Goal: Task Accomplishment & Management: Use online tool/utility

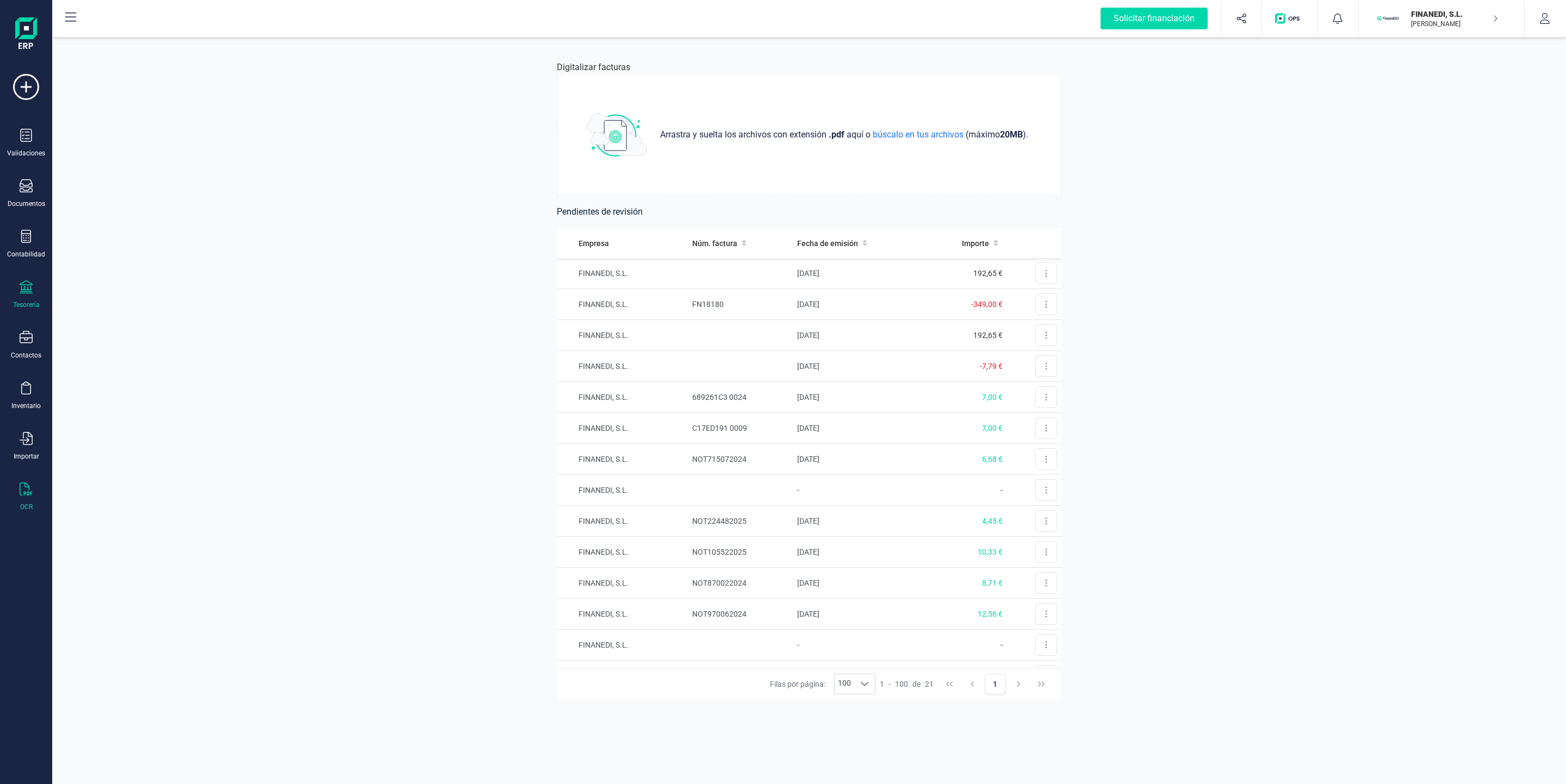
click at [30, 299] on div "Tesorería" at bounding box center [26, 295] width 43 height 29
click at [132, 209] on span "Pagos y cobros" at bounding box center [126, 209] width 83 height 13
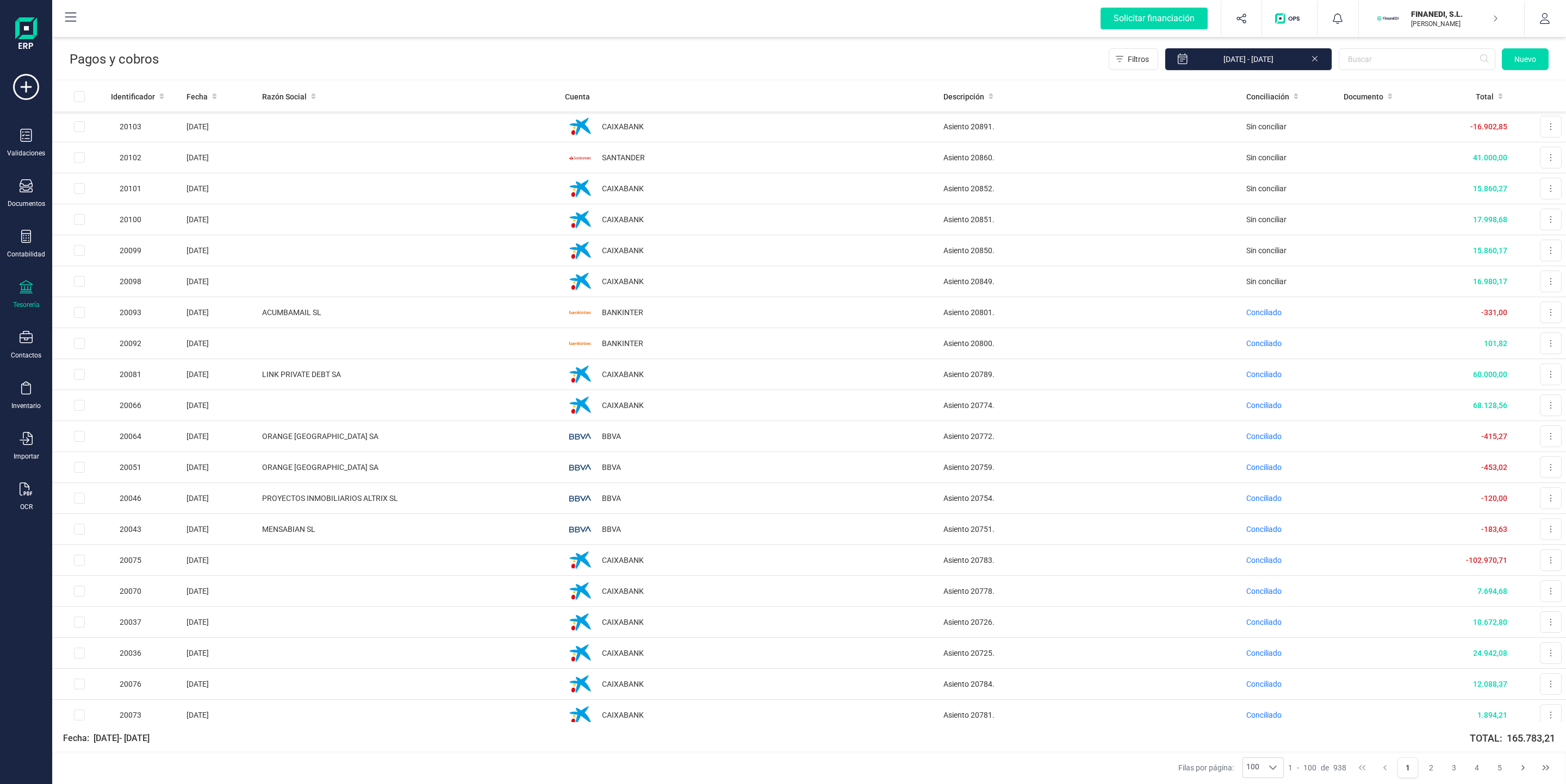
click at [30, 294] on icon at bounding box center [26, 287] width 13 height 13
click at [129, 179] on span "Cuentas bancarias" at bounding box center [132, 186] width 95 height 13
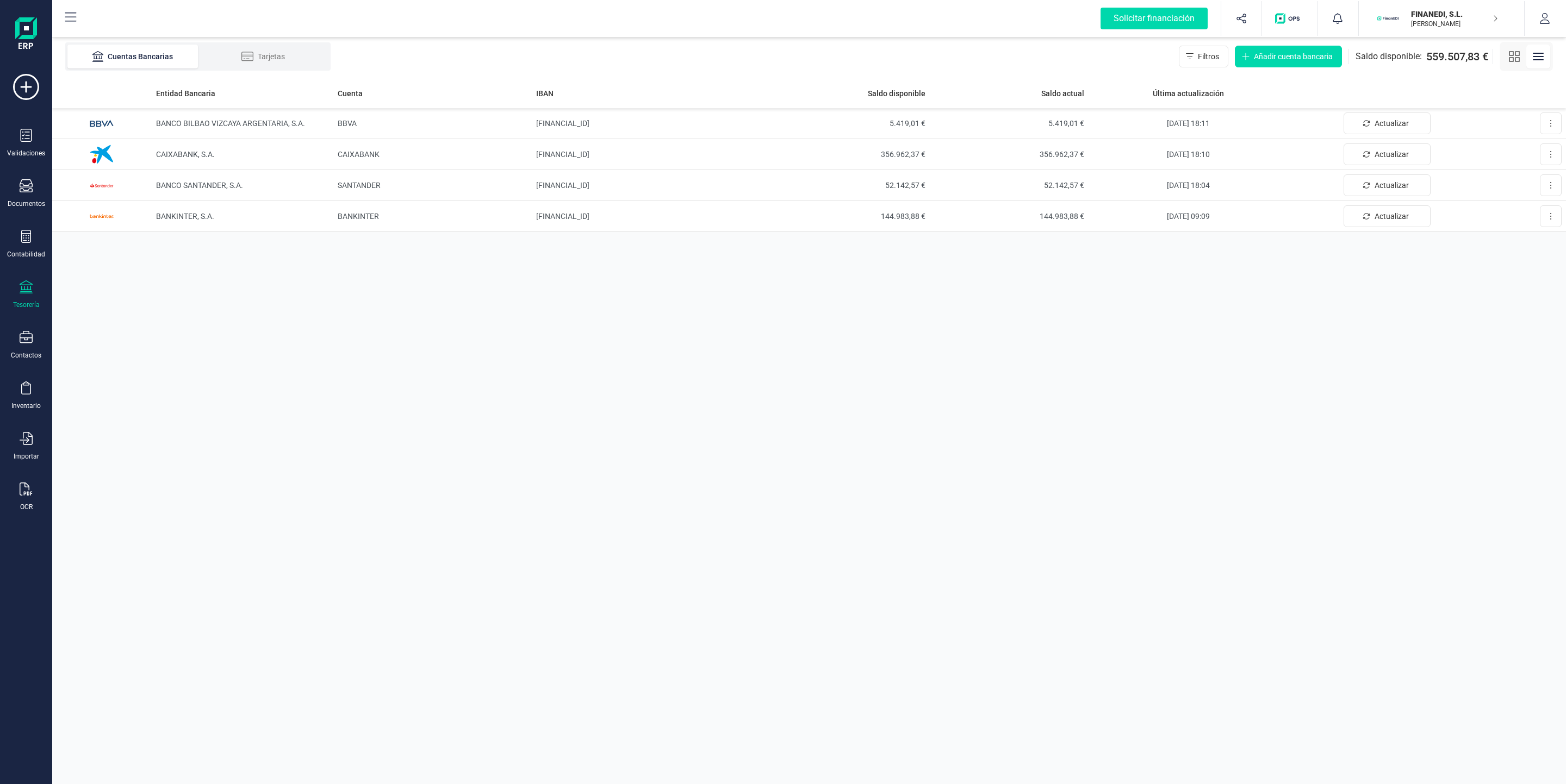
click at [281, 51] on div "Tarjetas" at bounding box center [263, 57] width 87 height 11
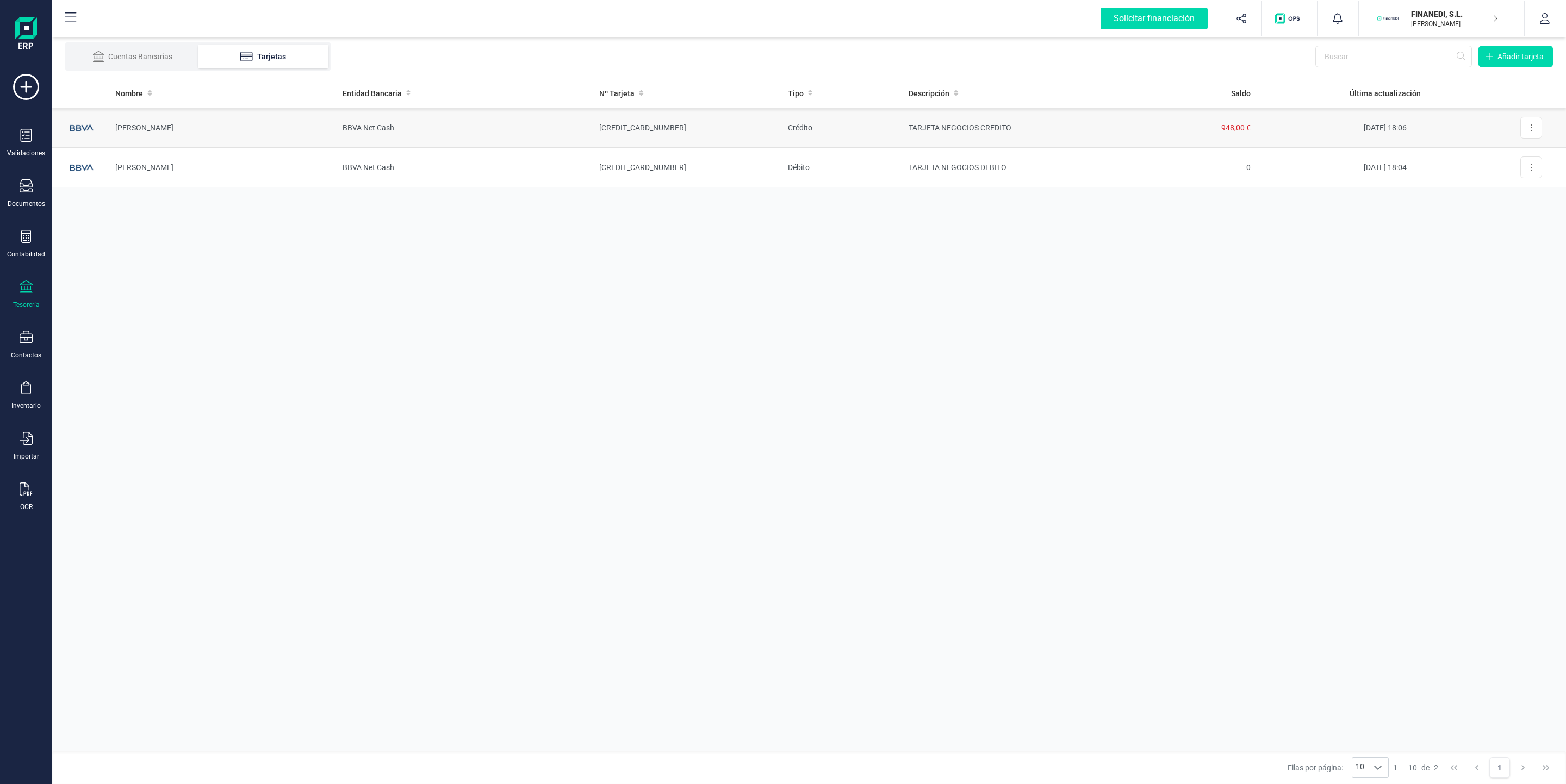
click at [513, 120] on td "BBVA Net Cash" at bounding box center [462, 128] width 257 height 39
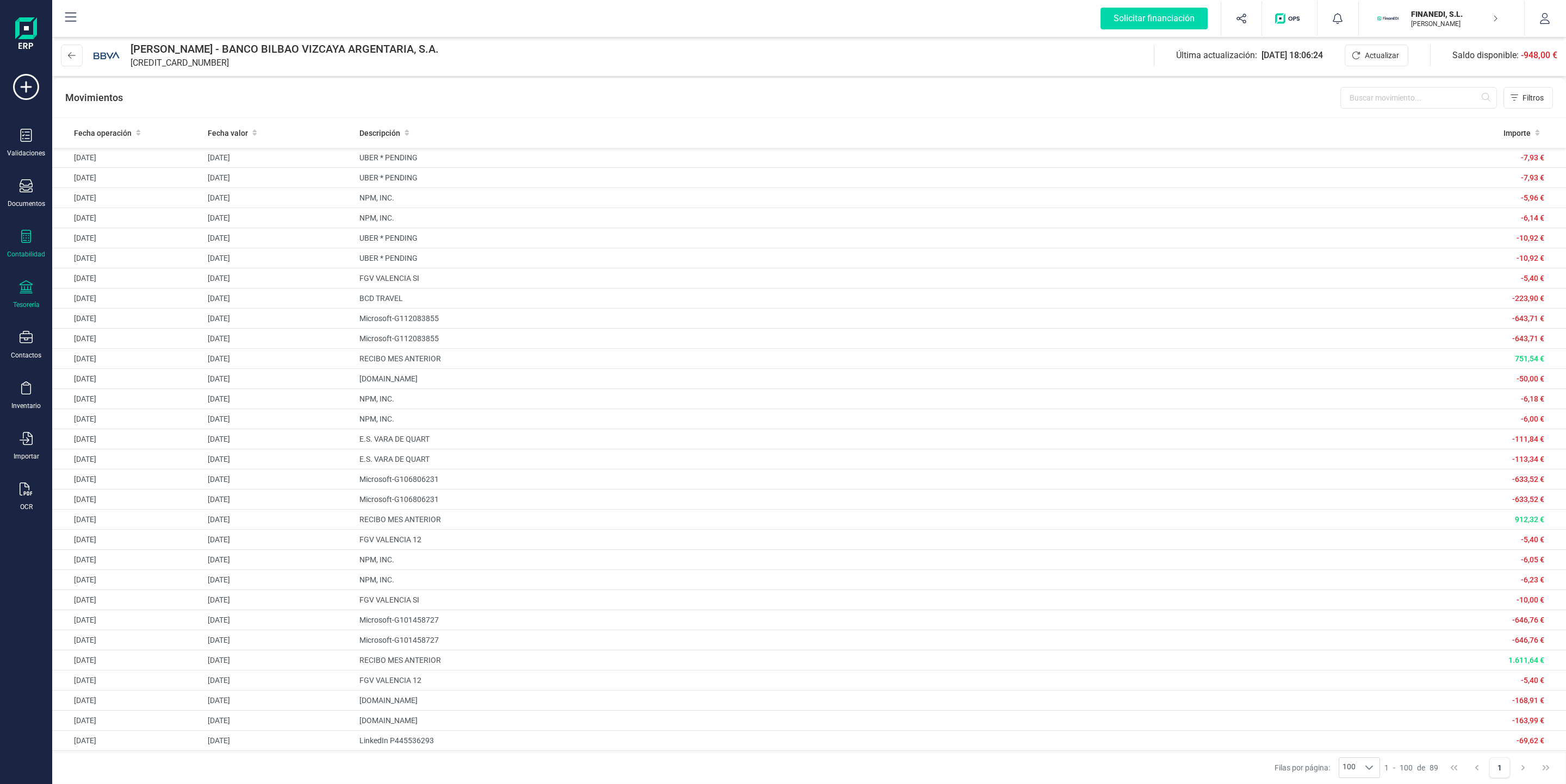
click at [33, 232] on div "Contabilidad" at bounding box center [26, 244] width 43 height 29
click at [26, 128] on div "Validaciones Documentos Documentos Presupuestos Pedidos Albaranes Facturas Fact…" at bounding box center [26, 297] width 43 height 446
click at [26, 192] on icon at bounding box center [26, 186] width 13 height 13
click at [121, 222] on span "Tickets" at bounding box center [111, 226] width 51 height 13
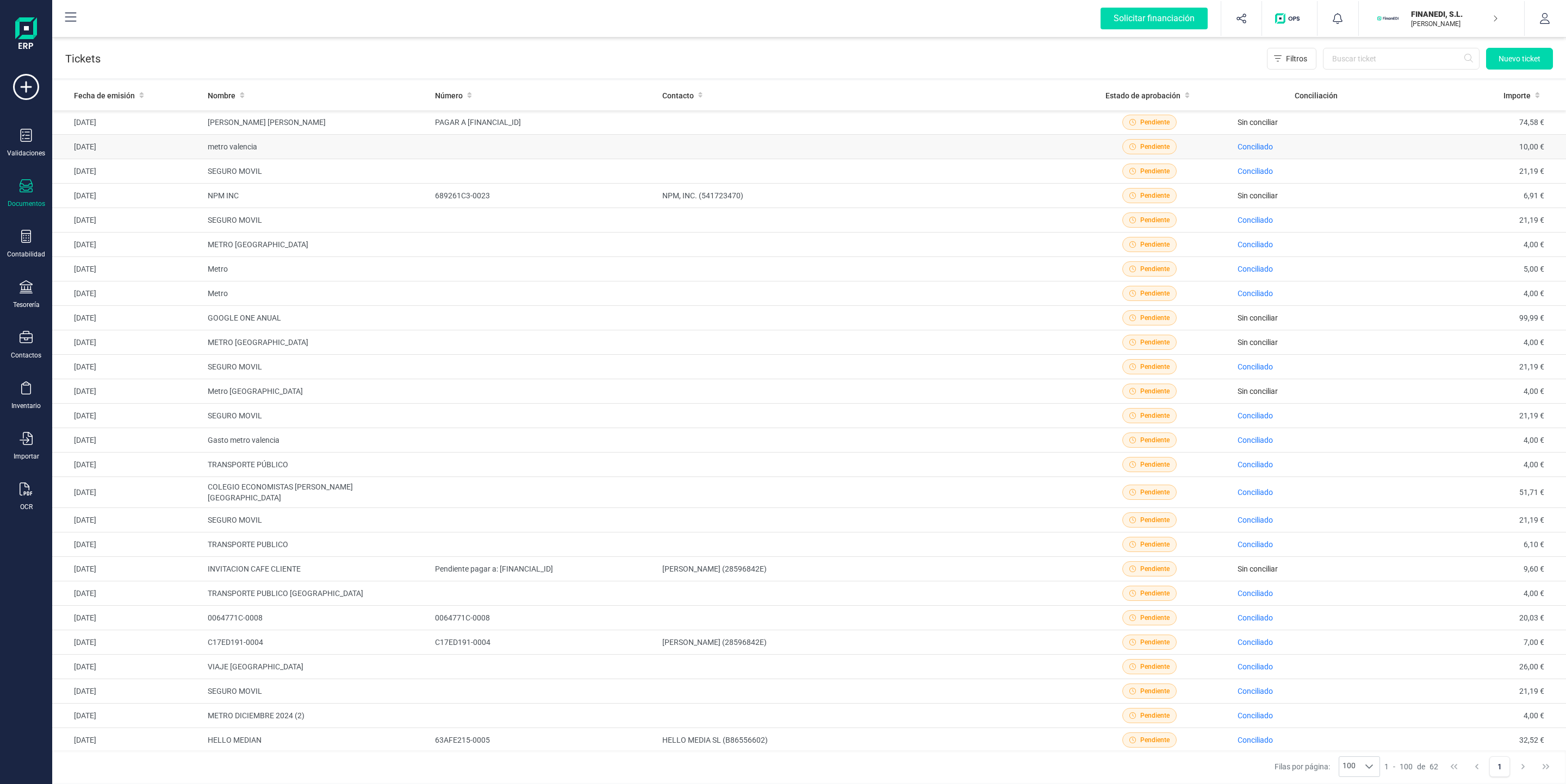
click at [757, 147] on td at bounding box center [862, 147] width 409 height 24
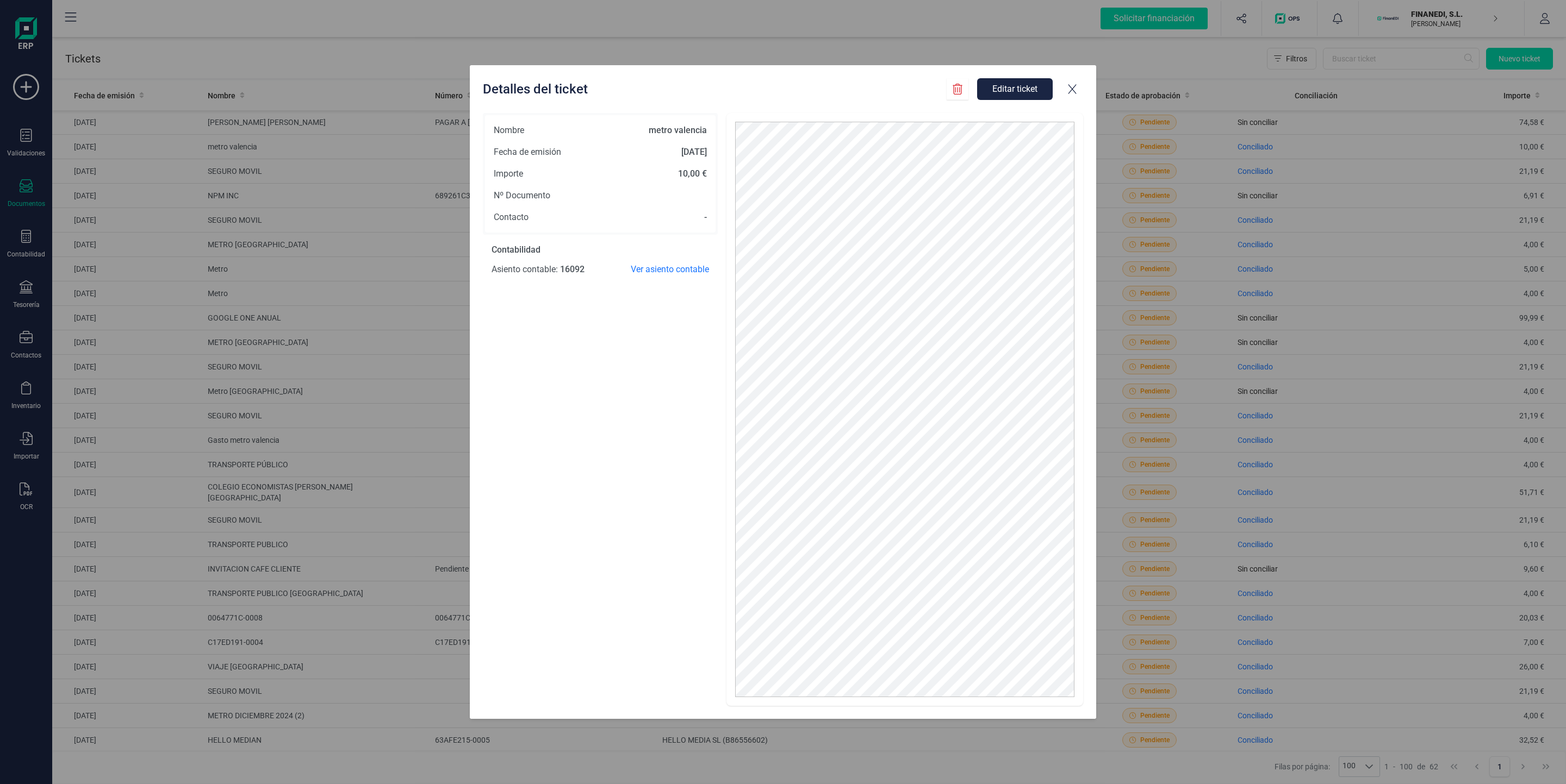
click at [757, 92] on icon at bounding box center [1072, 89] width 11 height 11
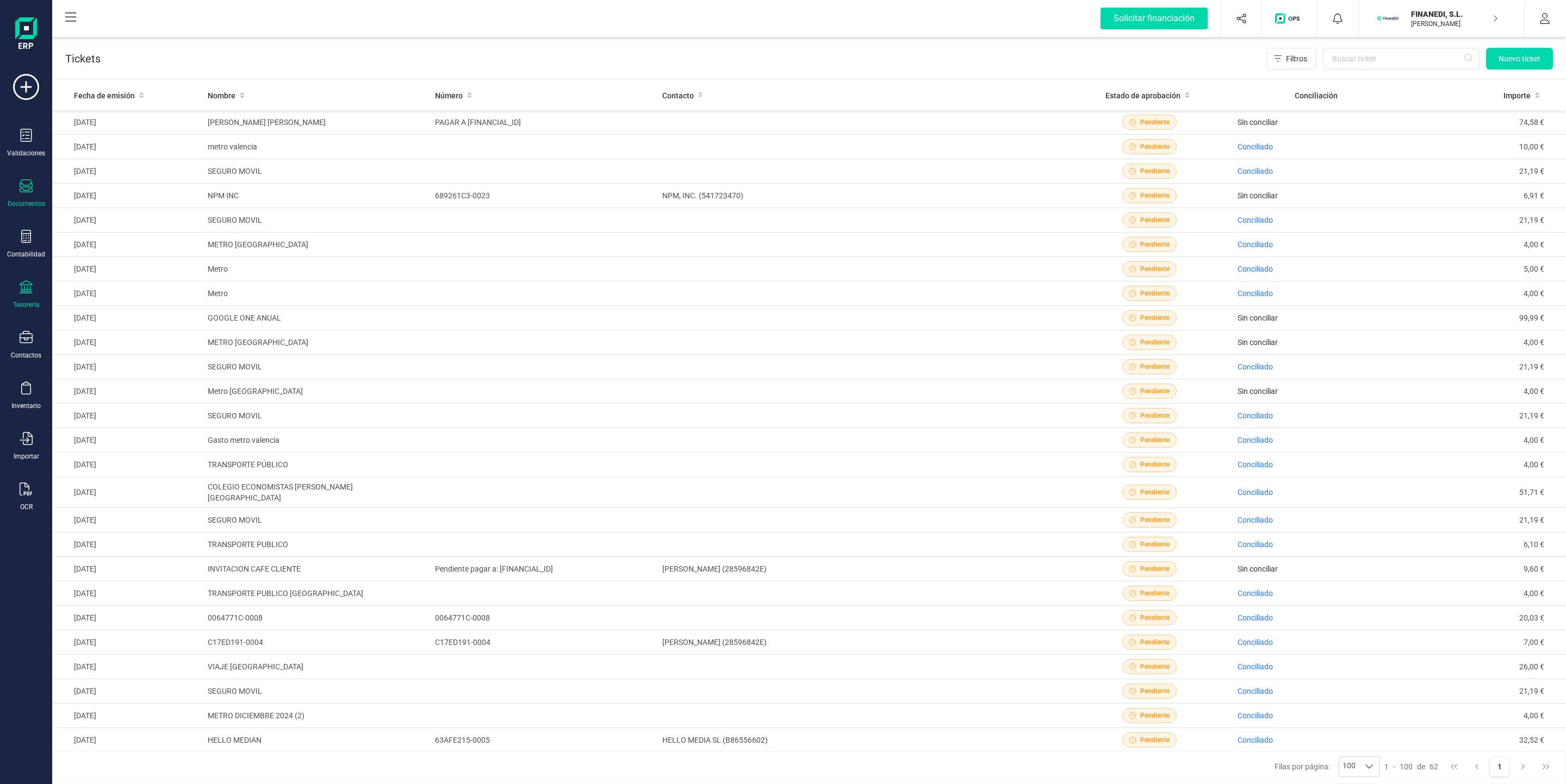
click at [25, 305] on div "Tesorería" at bounding box center [26, 305] width 26 height 9
click at [155, 186] on span "Cuentas bancarias" at bounding box center [132, 186] width 95 height 13
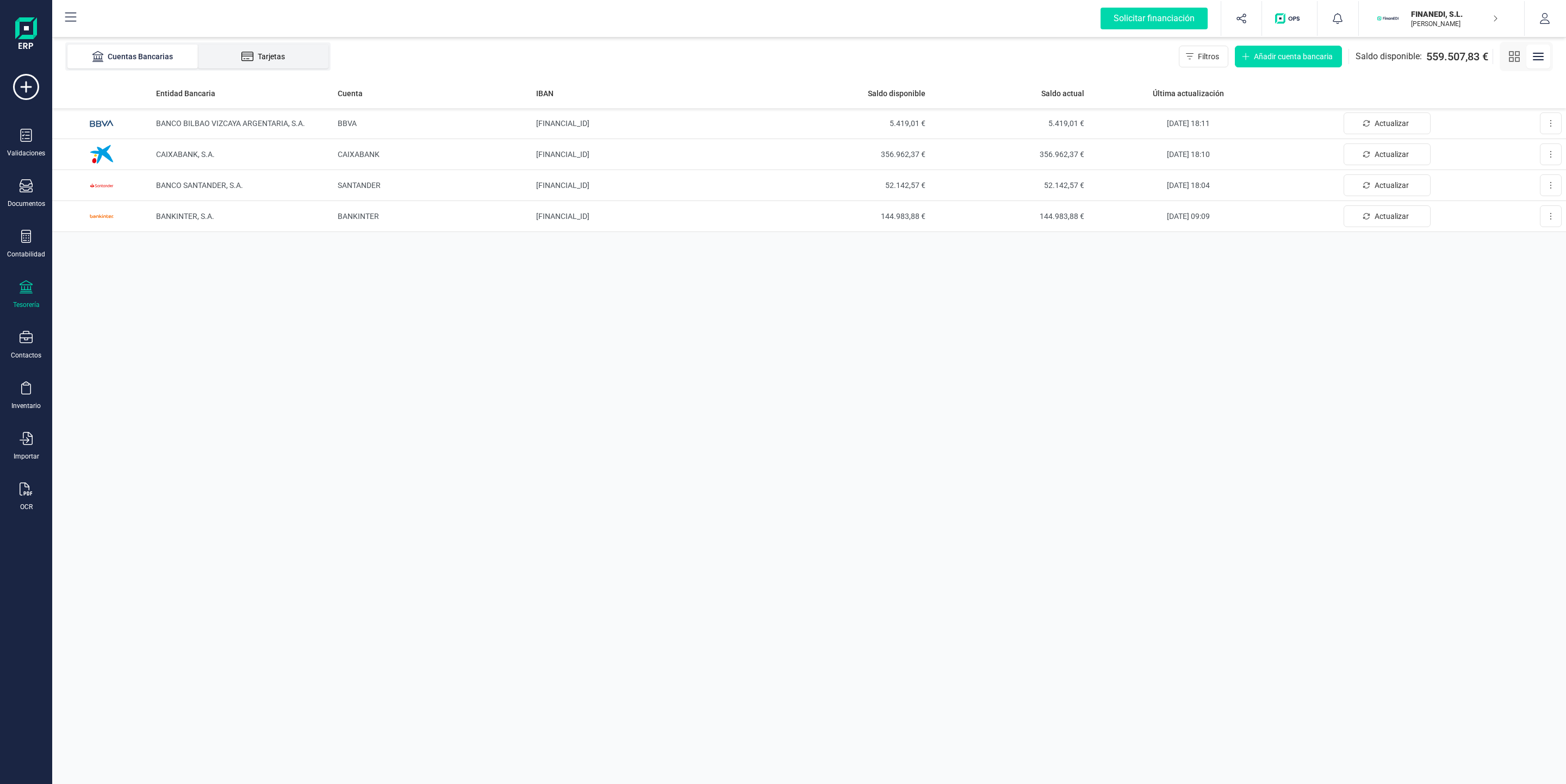
click at [271, 66] on li "Tarjetas" at bounding box center [263, 57] width 130 height 24
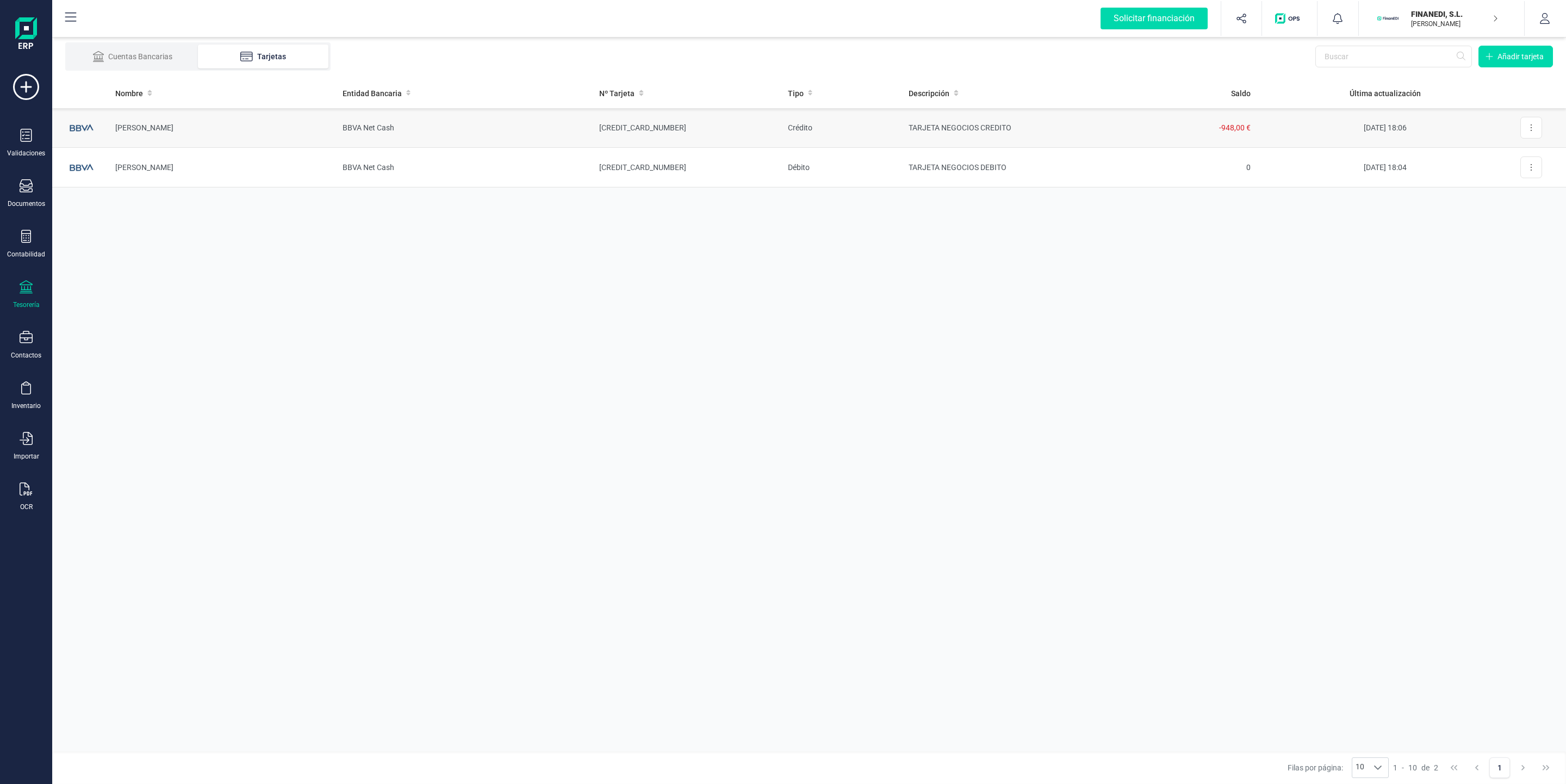
click at [741, 124] on td "[CREDIT_CARD_NUMBER]" at bounding box center [685, 128] width 188 height 39
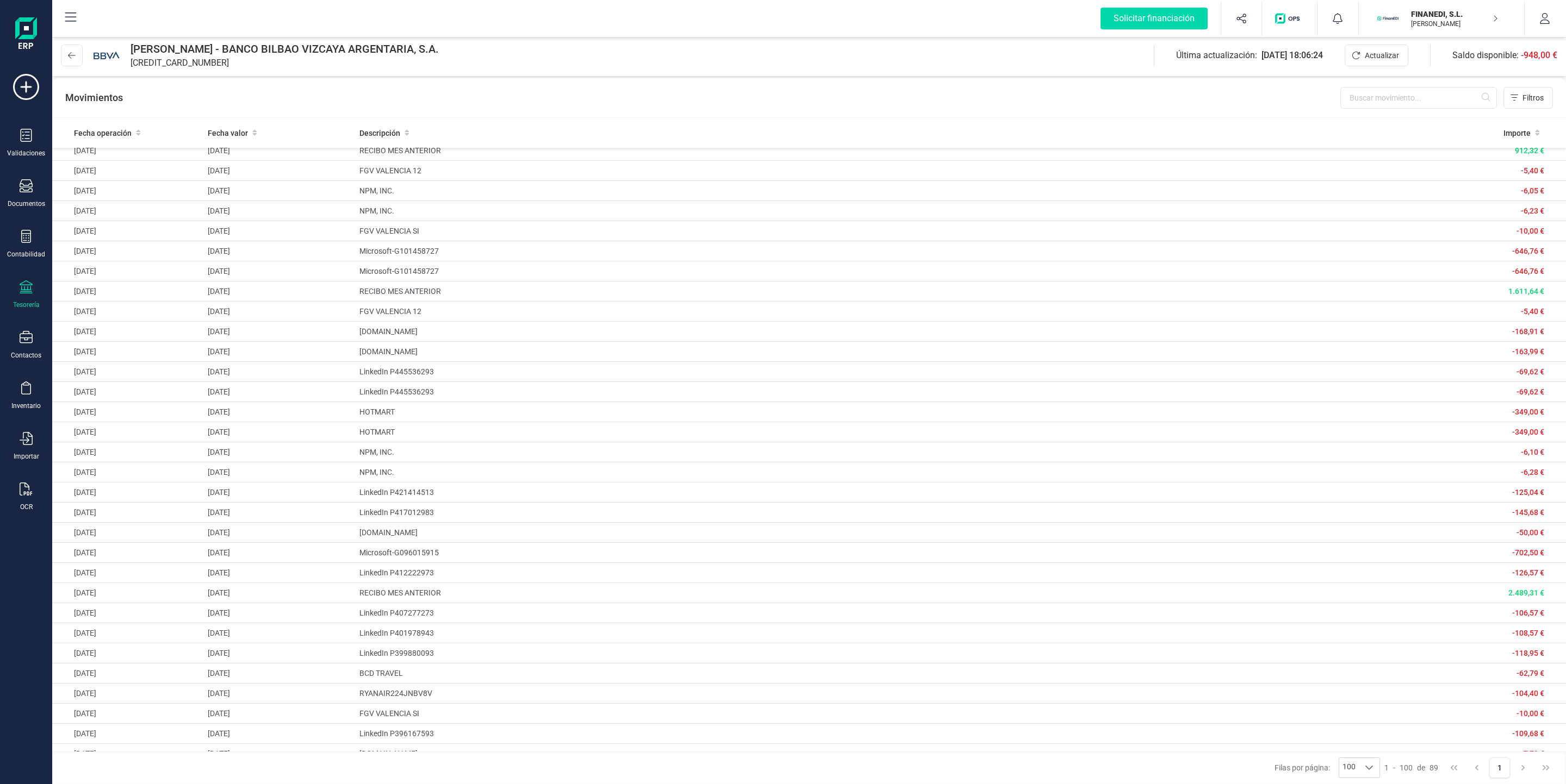
scroll to position [336, 0]
click at [28, 492] on icon at bounding box center [26, 489] width 13 height 13
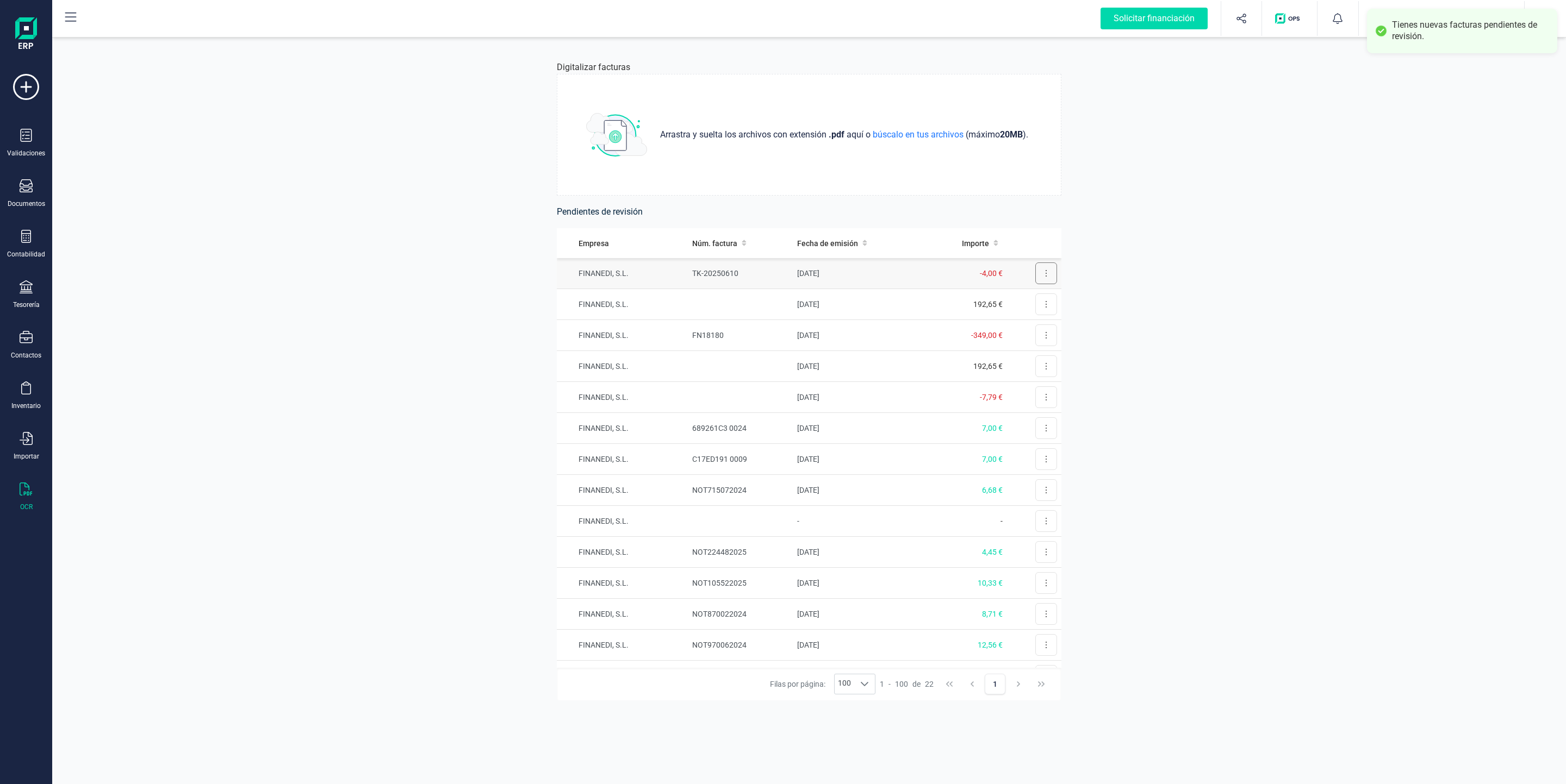
click at [757, 273] on button at bounding box center [1046, 273] width 22 height 22
click at [757, 299] on span "Revisar factura" at bounding box center [1019, 300] width 51 height 11
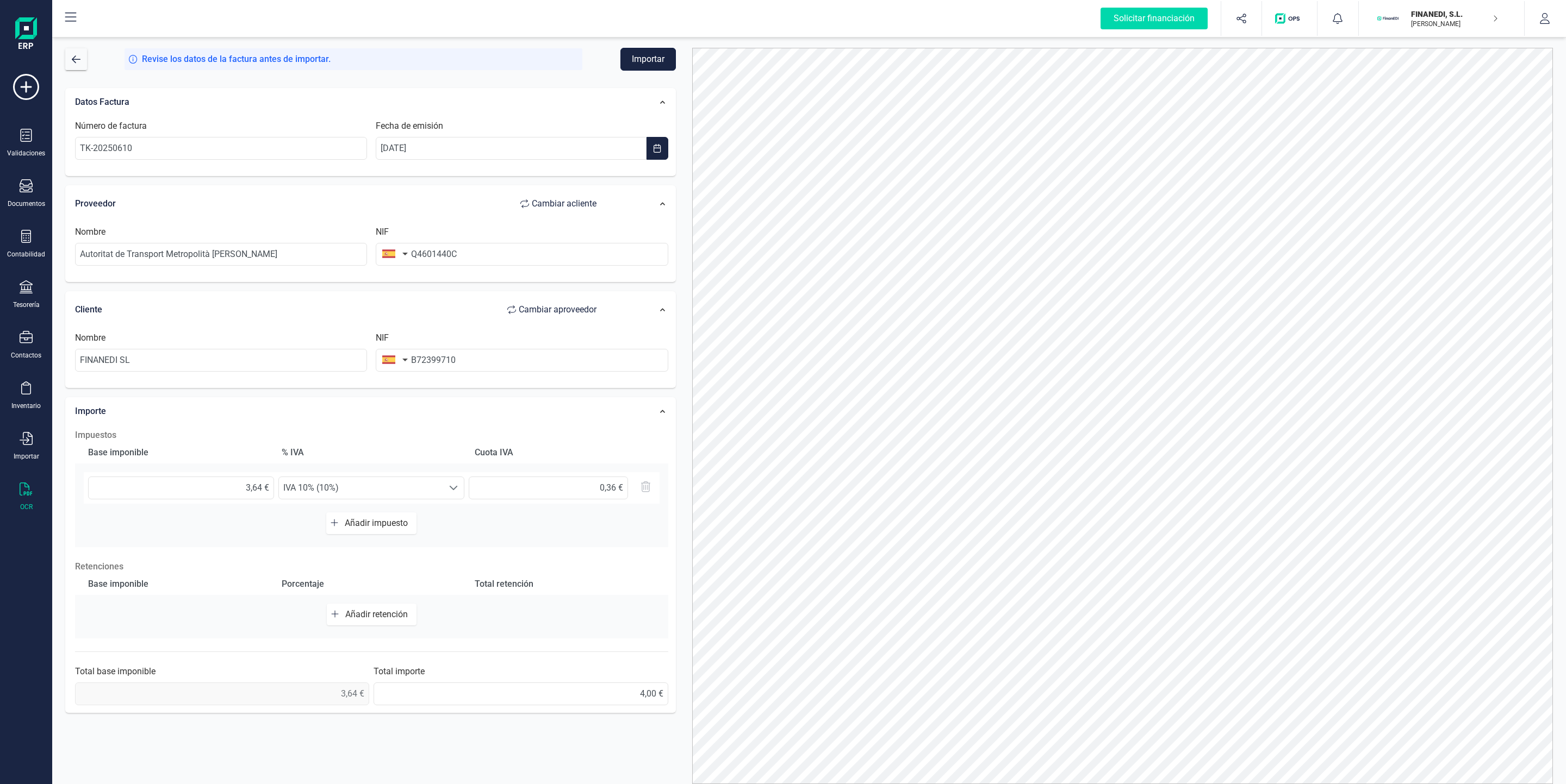
click at [651, 59] on button "Importar" at bounding box center [648, 59] width 55 height 23
click at [73, 63] on span "button" at bounding box center [76, 59] width 9 height 9
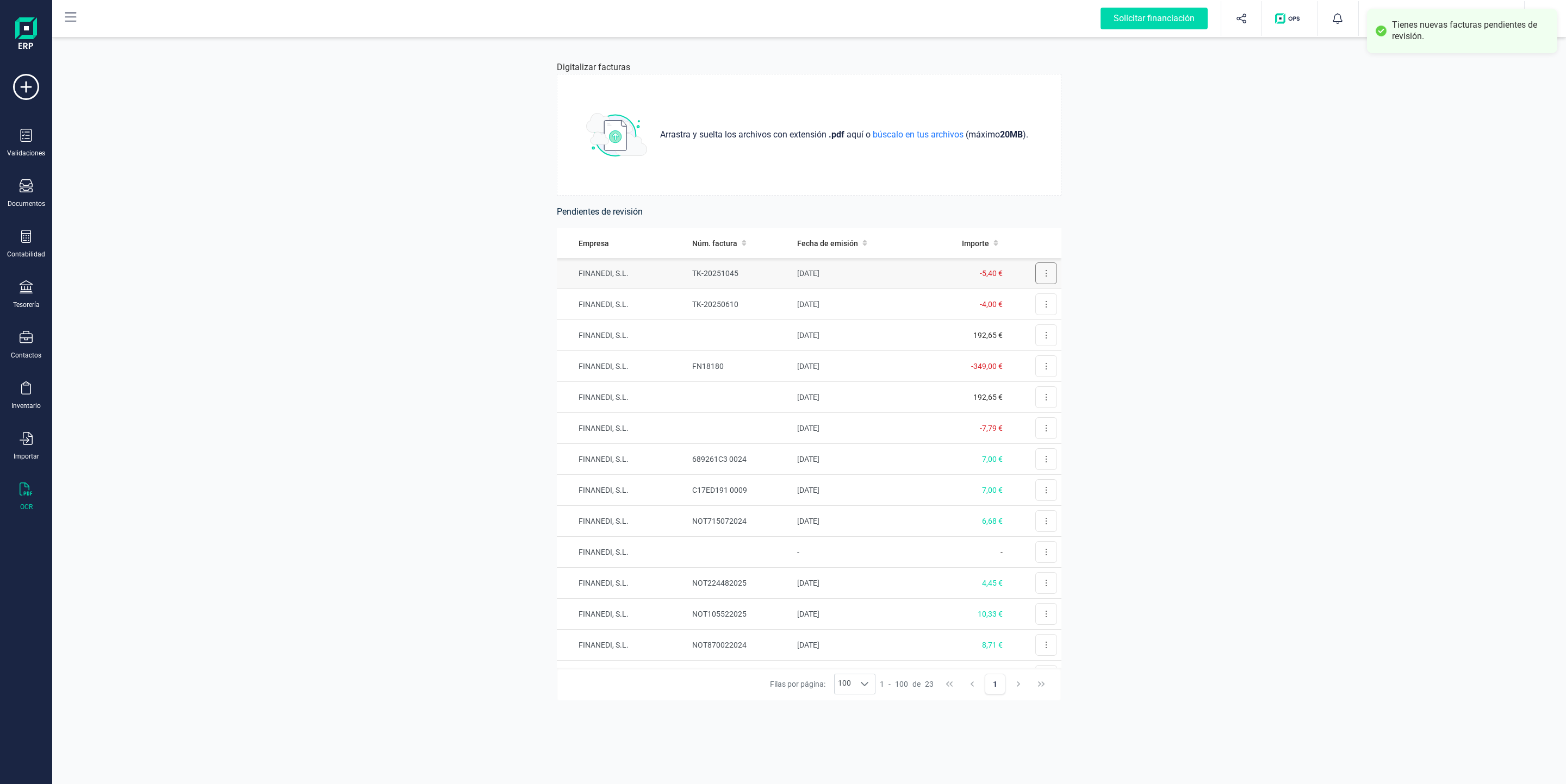
click at [757, 278] on button at bounding box center [1046, 273] width 22 height 22
click at [757, 297] on span "Revisar factura" at bounding box center [1019, 300] width 51 height 11
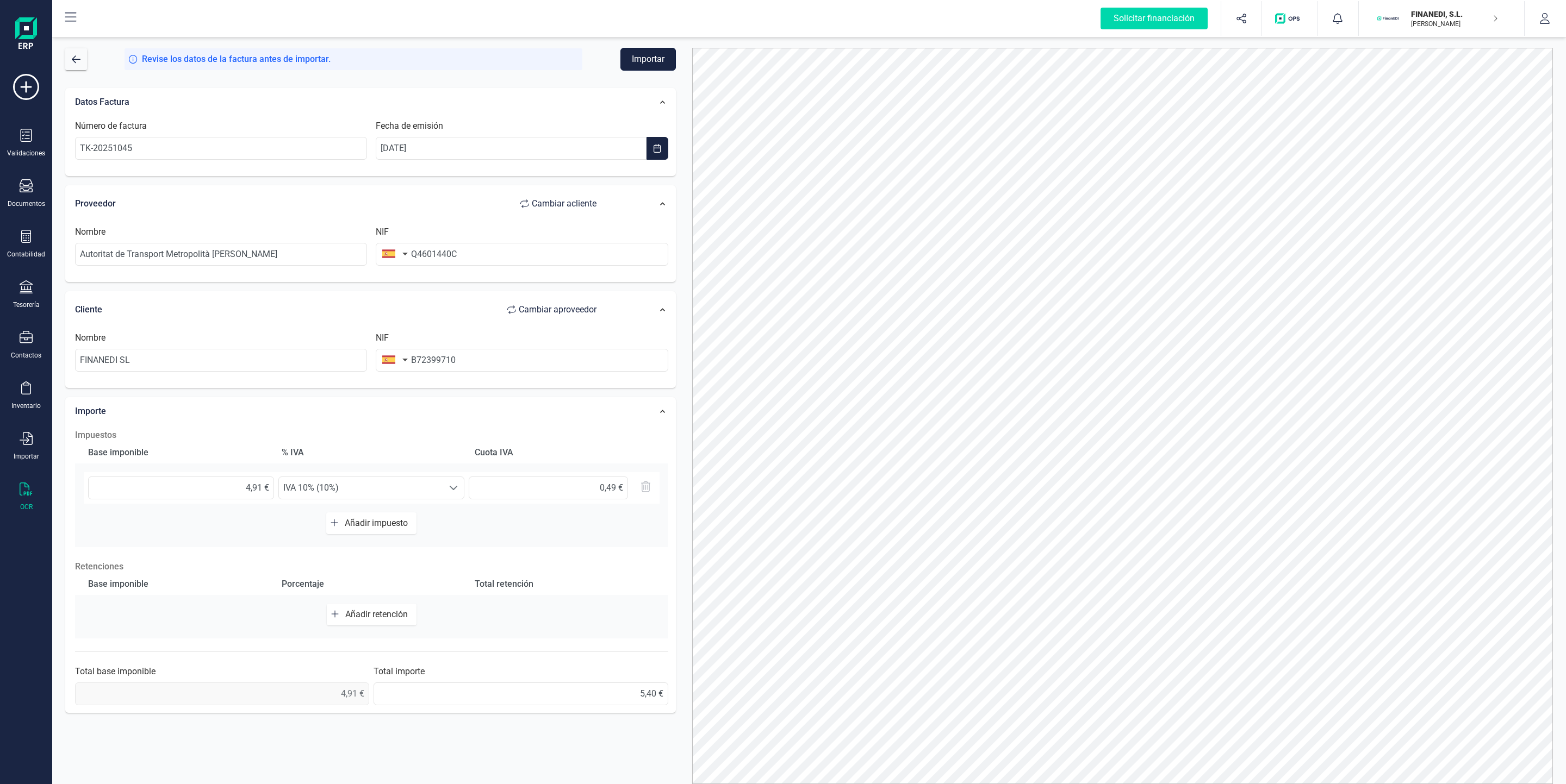
click at [644, 58] on button "Importar" at bounding box center [648, 59] width 55 height 23
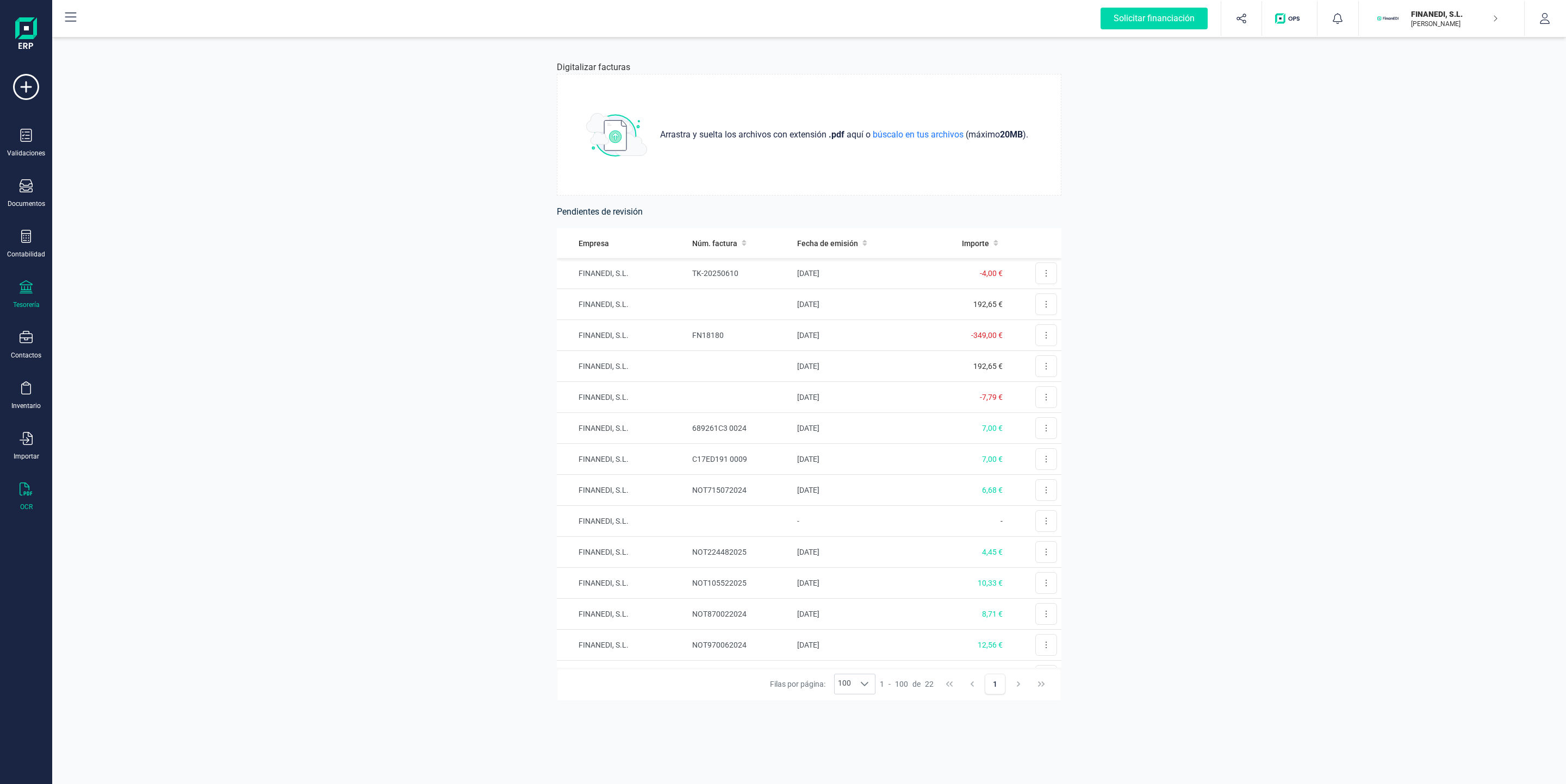
click at [28, 288] on icon at bounding box center [26, 287] width 13 height 13
click at [134, 185] on span "Cuentas bancarias" at bounding box center [132, 186] width 95 height 13
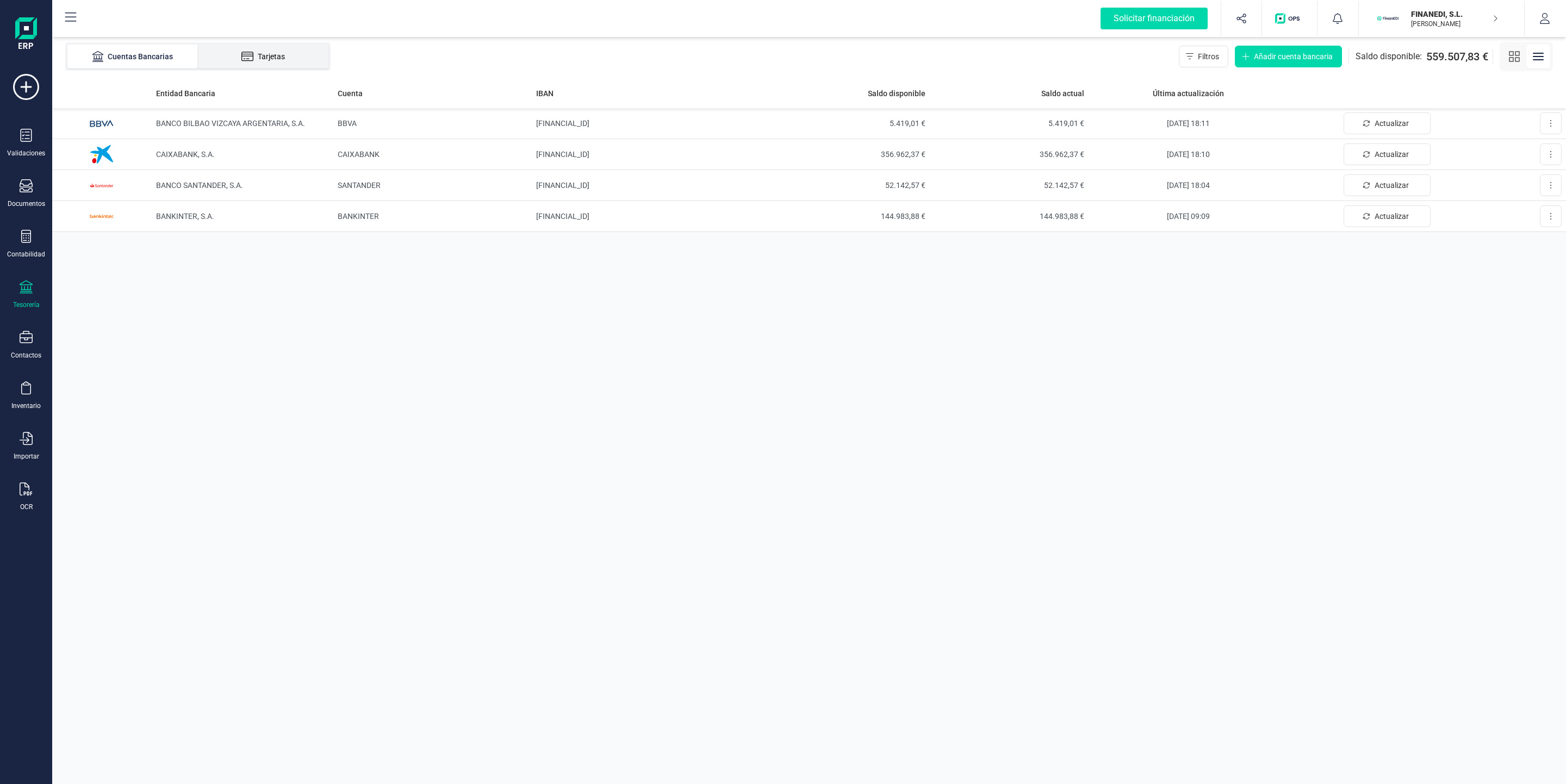
click at [269, 56] on div "Tarjetas" at bounding box center [263, 57] width 87 height 11
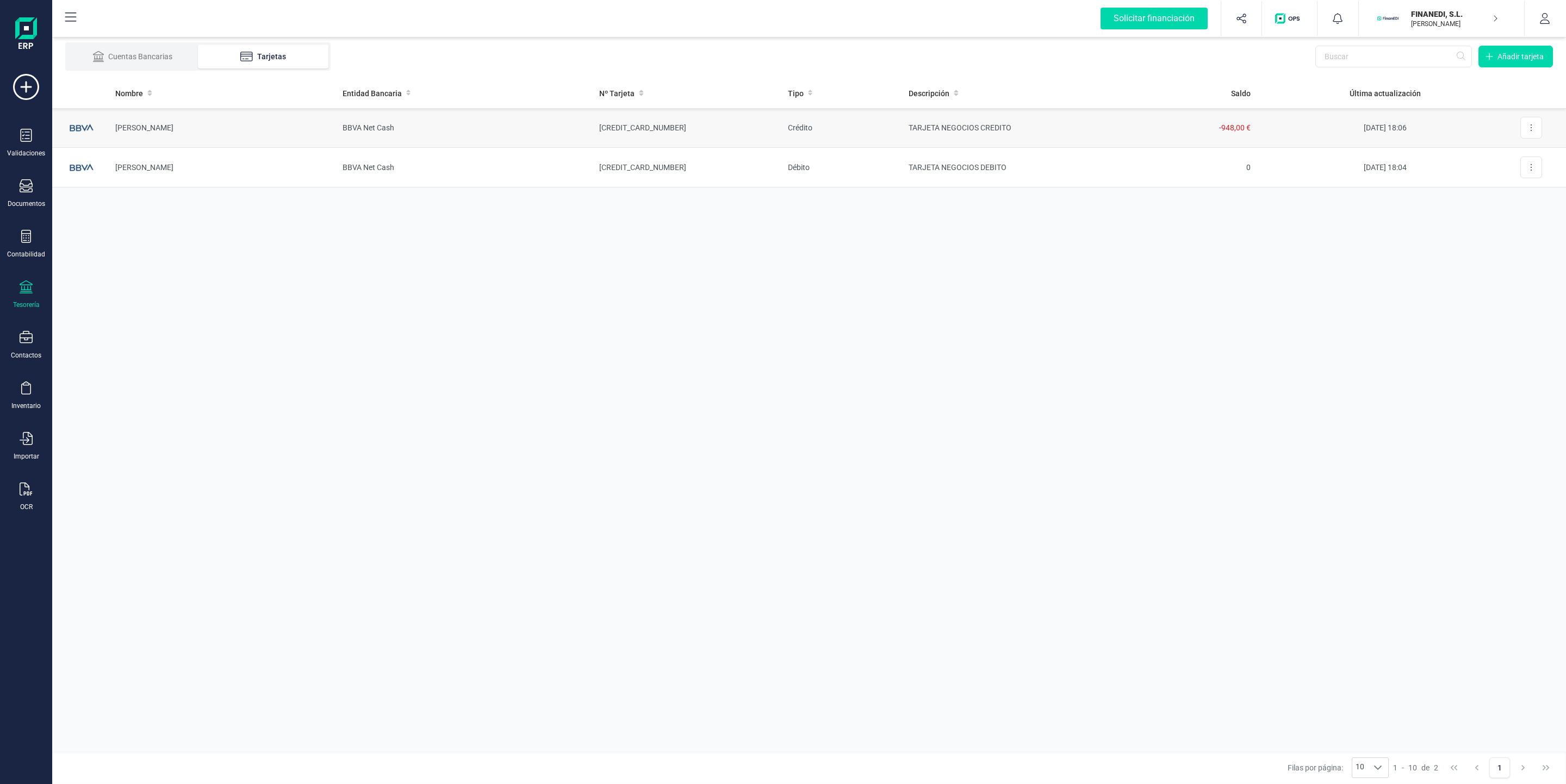
click at [757, 137] on td "[CREDIT_CARD_NUMBER]" at bounding box center [685, 128] width 188 height 39
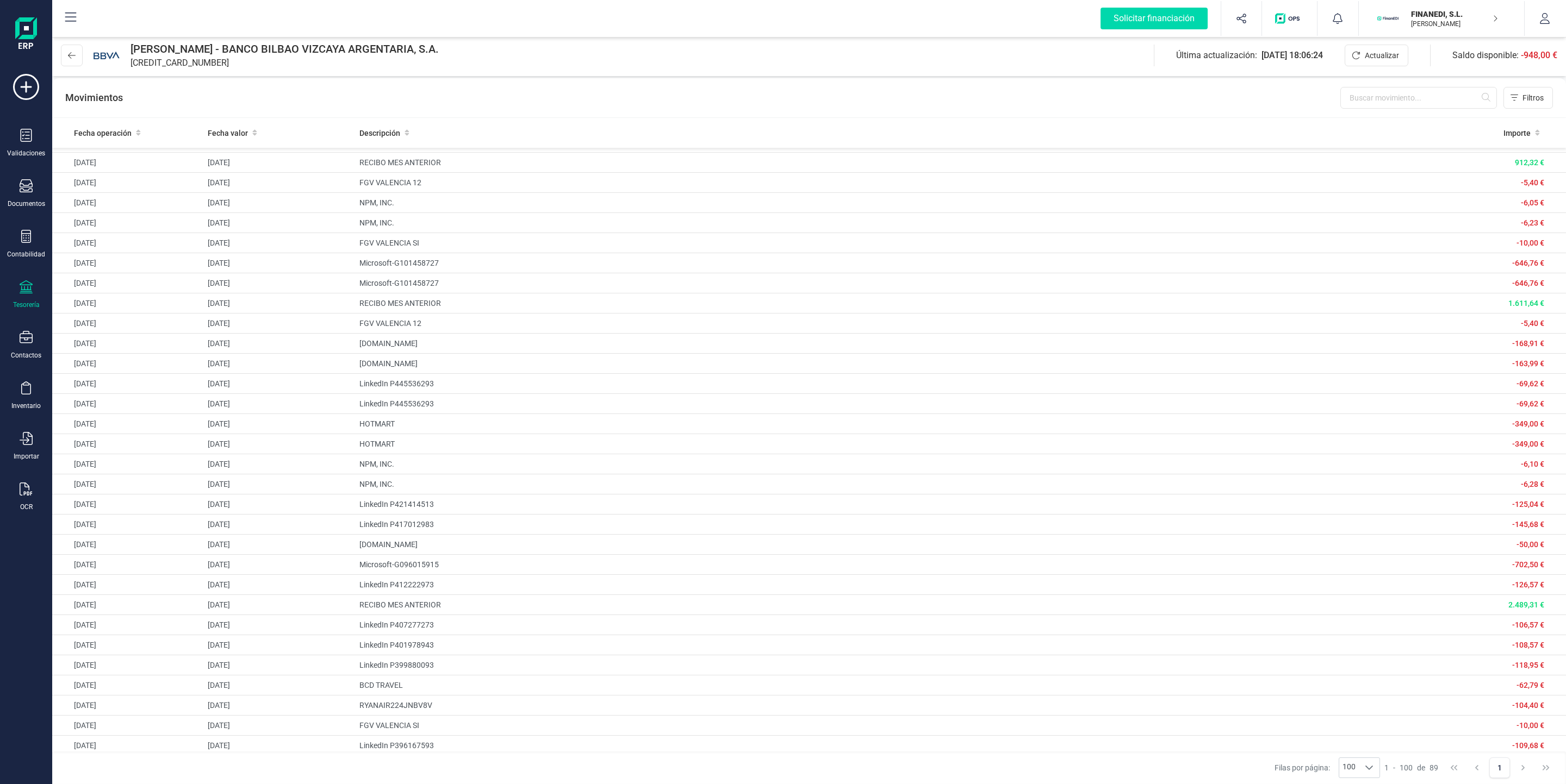
scroll to position [329, 0]
click at [31, 496] on icon at bounding box center [26, 489] width 13 height 13
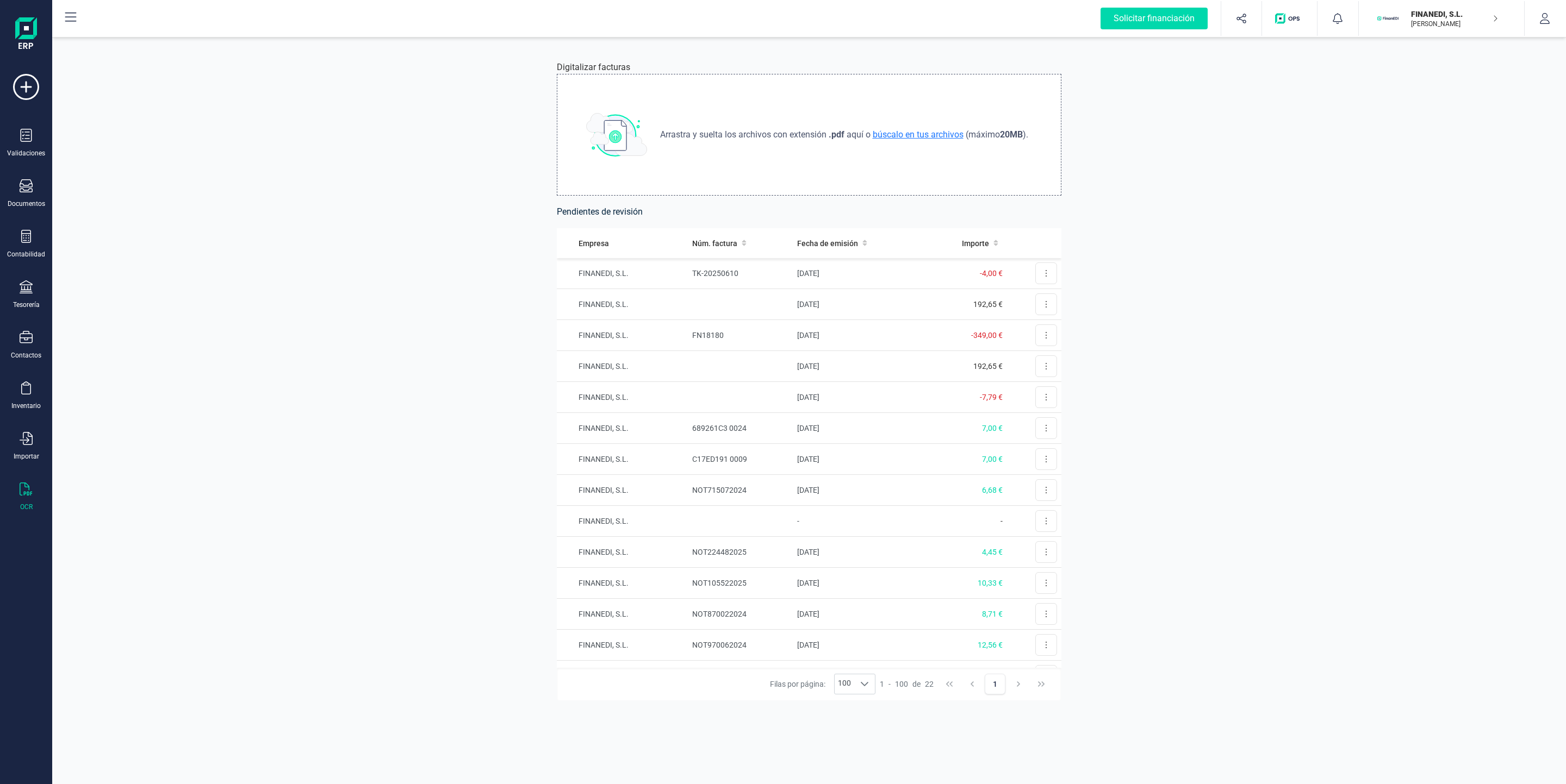
click at [757, 130] on span "búscalo en tus archivos" at bounding box center [918, 134] width 95 height 11
type input "C:\fakepath\Adobe [DEMOGRAPHIC_DATA] [DATE] (2).pdf"
click at [757, 278] on button at bounding box center [1046, 273] width 22 height 22
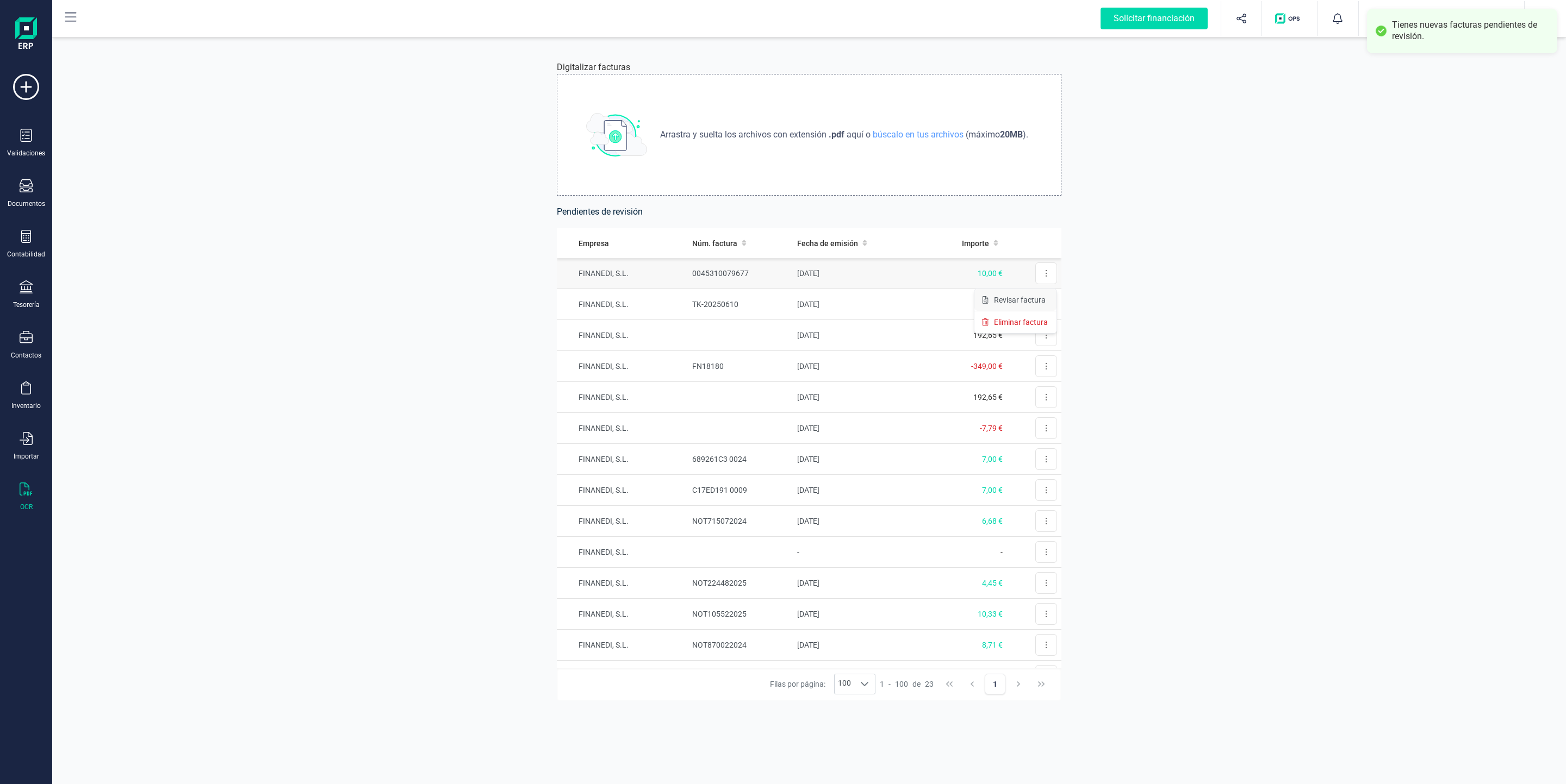
click at [757, 302] on span "Revisar factura" at bounding box center [1019, 300] width 51 height 11
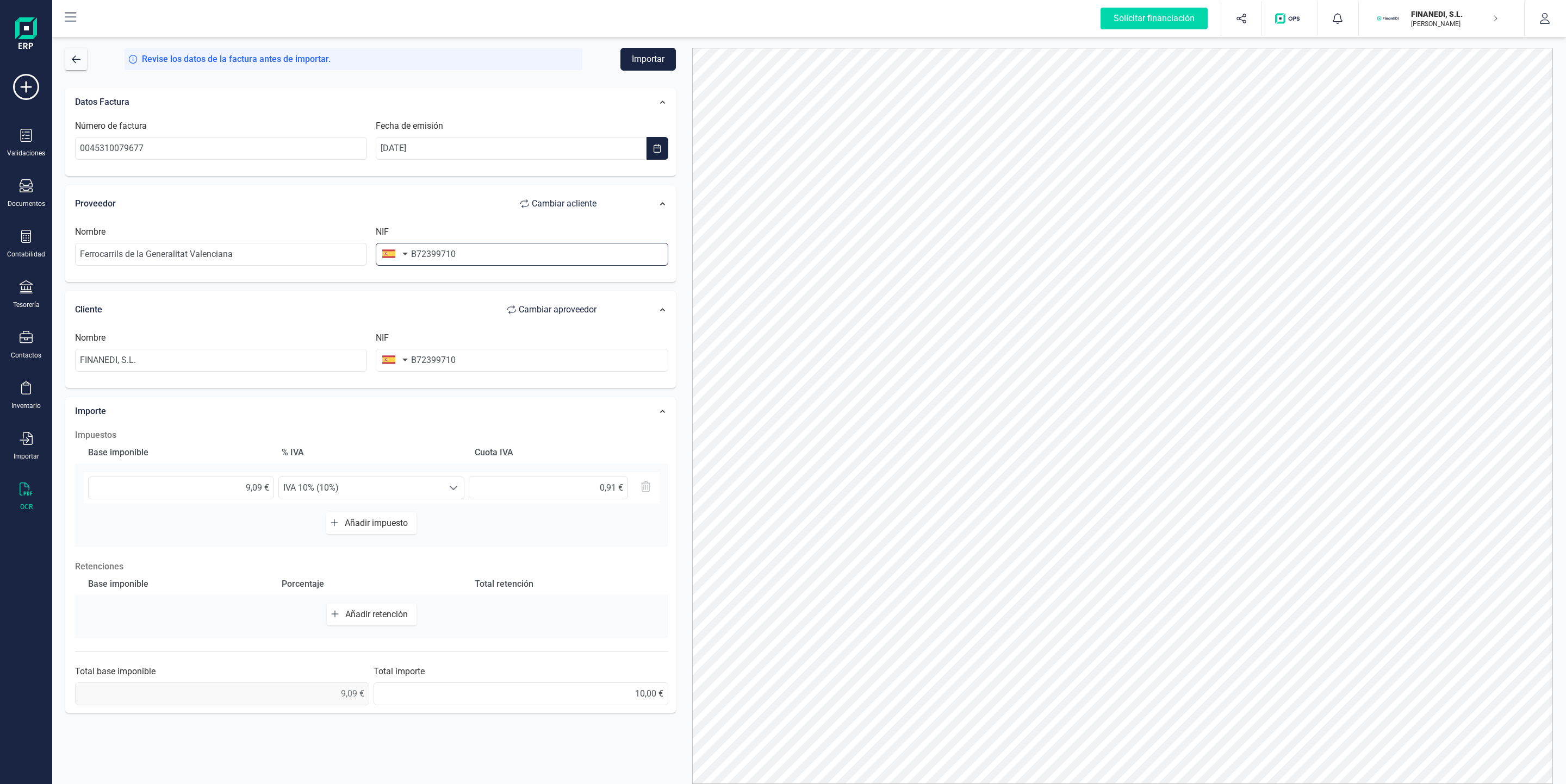
drag, startPoint x: 520, startPoint y: 251, endPoint x: 403, endPoint y: 258, distance: 117.2
click at [403, 258] on div "NIF B72399710" at bounding box center [522, 246] width 301 height 40
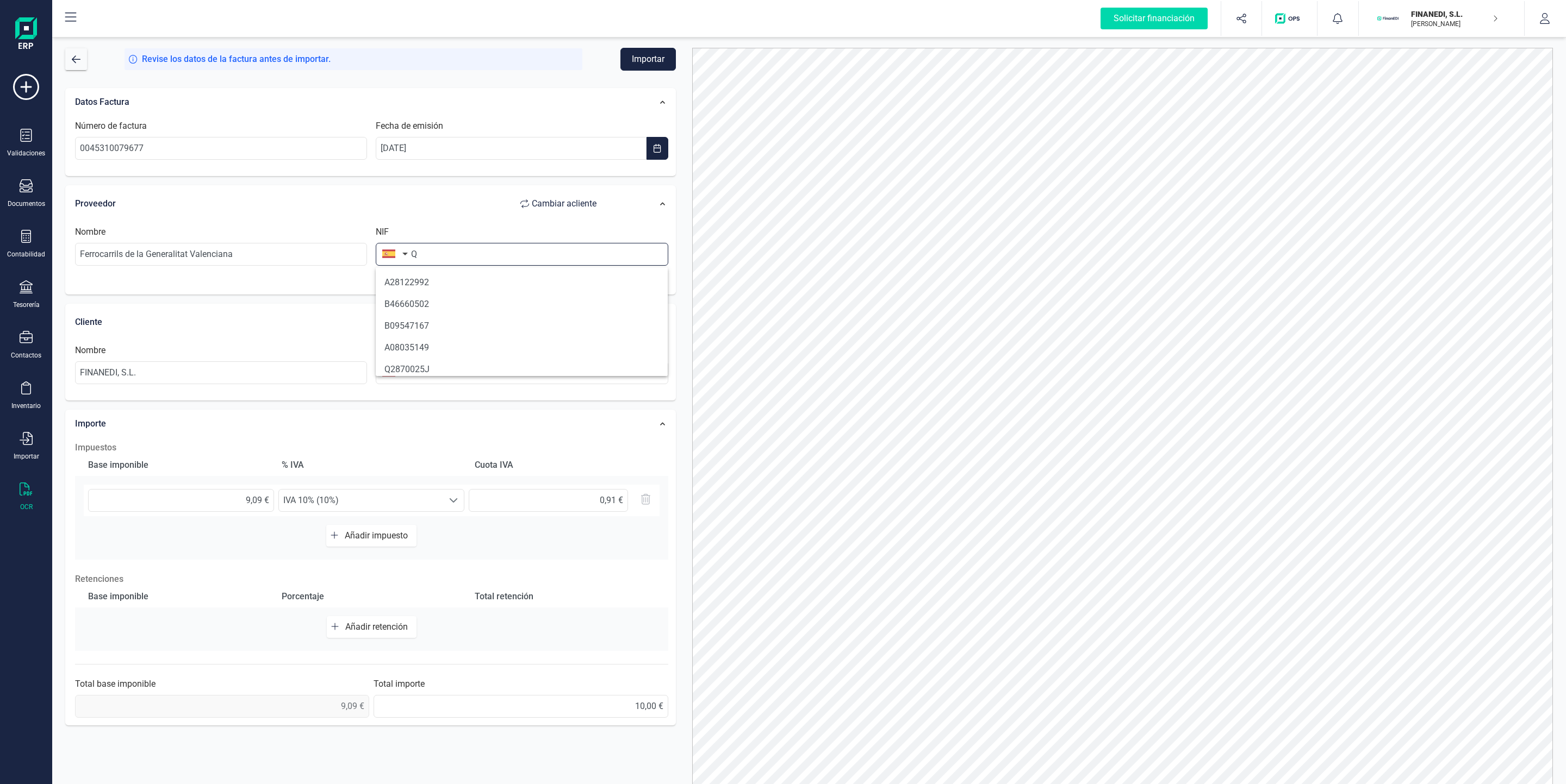
click at [503, 254] on input "Q" at bounding box center [521, 254] width 292 height 23
type input "Q965001B"
click at [396, 207] on div "Proveedor Cambiar a cliente" at bounding box center [341, 203] width 532 height 22
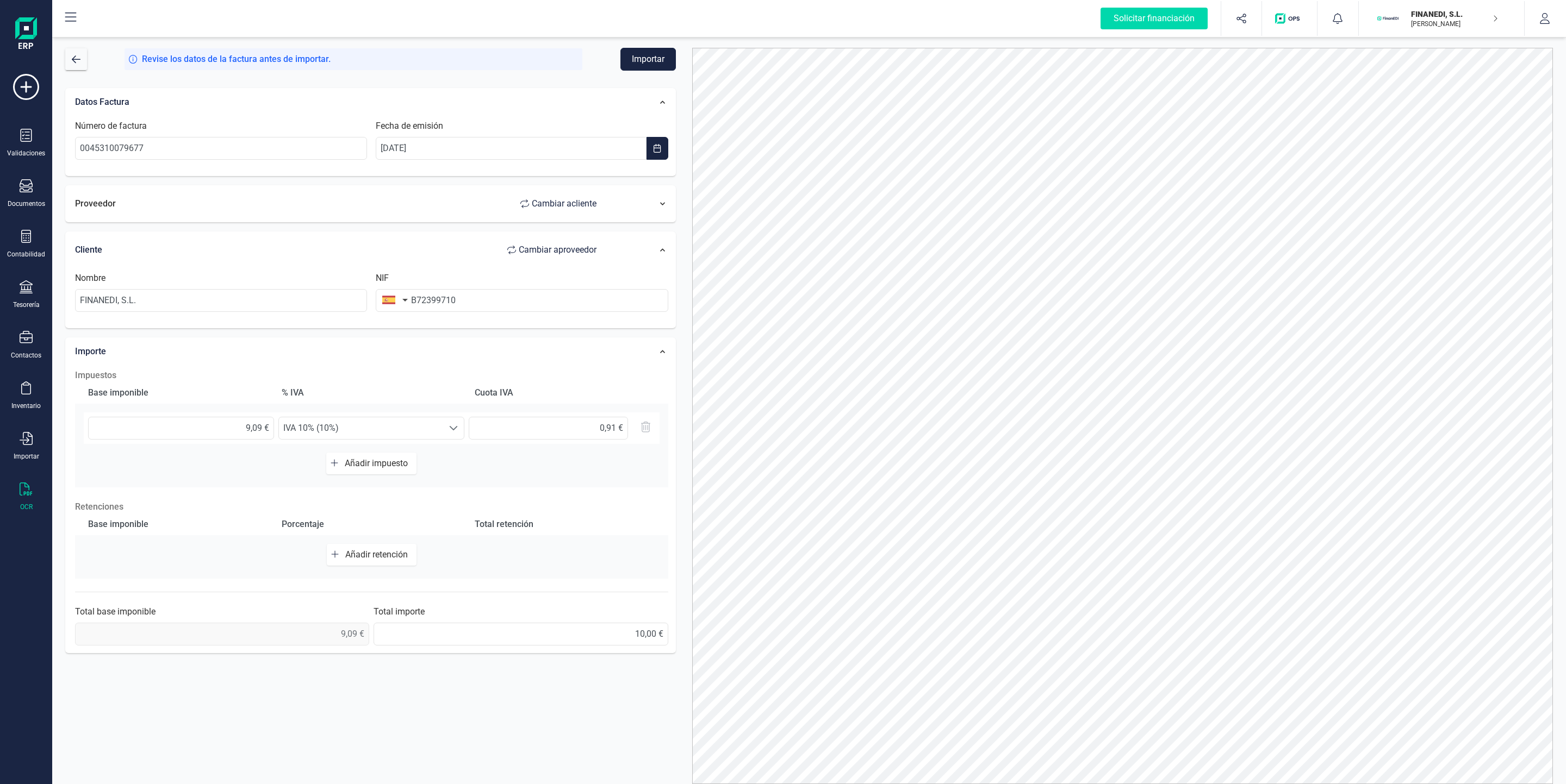
click at [466, 209] on div "Proveedor Cambiar a cliente" at bounding box center [341, 203] width 532 height 22
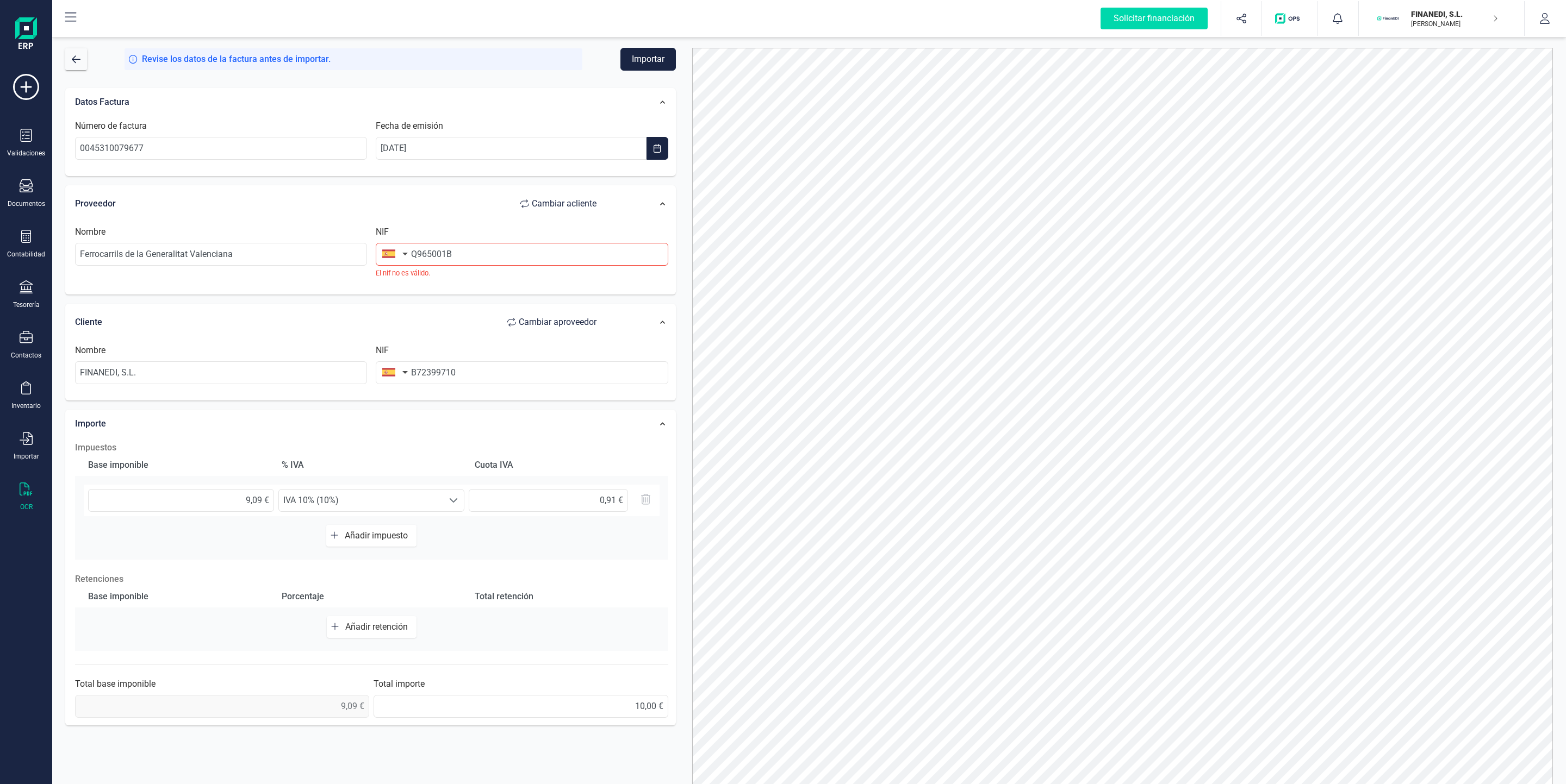
click at [561, 201] on span "Cambiar a cliente" at bounding box center [564, 204] width 65 height 13
type input "Ferrocarrils de la Generalitat Valenciana"
type input "Q965001B"
type input "FINANEDI, S.L."
type input "B72399710"
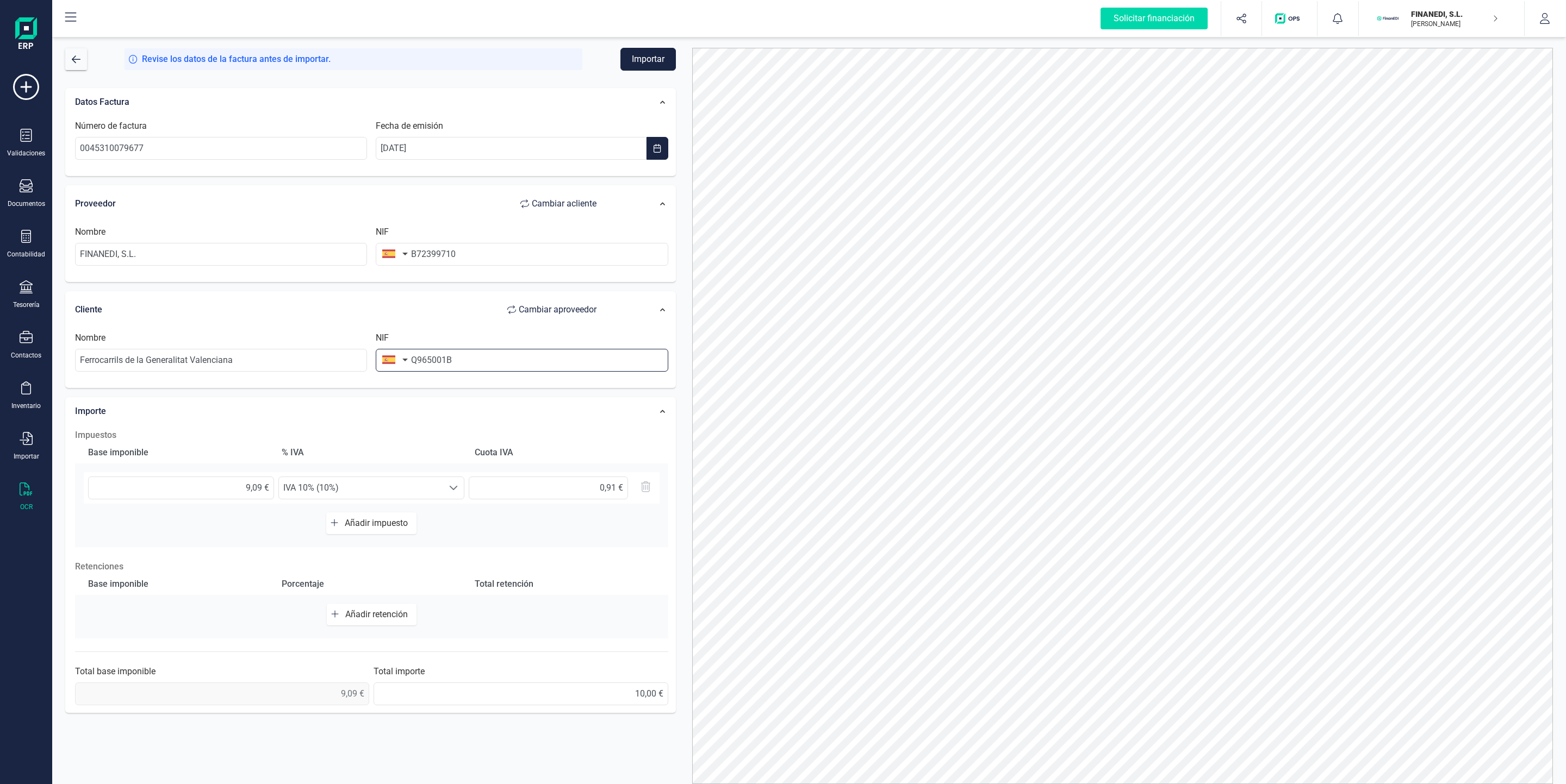
click at [493, 356] on input "Q965001B" at bounding box center [521, 360] width 292 height 23
drag, startPoint x: 493, startPoint y: 356, endPoint x: 295, endPoint y: 338, distance: 198.8
click at [295, 338] on div "Nombre Ferrocarrils de la Generalitat Valenciana NIF Q965001B" at bounding box center [371, 356] width 602 height 49
type input "Q9650001"
click at [412, 386] on li "Q9650001B" at bounding box center [521, 389] width 292 height 22
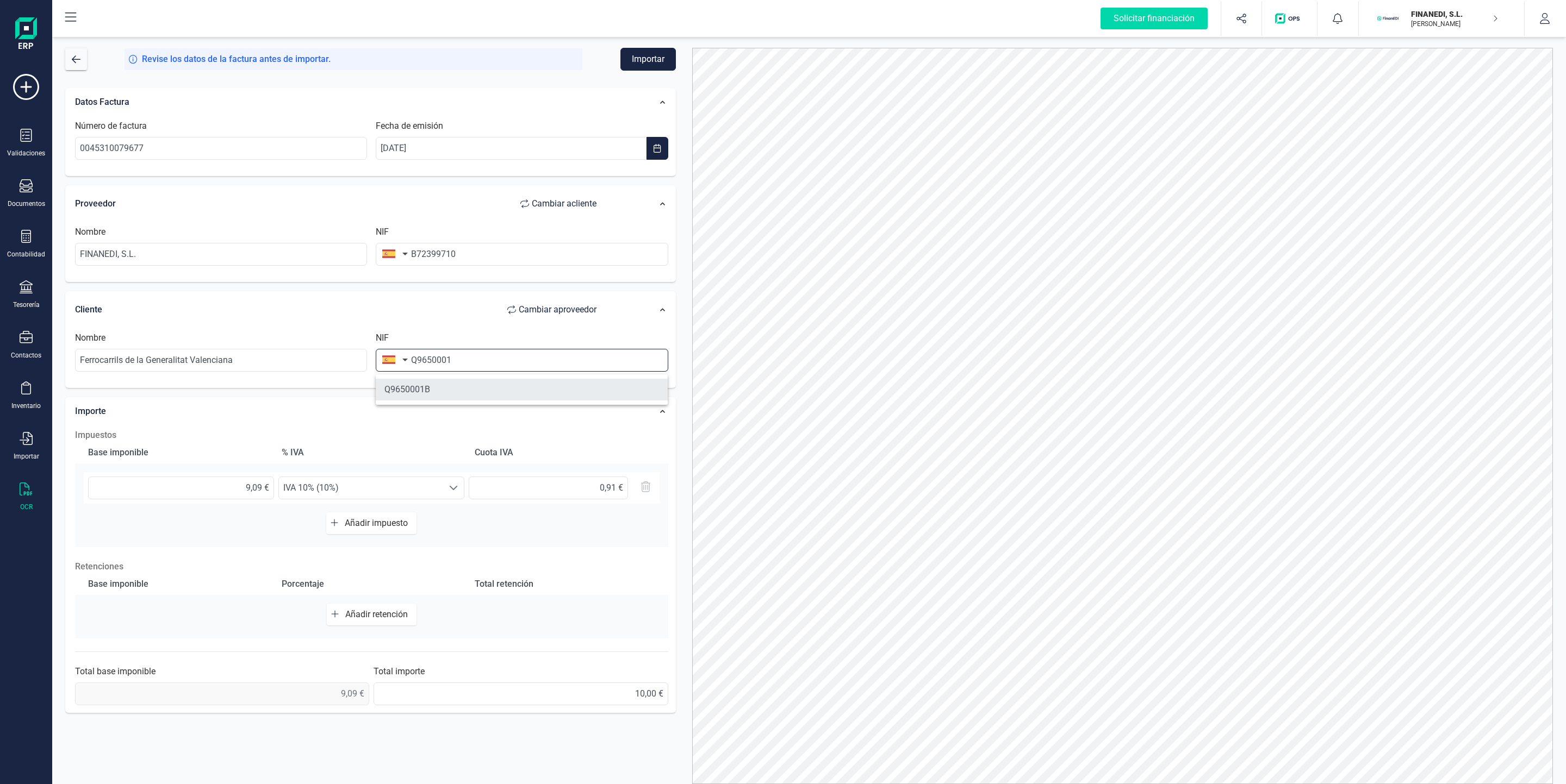
type input "FERROCARRILS DE LA GENERALITAT VALENCIANA"
type input "Q9650001B"
click at [644, 57] on button "Importar" at bounding box center [648, 59] width 55 height 23
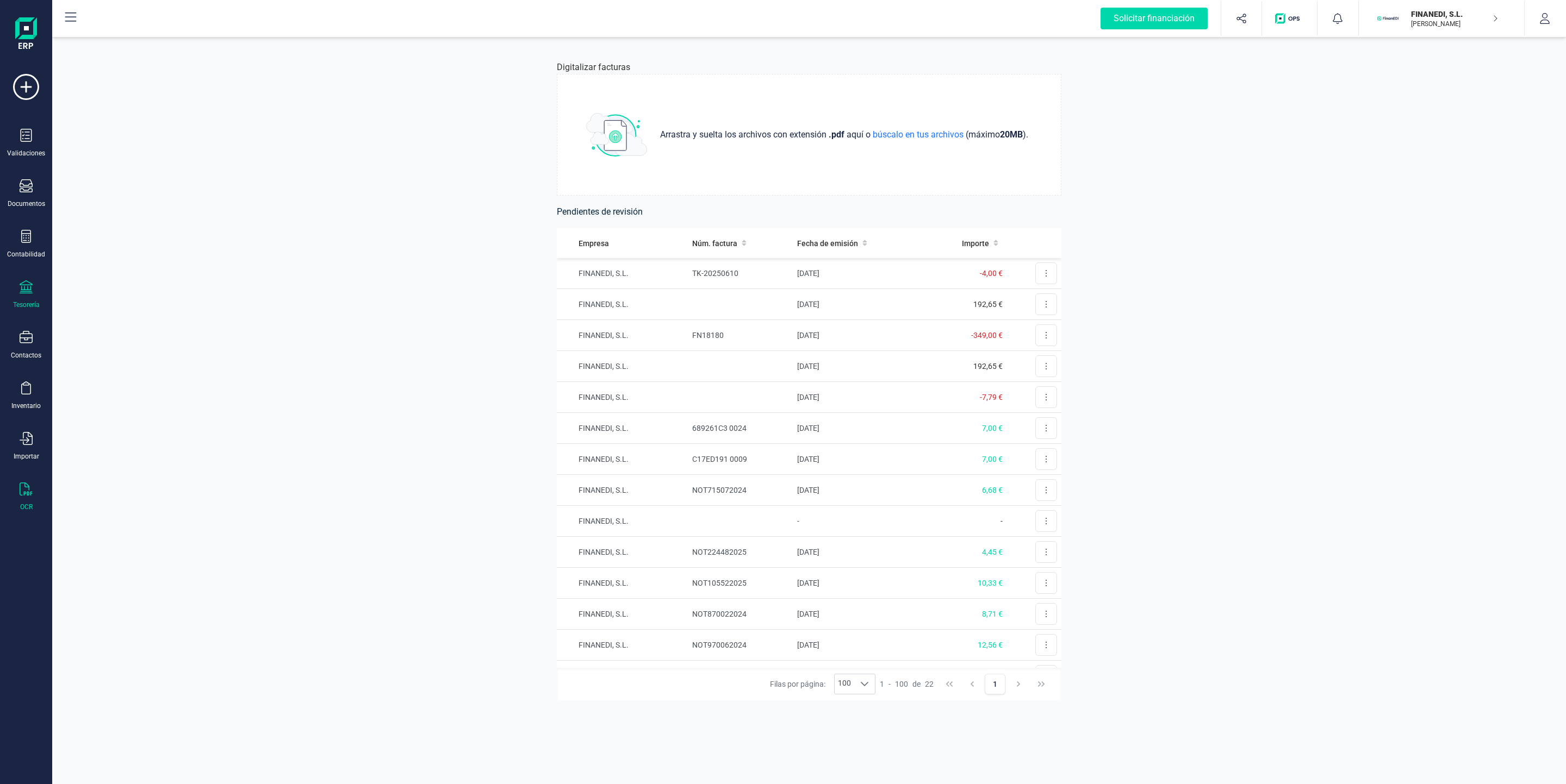
click at [28, 296] on div at bounding box center [26, 288] width 13 height 16
click at [132, 186] on span "Cuentas bancarias" at bounding box center [132, 186] width 95 height 13
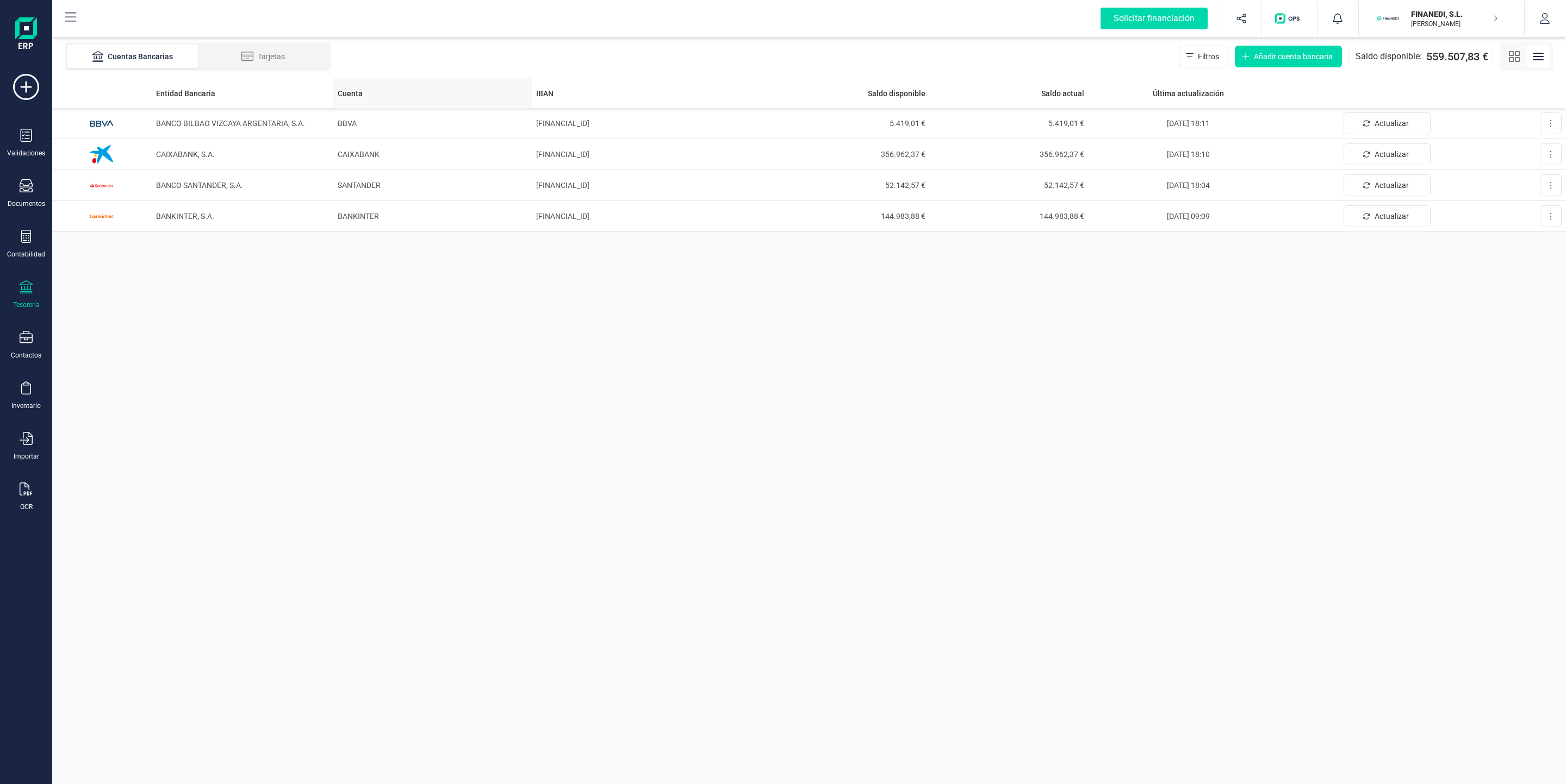
click at [273, 57] on div "Tarjetas" at bounding box center [263, 57] width 87 height 11
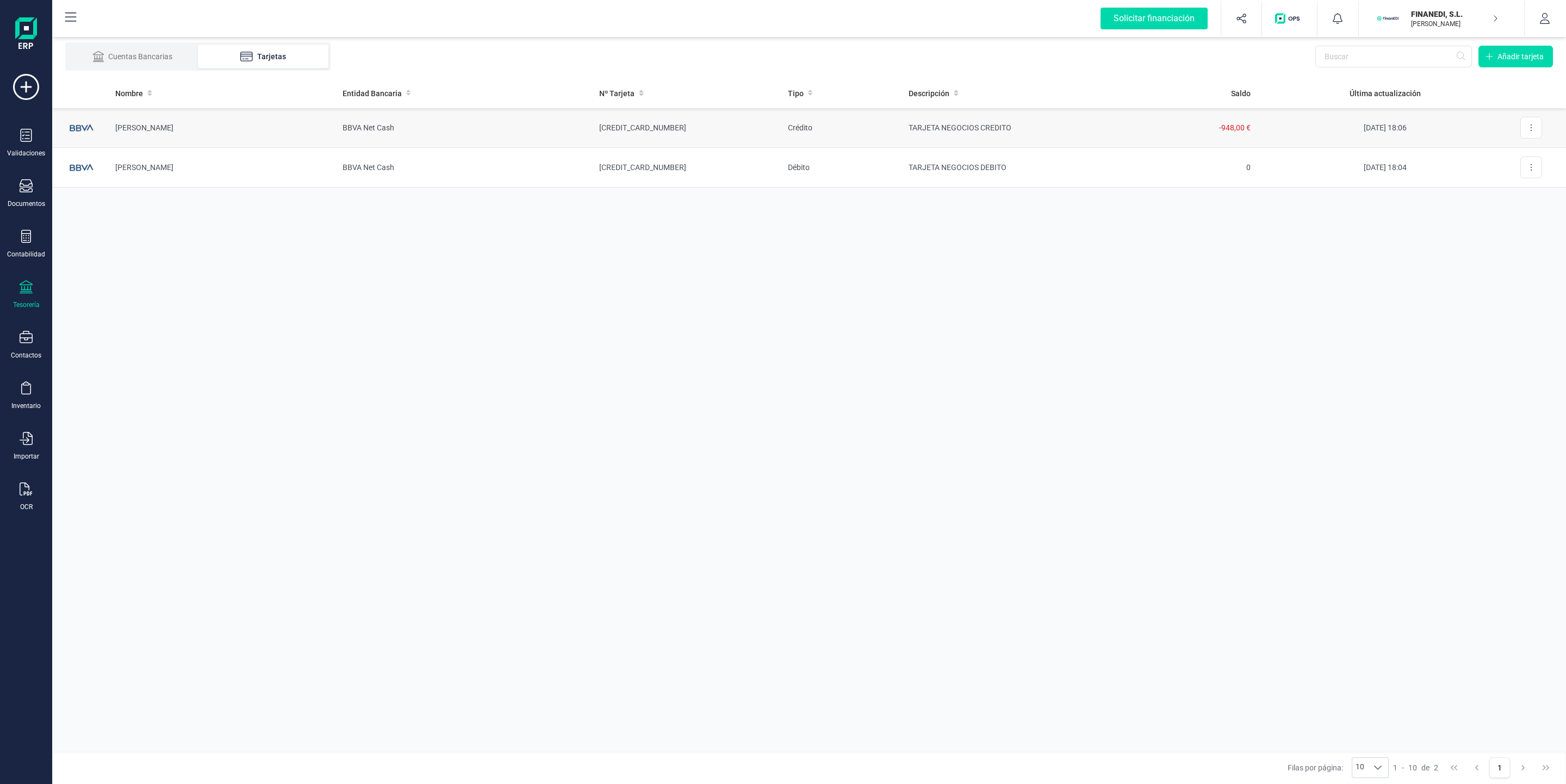
click at [565, 117] on td "BBVA Net Cash" at bounding box center [462, 128] width 257 height 39
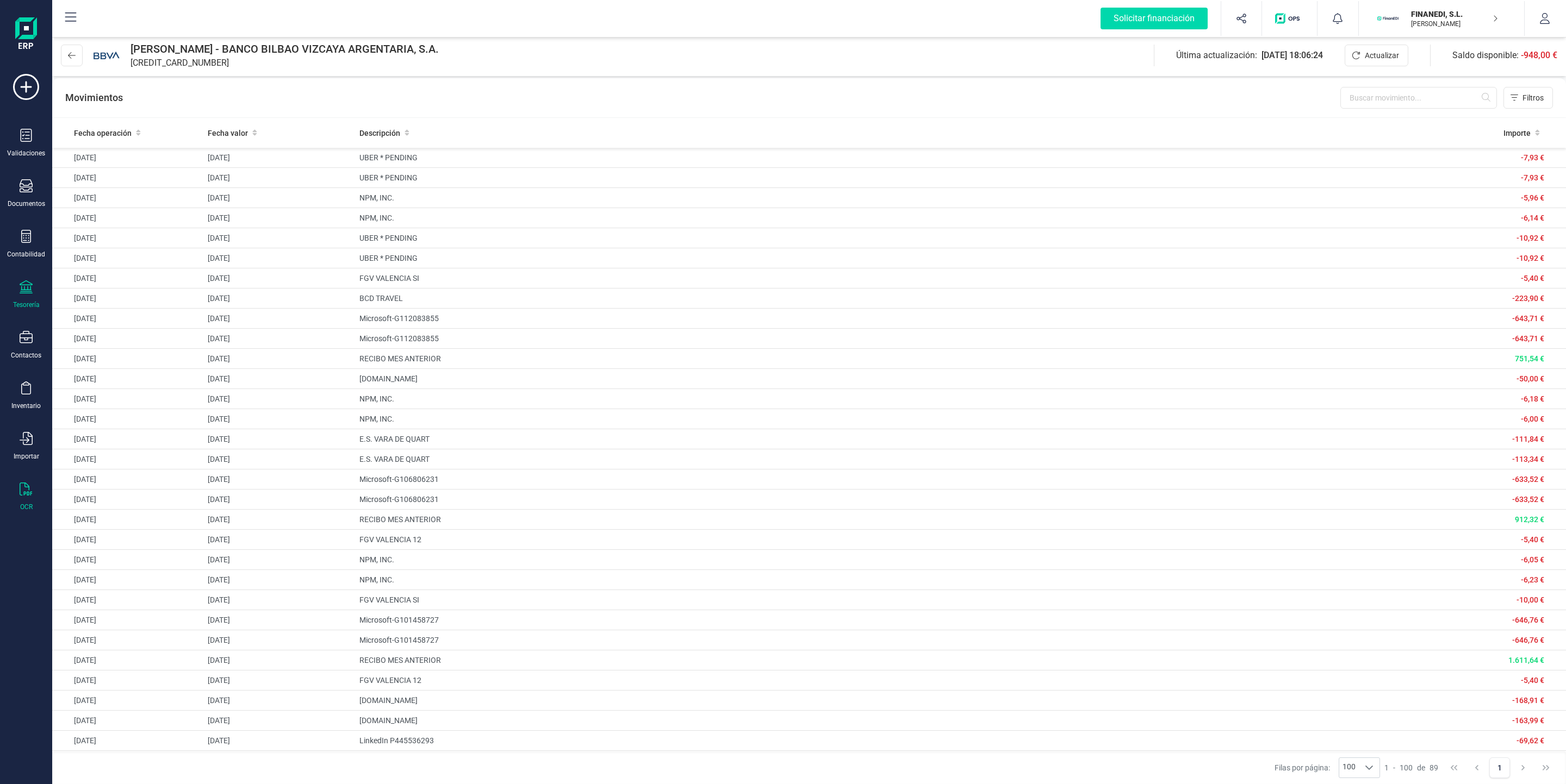
click at [18, 502] on div "OCR" at bounding box center [26, 497] width 43 height 29
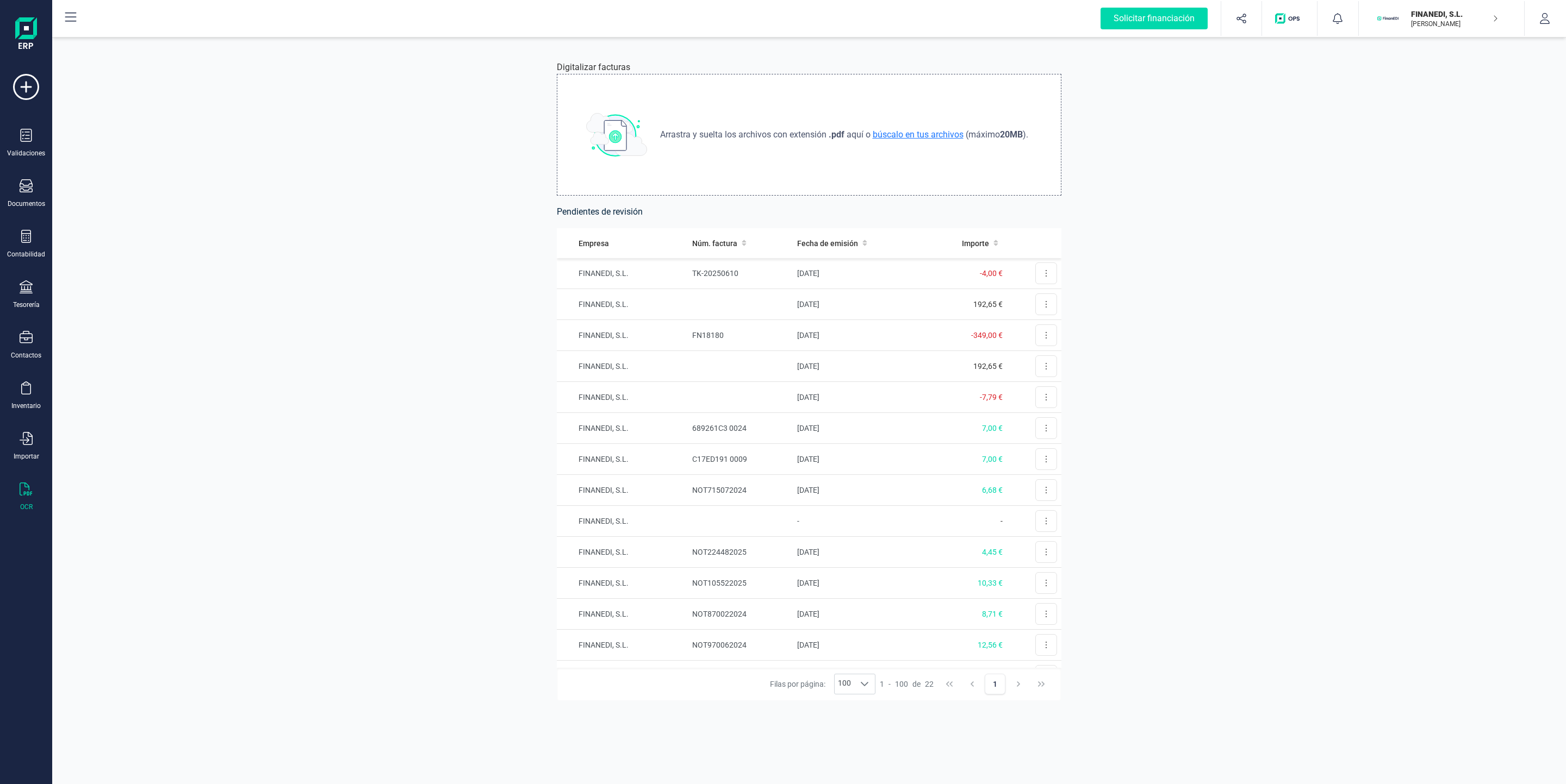
click at [757, 132] on span "búscalo en tus archivos" at bounding box center [918, 134] width 95 height 11
type input "C:\fakepath\factura gasolina agosto 2025.pdf"
click at [757, 273] on button at bounding box center [1046, 273] width 22 height 22
click at [757, 300] on span "Revisar factura" at bounding box center [1019, 300] width 51 height 11
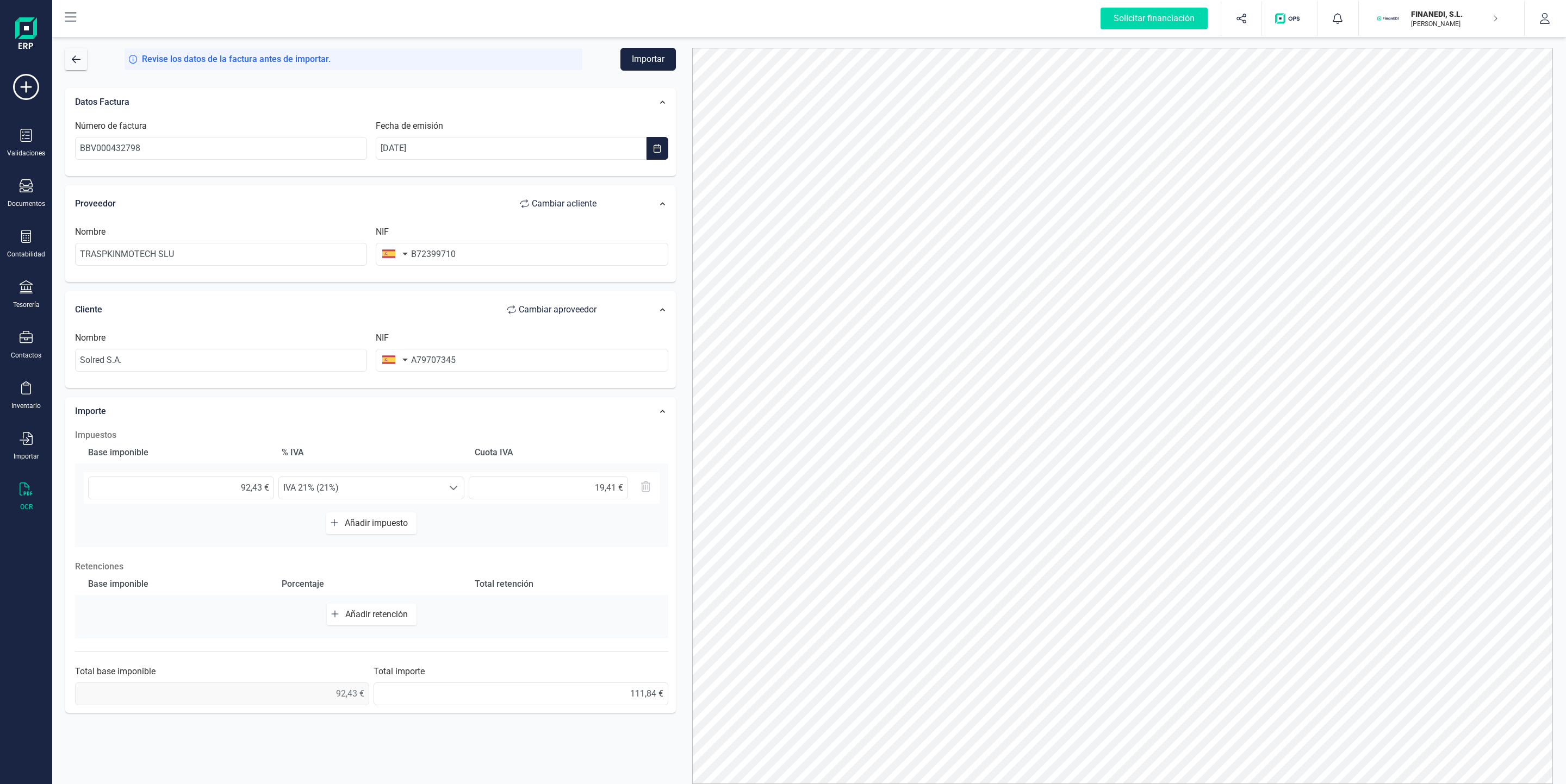
click at [560, 201] on span "Cambiar a cliente" at bounding box center [564, 204] width 65 height 13
type input "Solred S.A."
type input "A79707345"
type input "TRASPKINMOTECH SLU"
type input "B72399710"
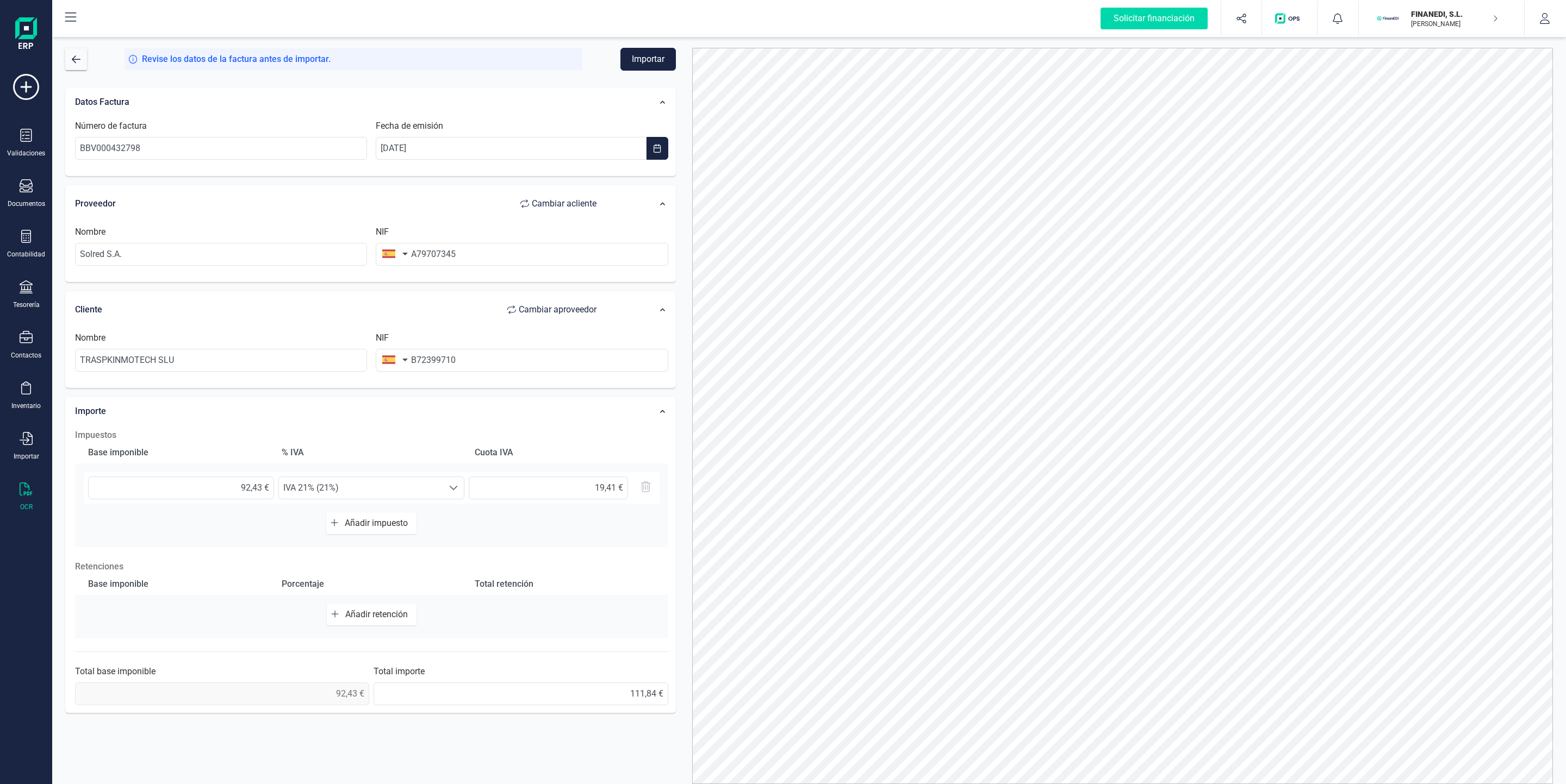
click at [541, 207] on span "Cambiar a cliente" at bounding box center [564, 204] width 65 height 13
type input "TRASPKINMOTECH SLU"
type input "B72399710"
type input "Solred S.A."
type input "A79707345"
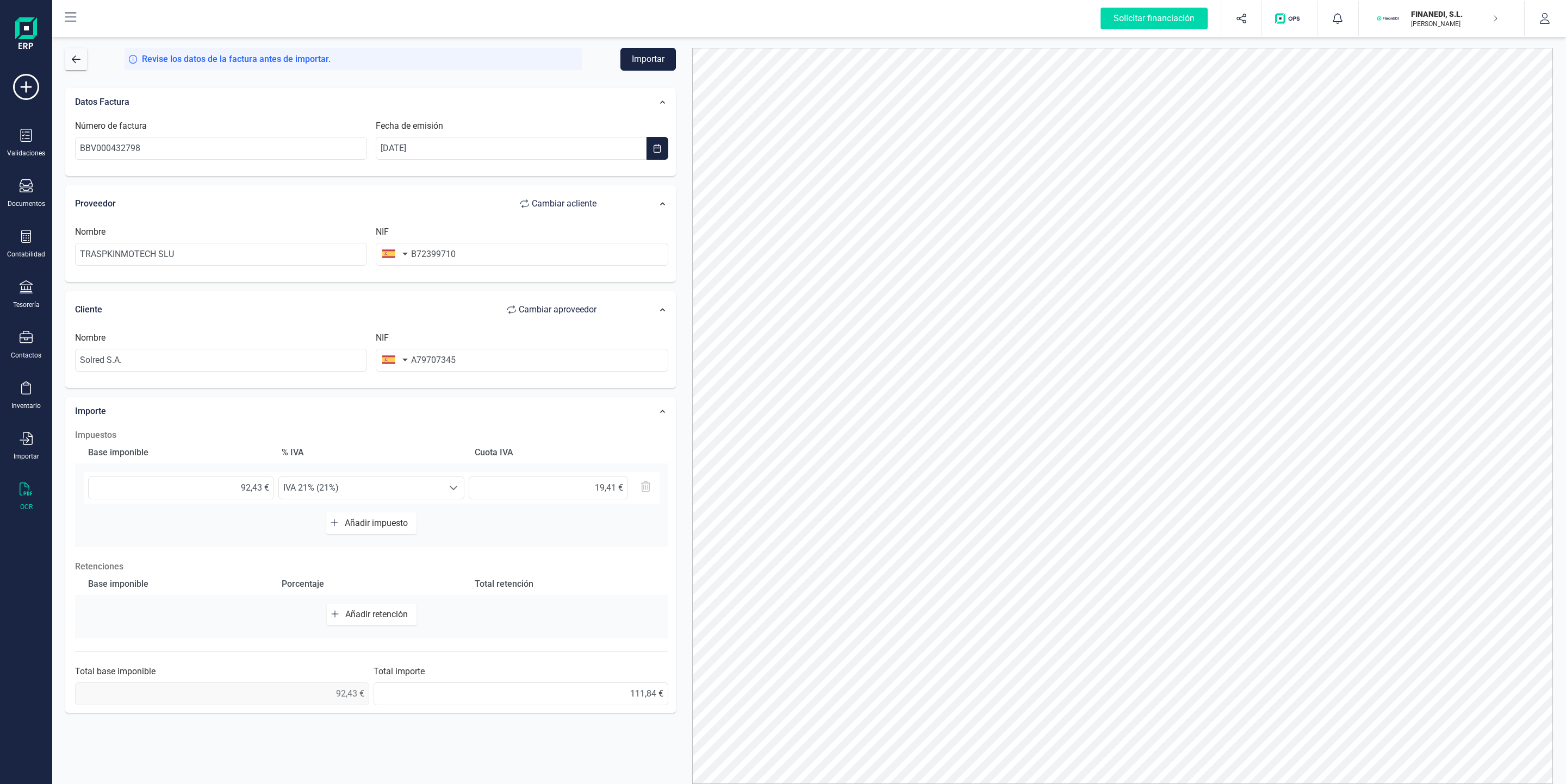
click at [648, 51] on button "Importar" at bounding box center [648, 59] width 55 height 23
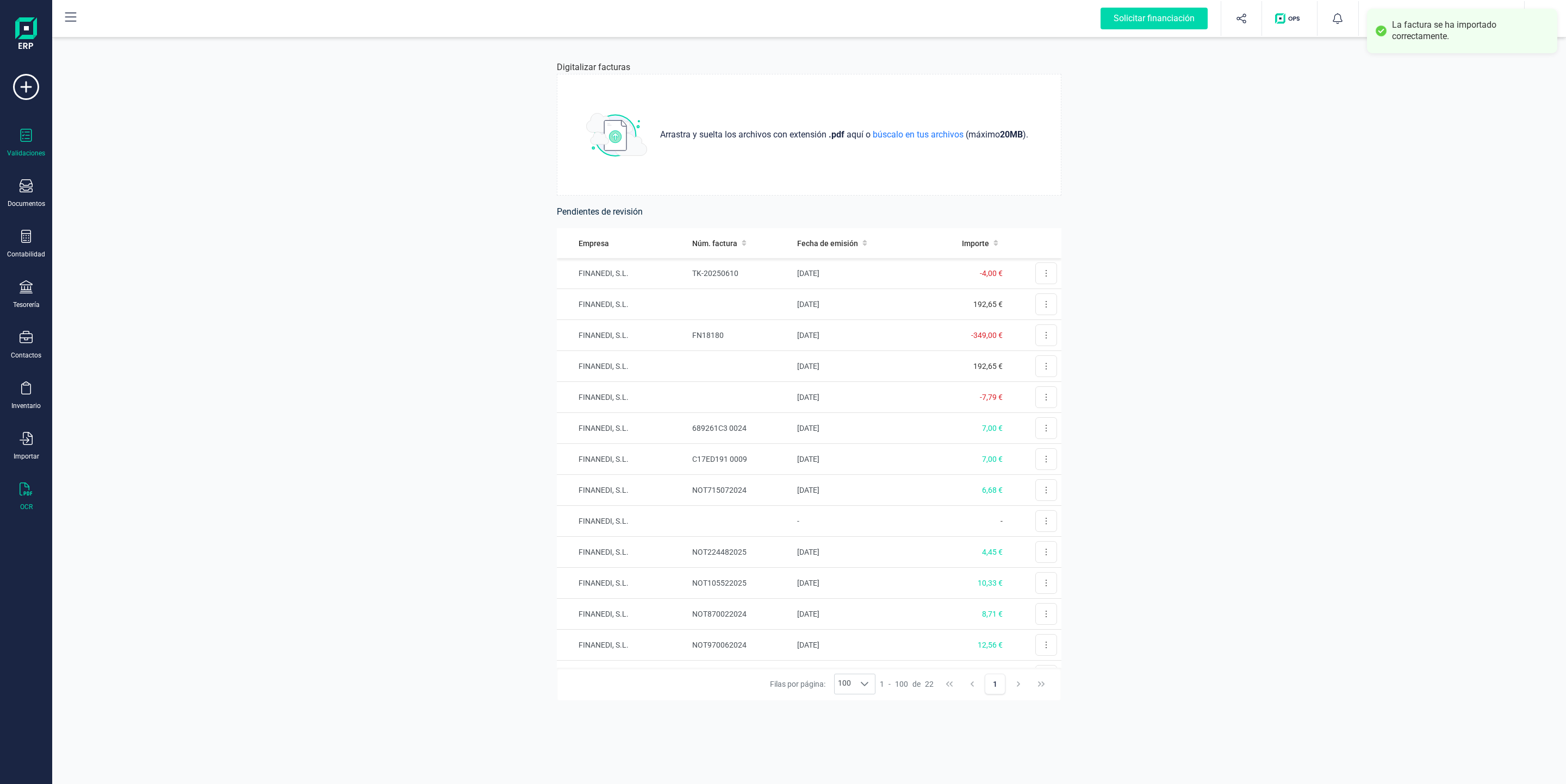
click at [20, 144] on div at bounding box center [26, 137] width 13 height 16
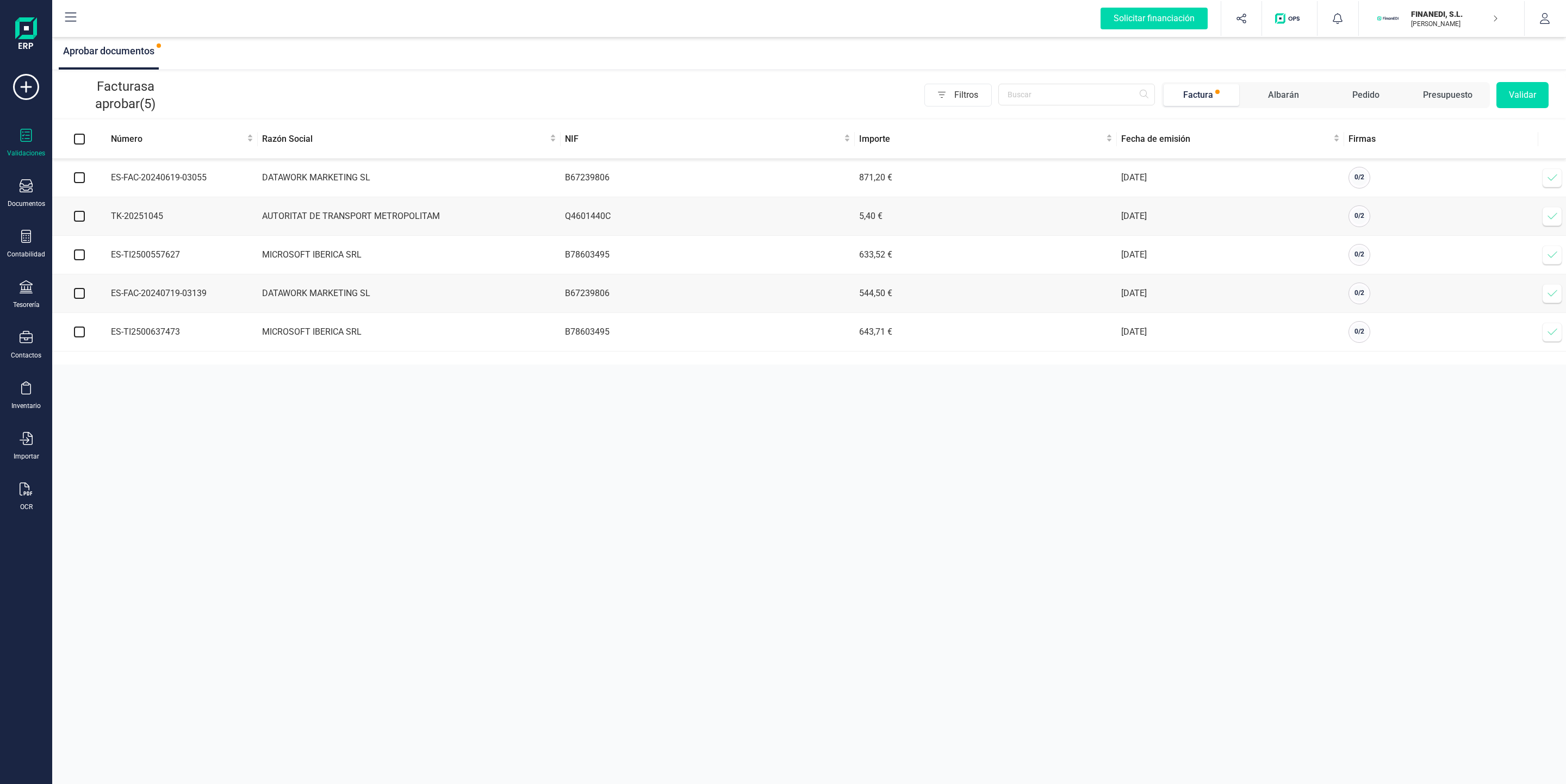
click at [757, 219] on icon at bounding box center [1552, 216] width 11 height 11
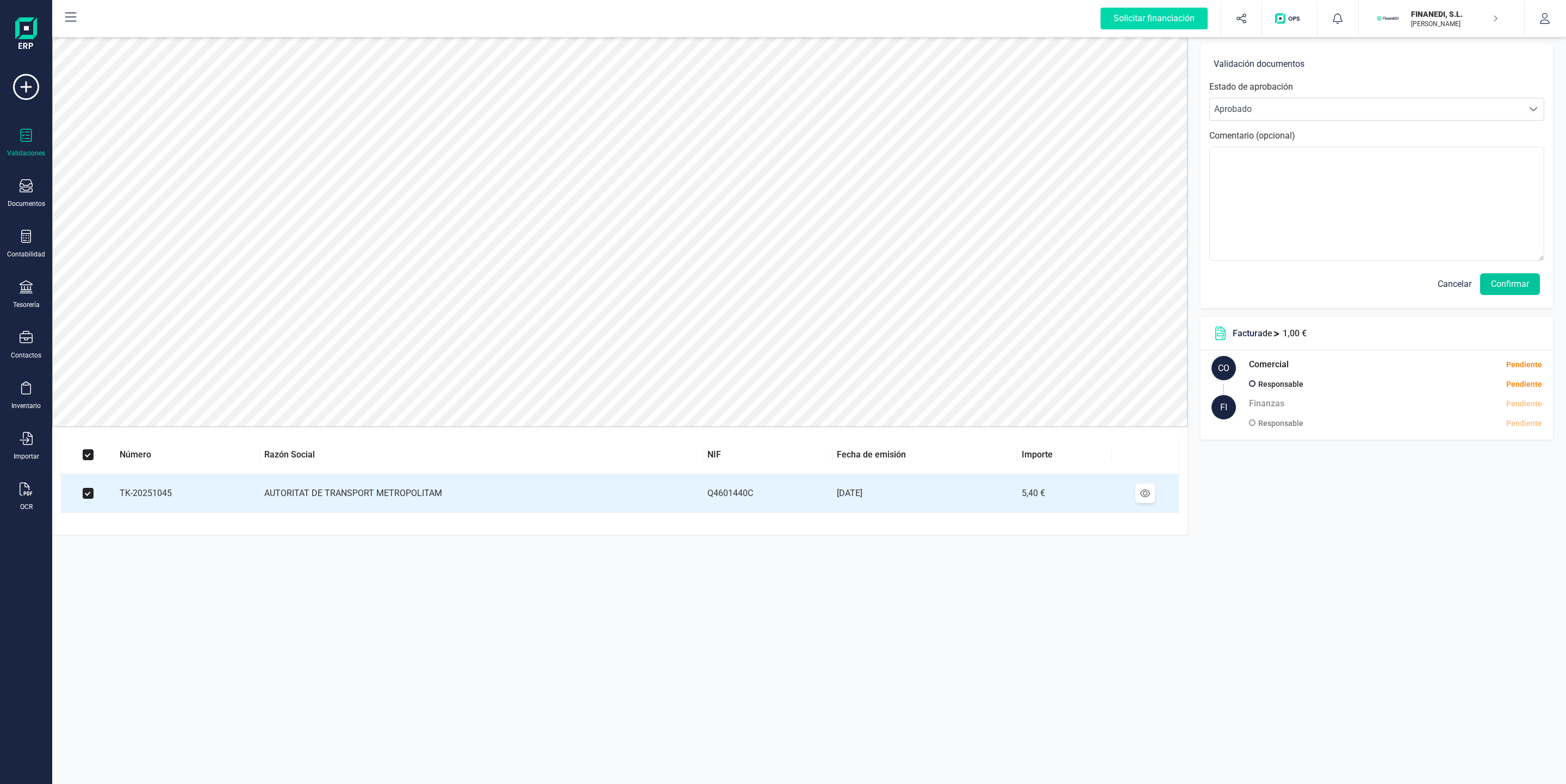
click at [757, 284] on button "Confirmar" at bounding box center [1509, 284] width 60 height 22
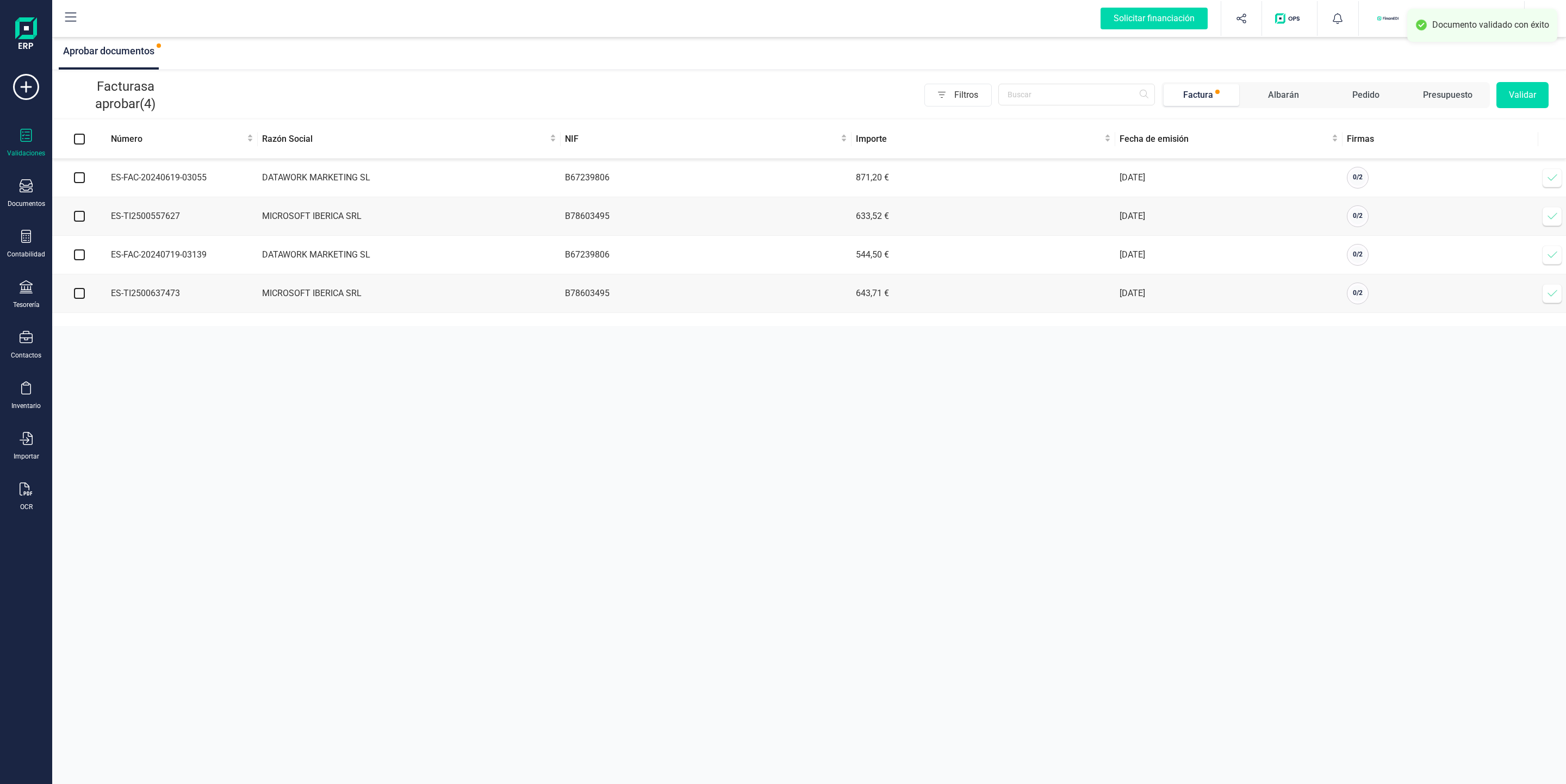
click at [36, 136] on div "Validaciones" at bounding box center [26, 144] width 43 height 29
click at [26, 246] on div at bounding box center [26, 238] width 13 height 16
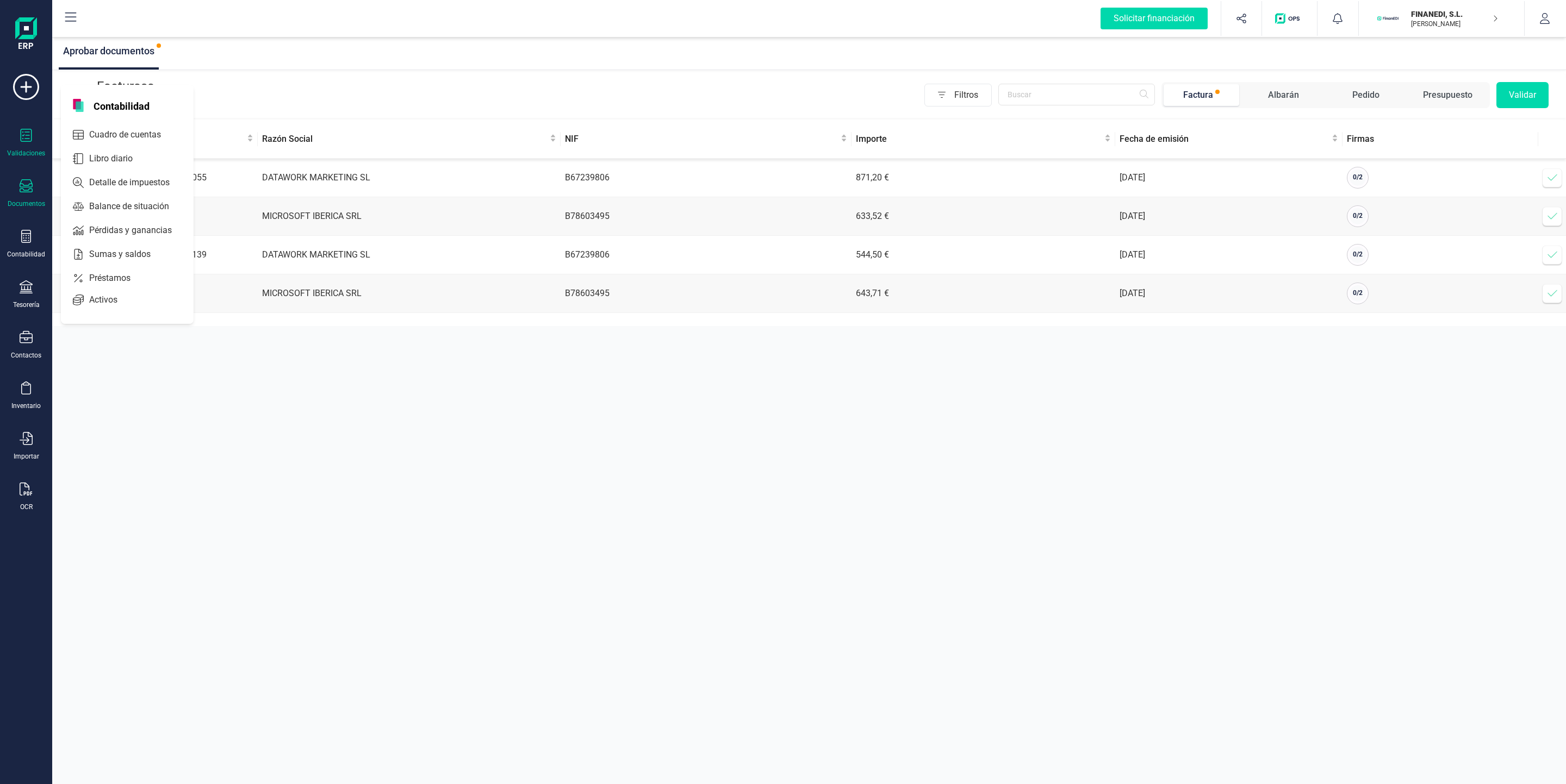
click at [17, 188] on div "Documentos" at bounding box center [26, 194] width 43 height 29
click at [118, 147] on div "Facturas" at bounding box center [126, 155] width 126 height 22
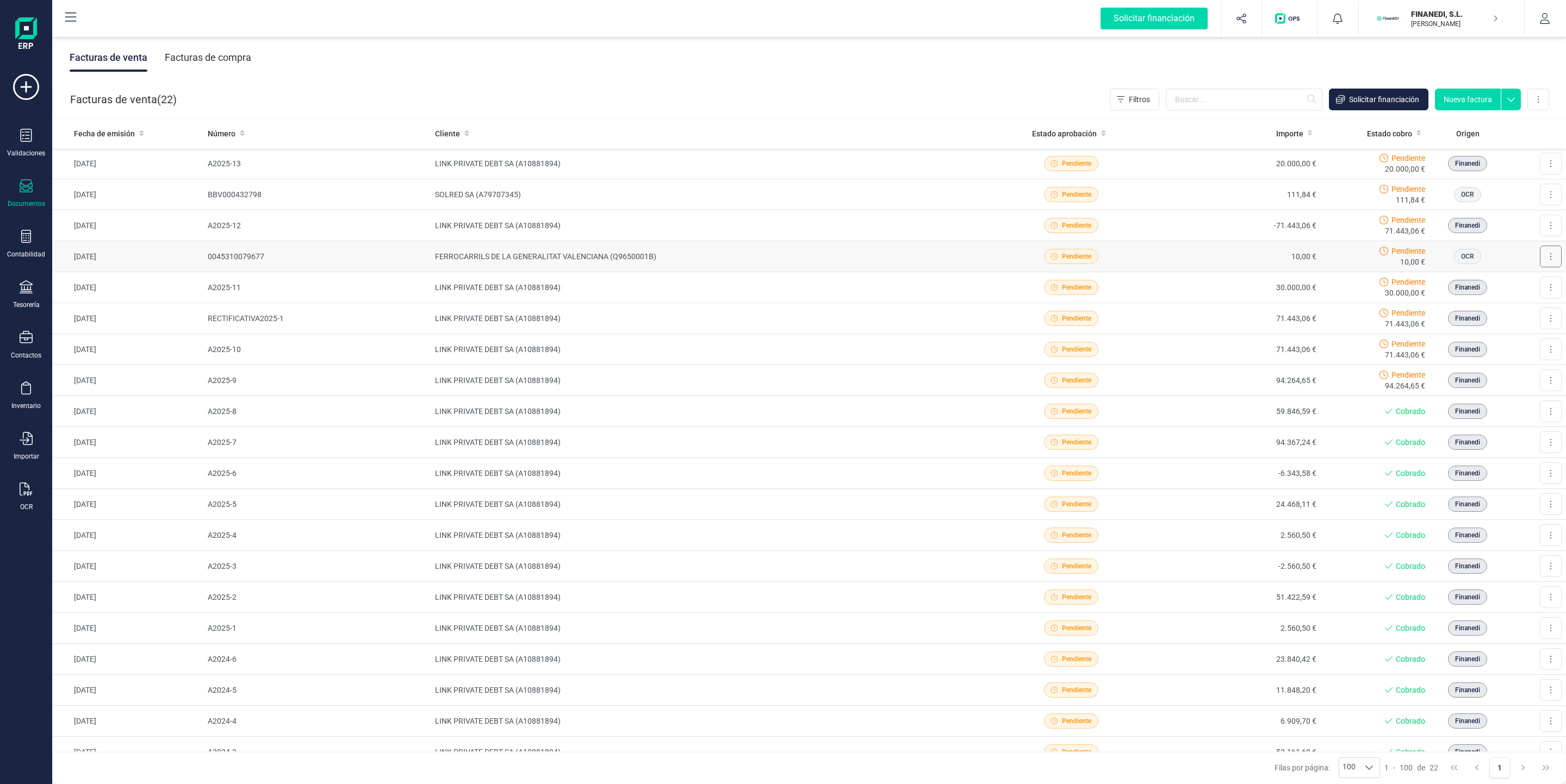
click at [757, 257] on button at bounding box center [1550, 256] width 22 height 22
click at [25, 490] on icon at bounding box center [26, 489] width 13 height 13
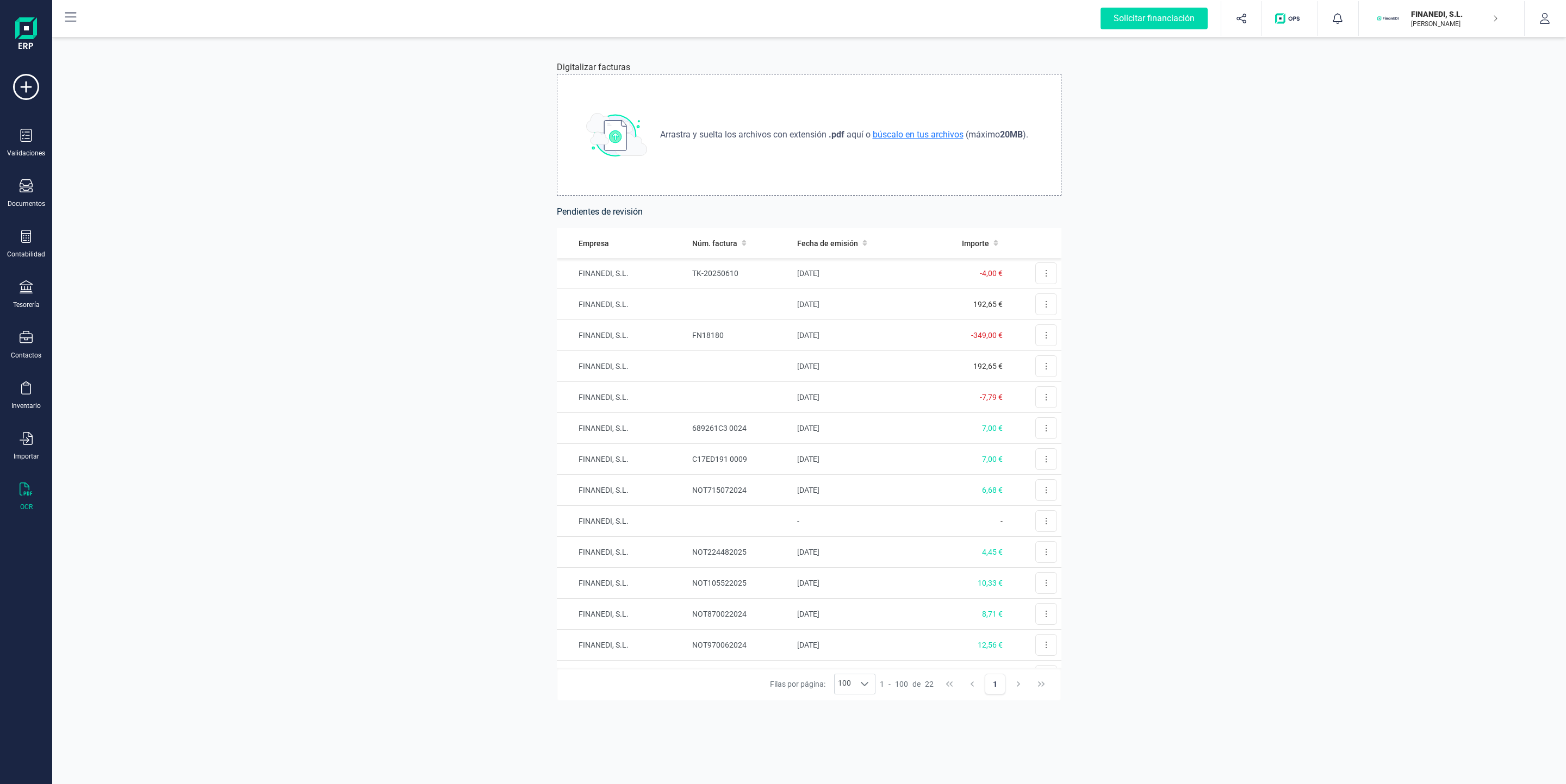
click at [757, 138] on span "búscalo en tus archivos" at bounding box center [918, 134] width 95 height 11
click at [757, 136] on span "búscalo en tus archivos" at bounding box center [918, 134] width 95 height 11
type input "C:\fakepath\Adobe [DEMOGRAPHIC_DATA] [DATE] (2).pdf"
click at [757, 274] on button at bounding box center [1046, 273] width 22 height 22
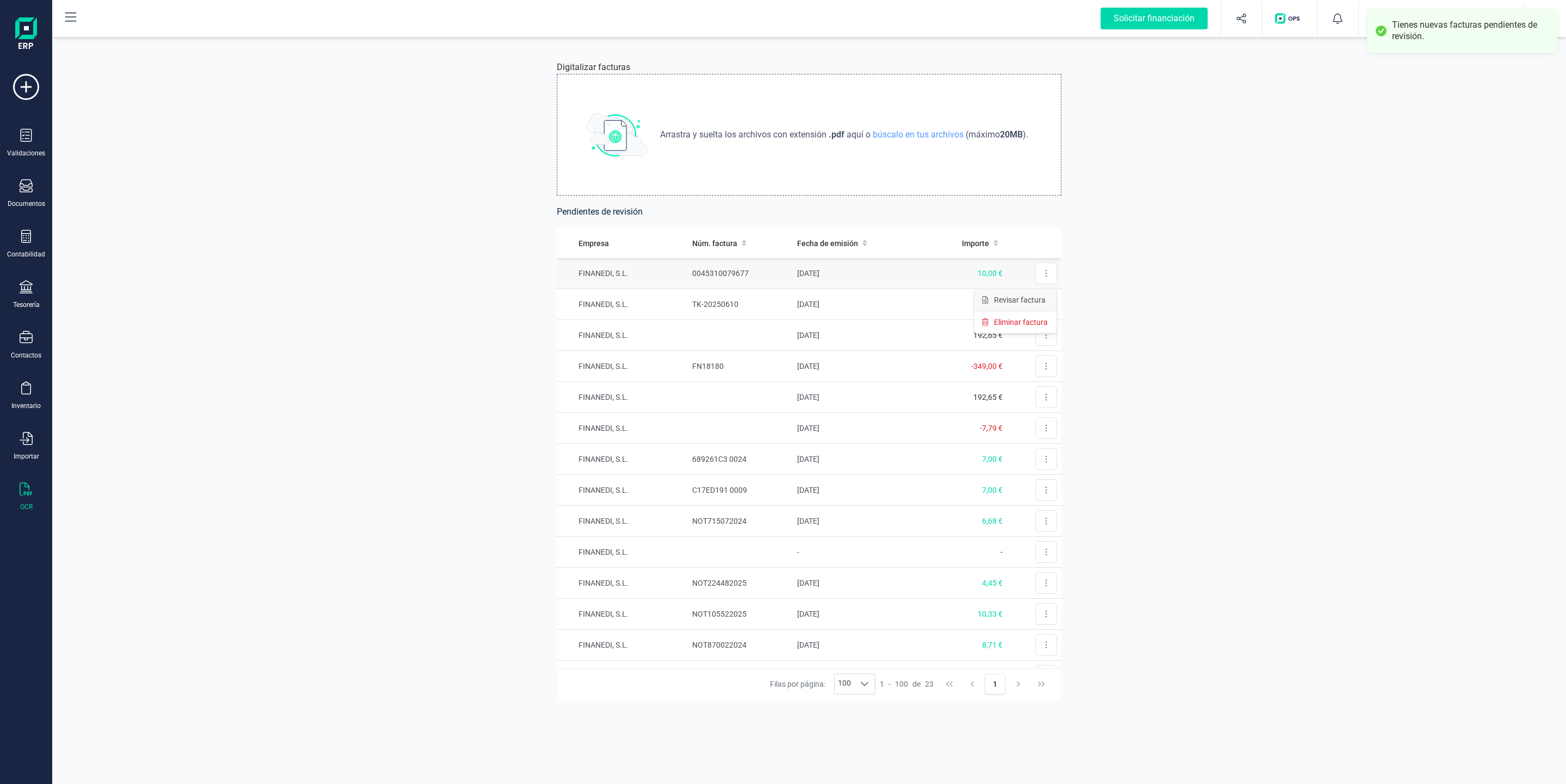
click at [757, 301] on span "Revisar factura" at bounding box center [1019, 300] width 51 height 11
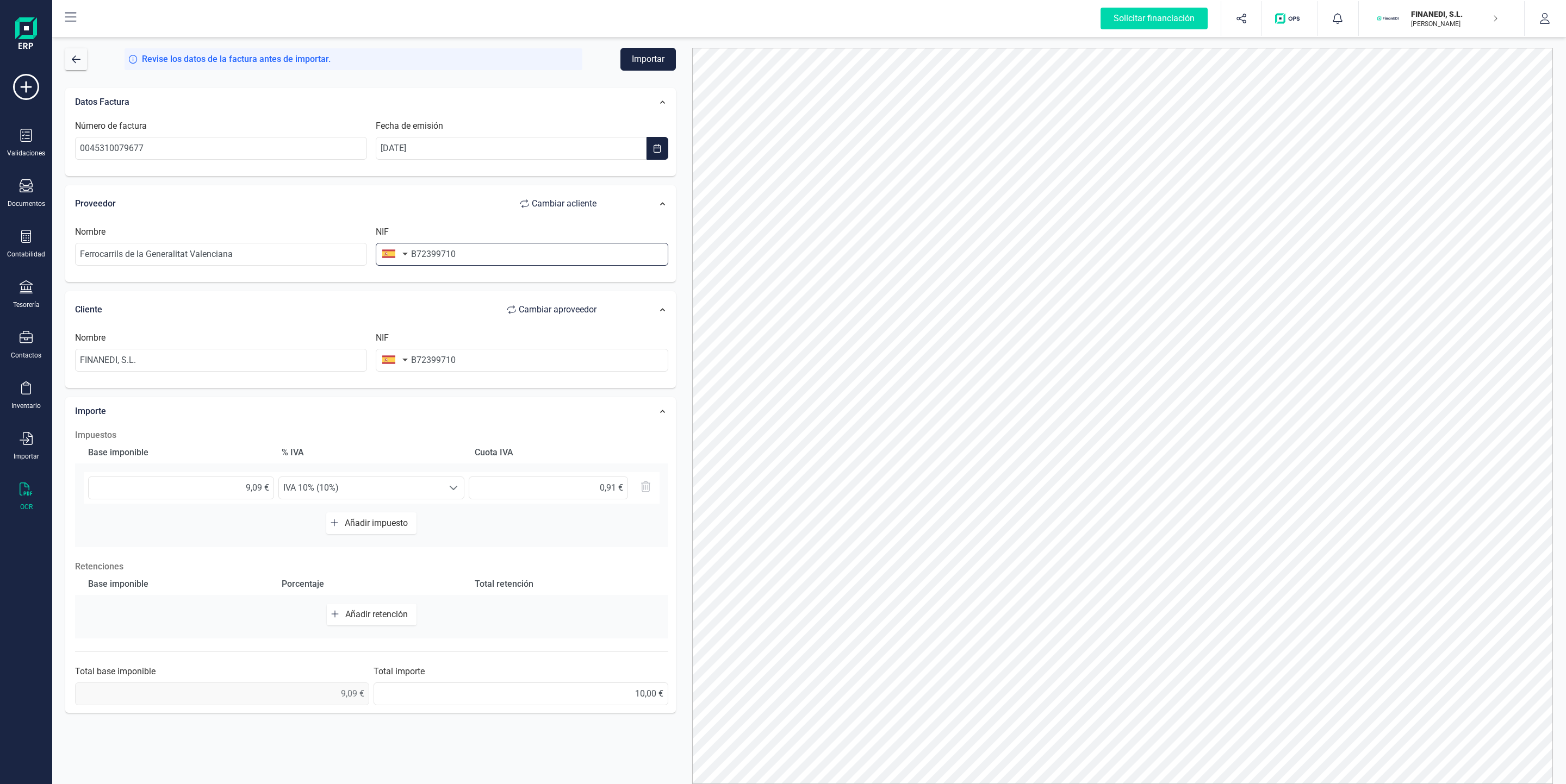
click at [473, 260] on input "B72399710" at bounding box center [521, 254] width 292 height 23
drag, startPoint x: 473, startPoint y: 260, endPoint x: 360, endPoint y: 271, distance: 113.5
click at [360, 271] on div "Nombre Ferrocarrils de la Generalitat Valenciana NIF B72399710" at bounding box center [371, 250] width 602 height 49
type input "q"
click at [433, 256] on input "Q965001B" at bounding box center [521, 254] width 292 height 23
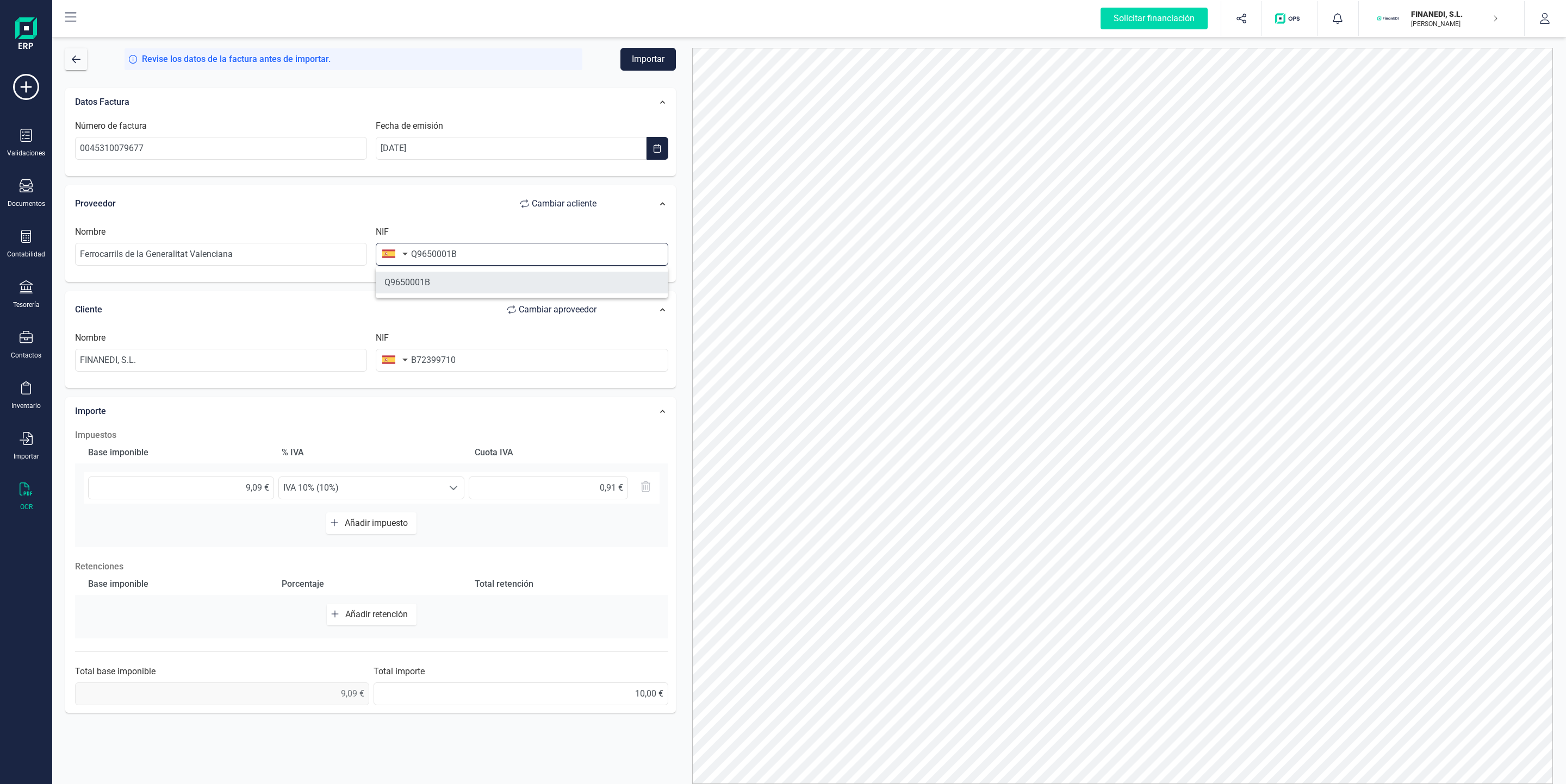
type input "Q9650001B"
click at [466, 279] on li "Q9650001B" at bounding box center [521, 282] width 292 height 22
type input "FERROCARRILS DE LA GENERALITAT VALENCIANA"
click at [641, 61] on button "Importar" at bounding box center [648, 59] width 55 height 23
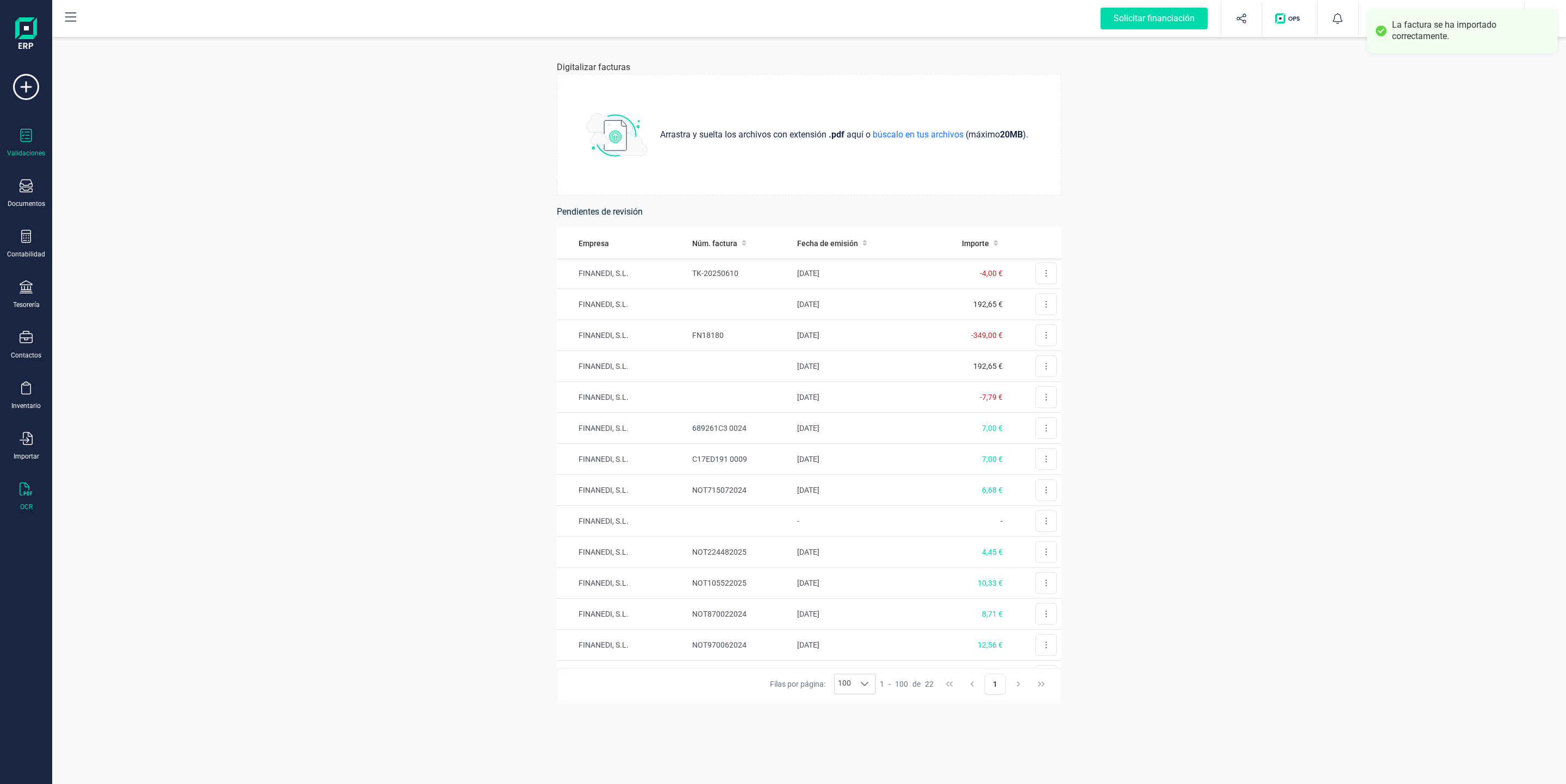
click at [23, 145] on div "Validaciones" at bounding box center [26, 144] width 43 height 29
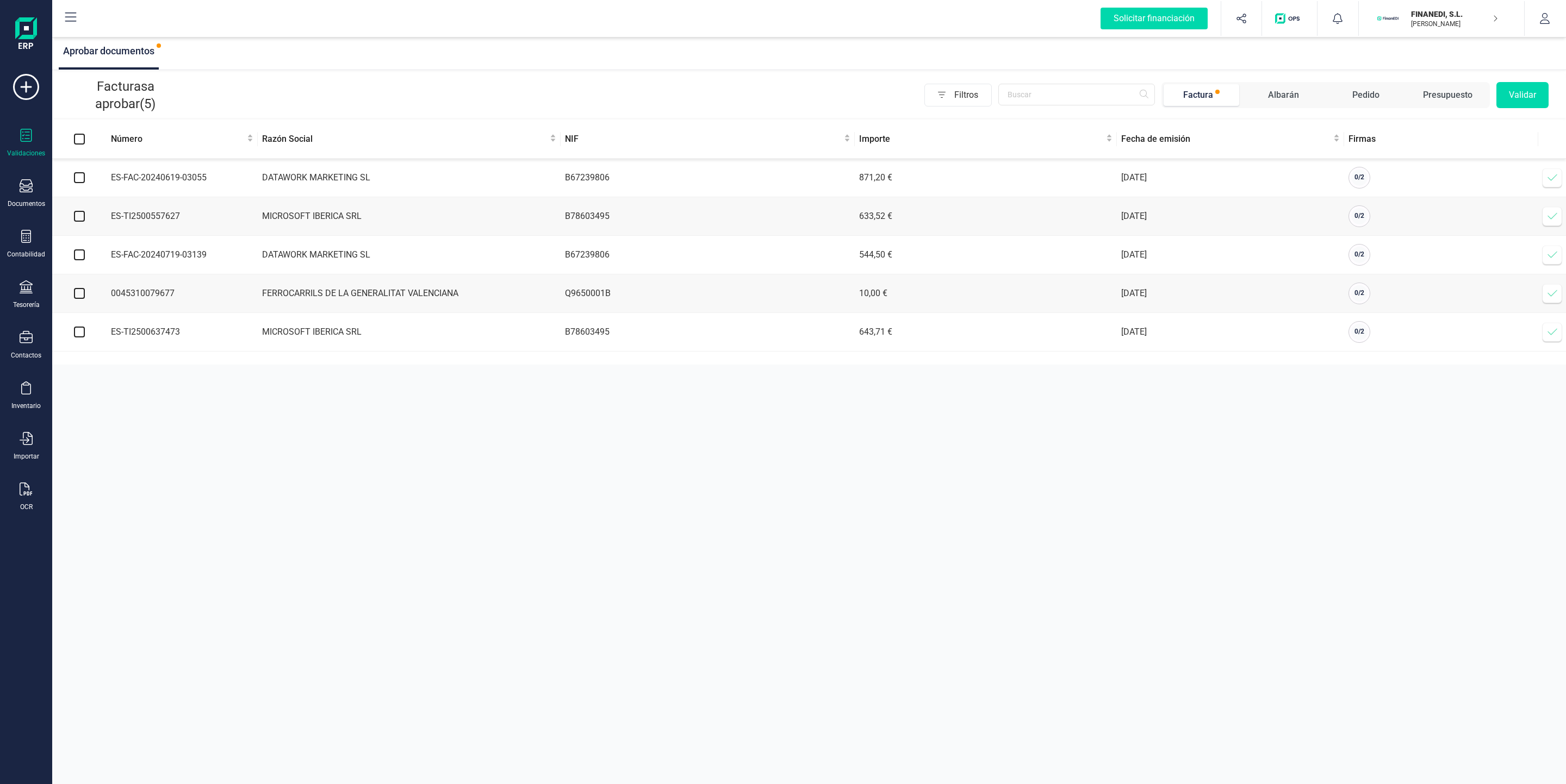
click at [757, 298] on icon at bounding box center [1552, 294] width 11 height 11
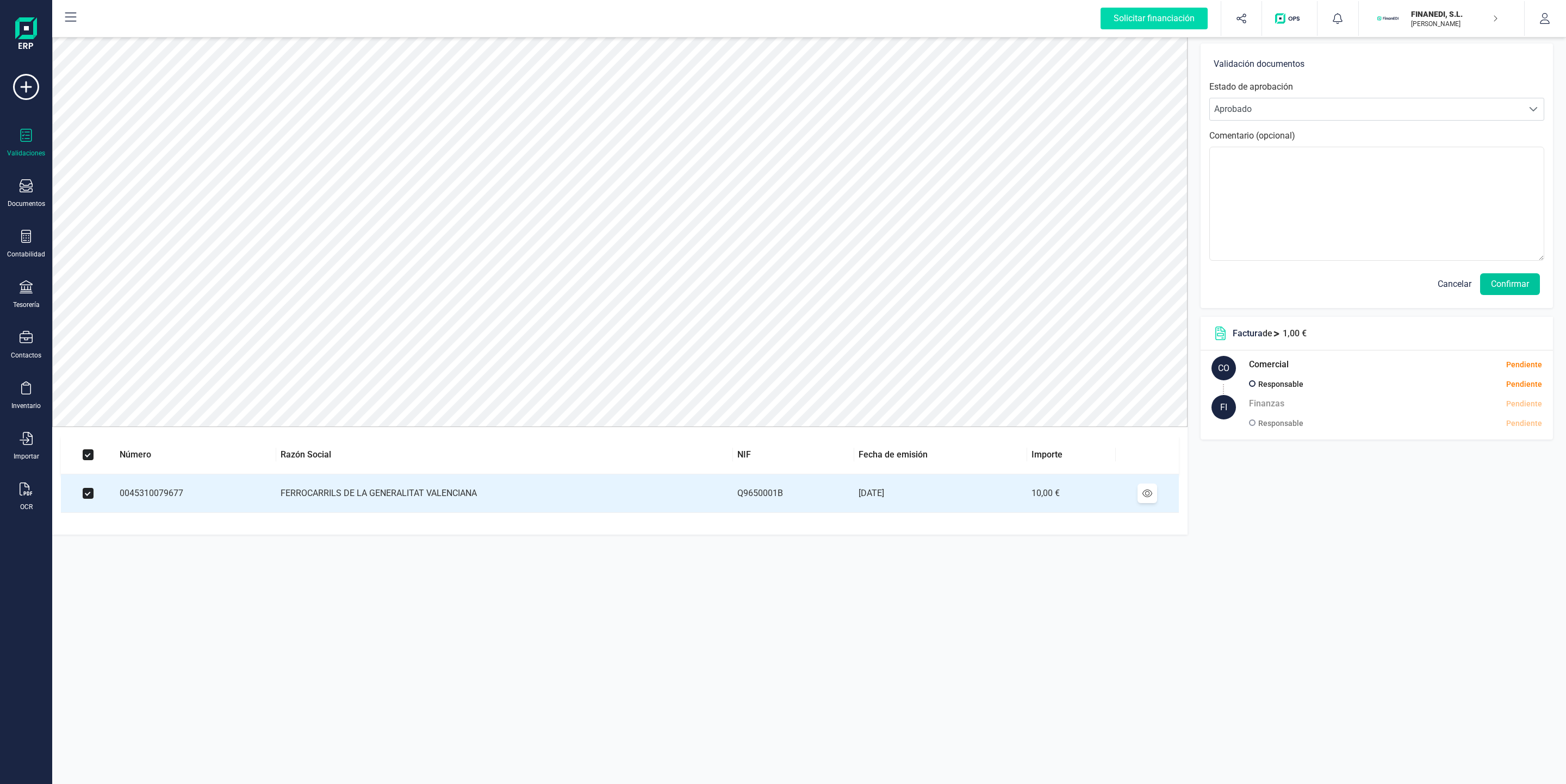
click at [757, 282] on button "Confirmar" at bounding box center [1509, 284] width 60 height 22
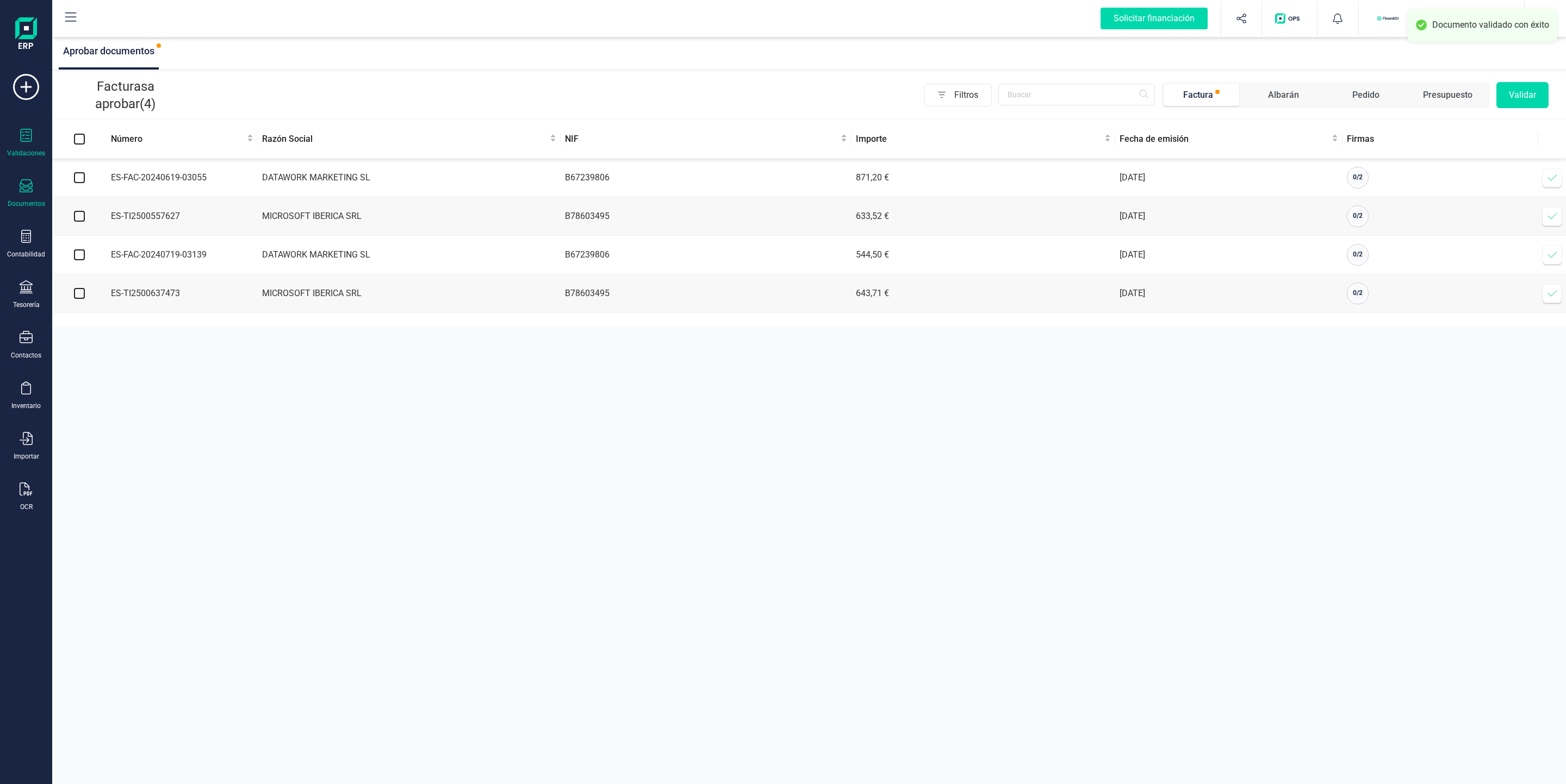
click at [33, 196] on div "Documentos" at bounding box center [26, 194] width 43 height 29
click at [126, 155] on div at bounding box center [133, 156] width 20 height 13
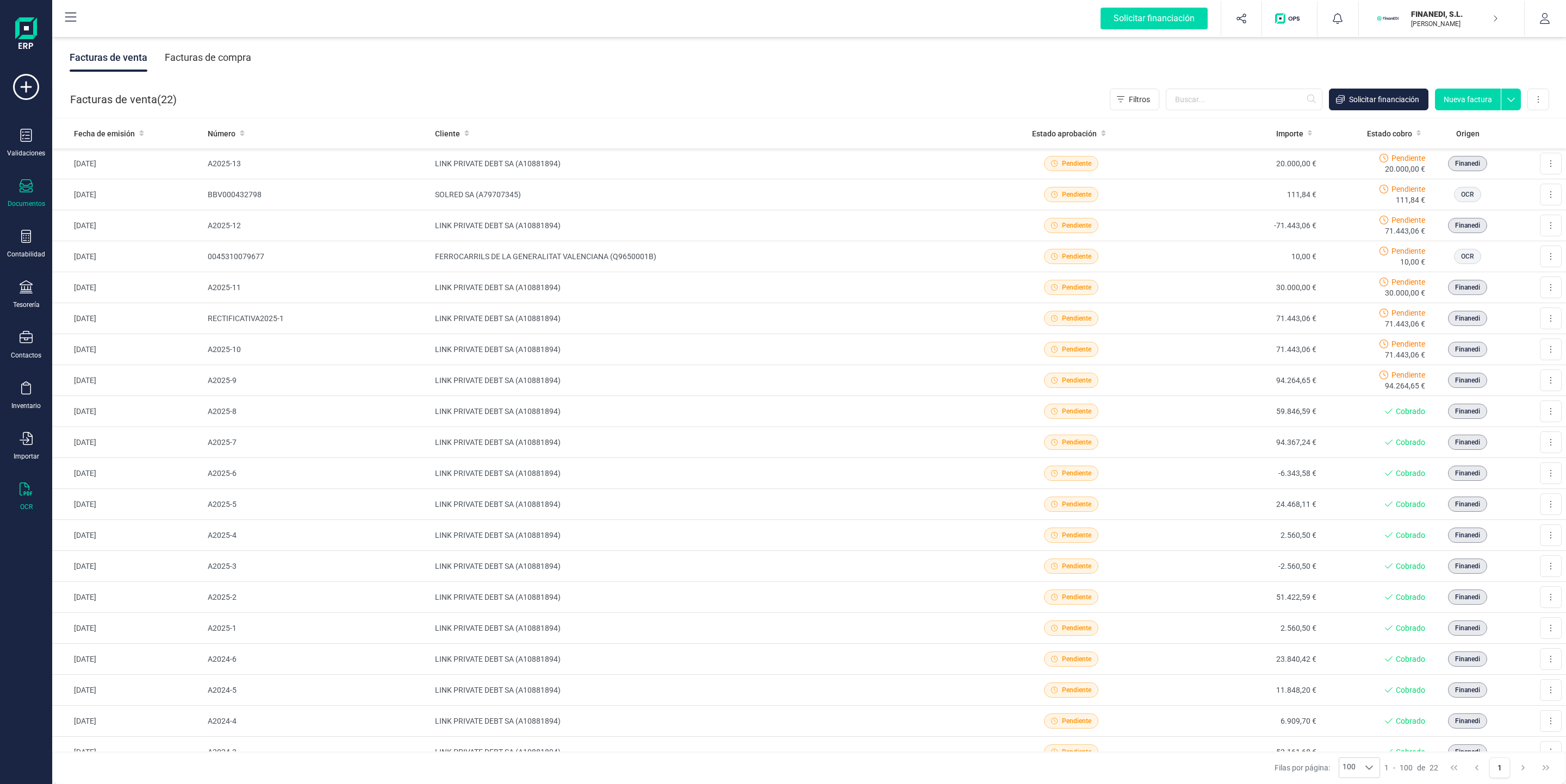
click at [36, 489] on div "OCR" at bounding box center [26, 497] width 43 height 29
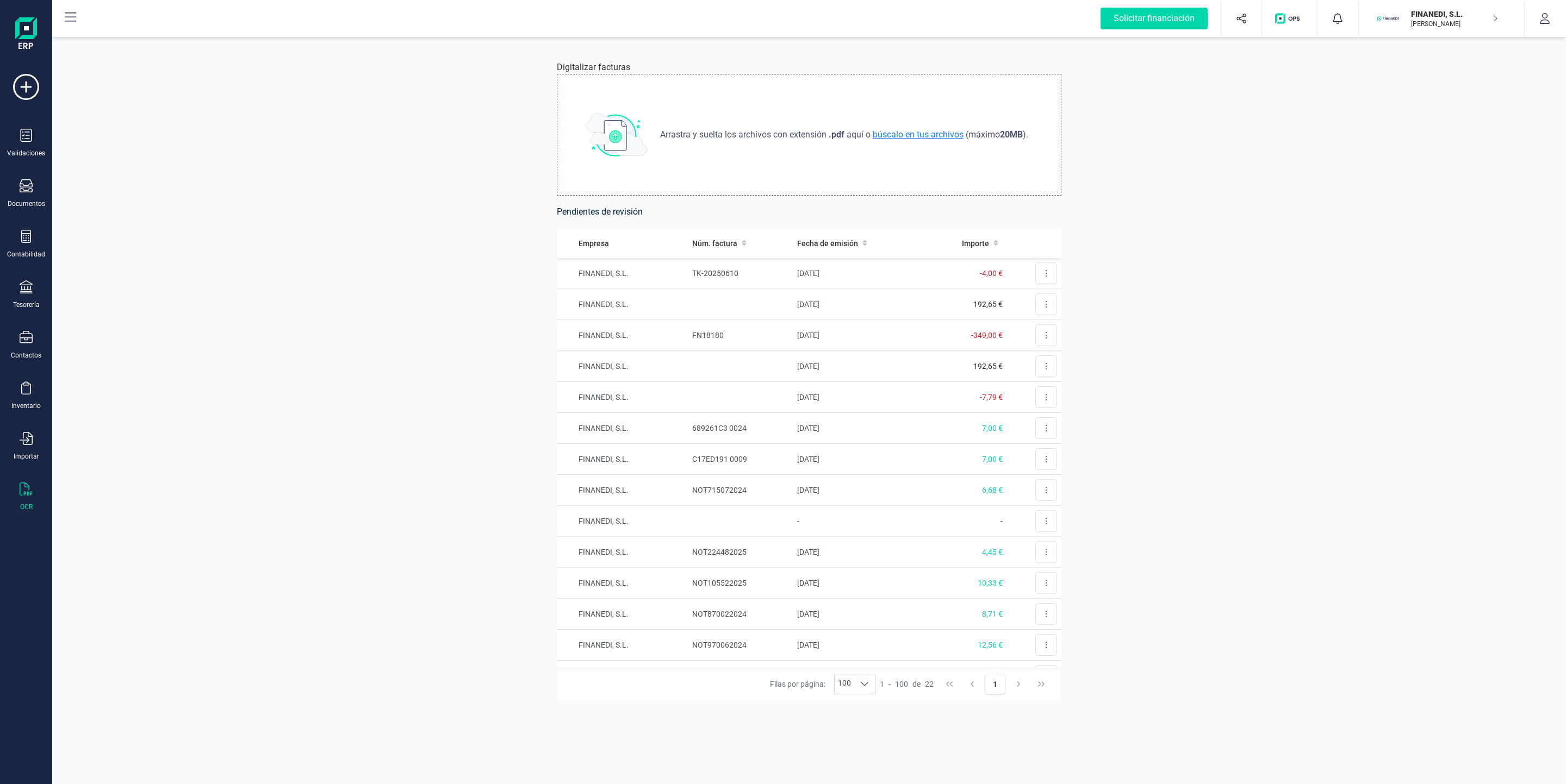
click at [757, 129] on span "búscalo en tus archivos" at bounding box center [918, 134] width 95 height 11
type input "C:\fakepath\factura gasolina agosto 2025.pdf"
click at [757, 278] on button at bounding box center [1046, 273] width 22 height 22
click at [757, 299] on span "Revisar factura" at bounding box center [1019, 300] width 51 height 11
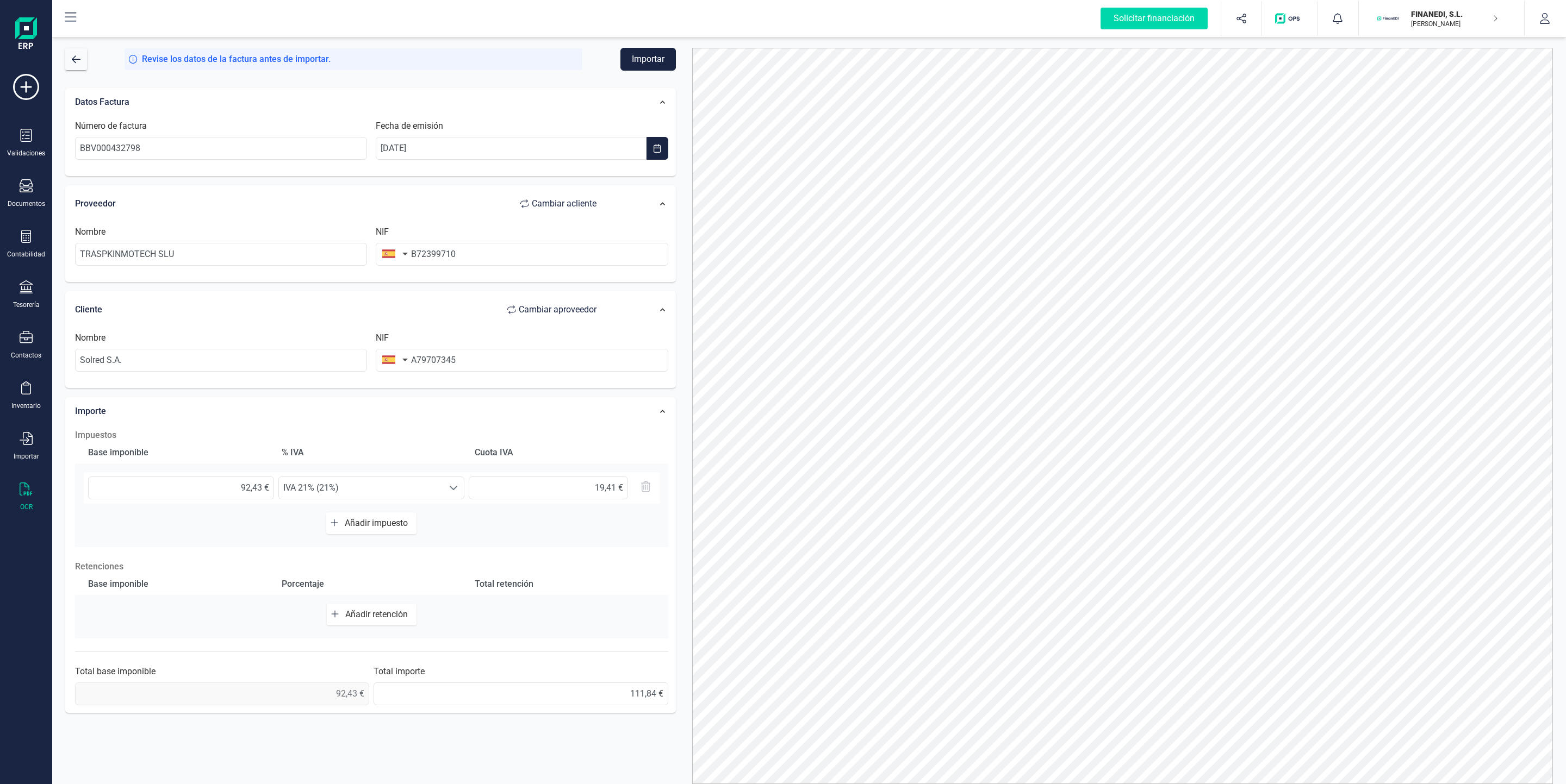
click at [566, 199] on span "Cambiar a cliente" at bounding box center [564, 204] width 65 height 13
type input "Solred S.A."
type input "A79707345"
type input "TRASPKINMOTECH SLU"
type input "B72399710"
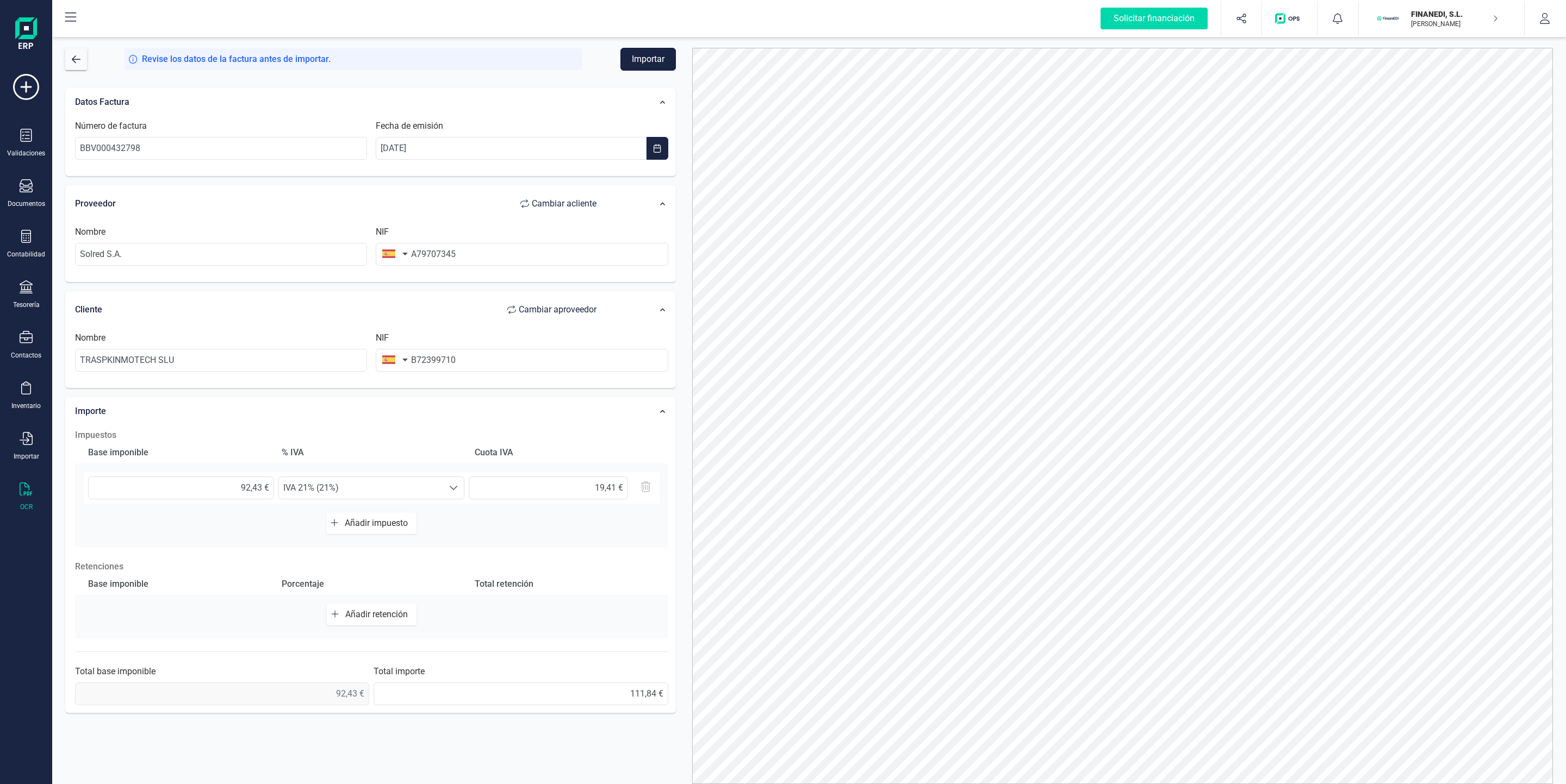
click at [643, 64] on button "Importar" at bounding box center [648, 59] width 55 height 23
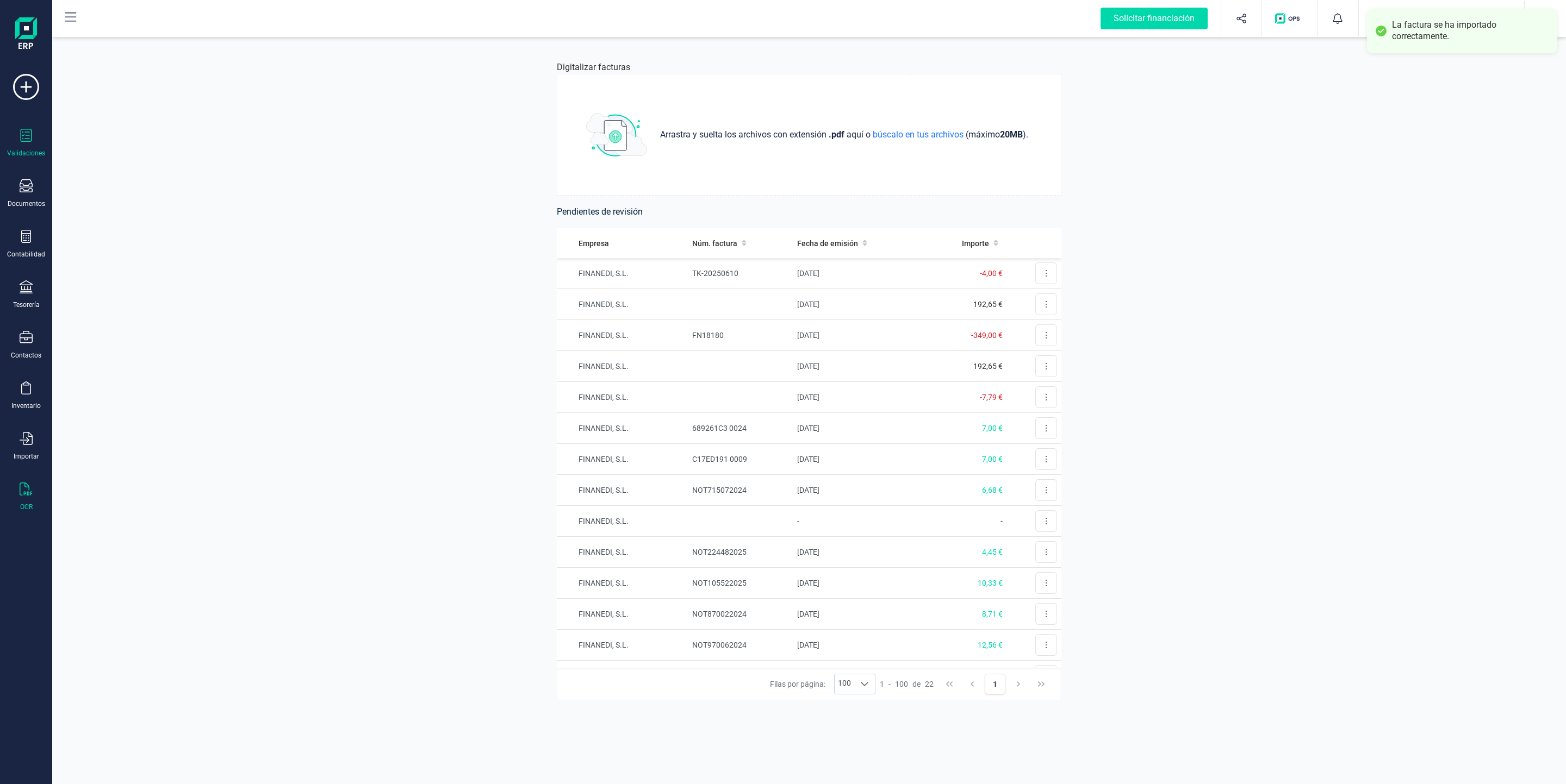
click at [28, 144] on div at bounding box center [26, 137] width 13 height 16
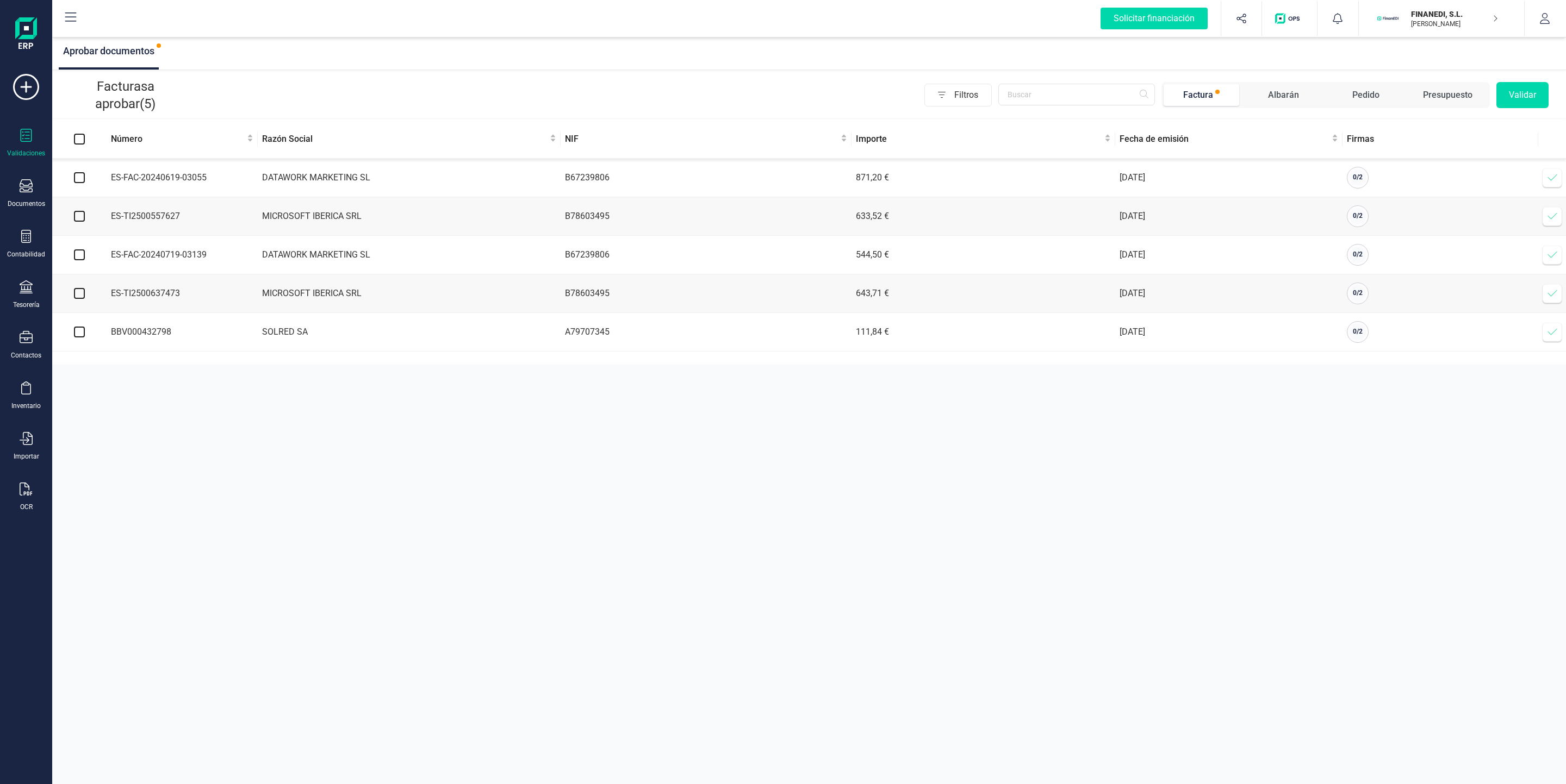
click at [757, 343] on span at bounding box center [1552, 332] width 22 height 22
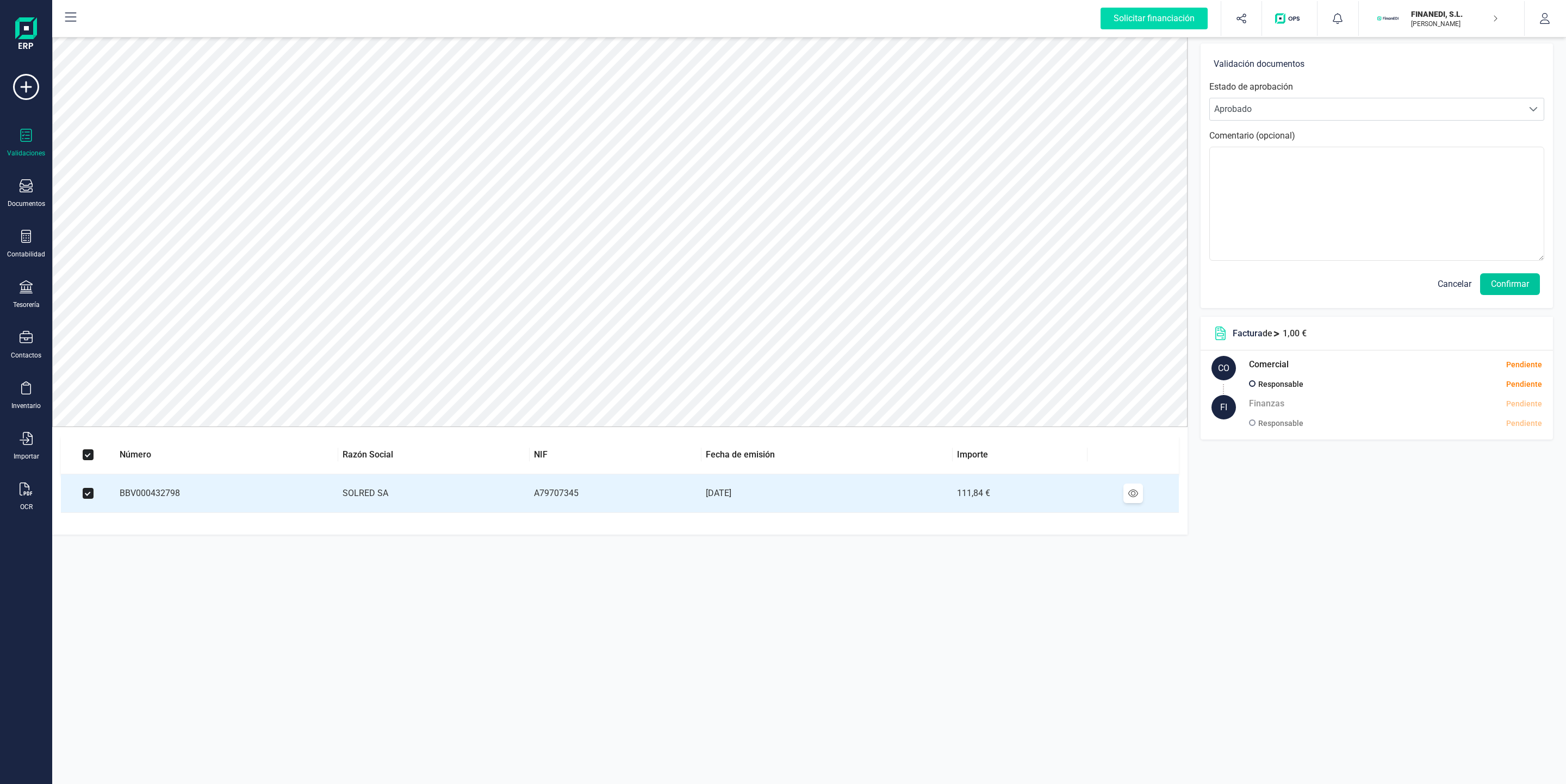
click at [757, 289] on button "Confirmar" at bounding box center [1509, 284] width 60 height 22
click at [757, 284] on button "Confirmar" at bounding box center [1509, 284] width 60 height 22
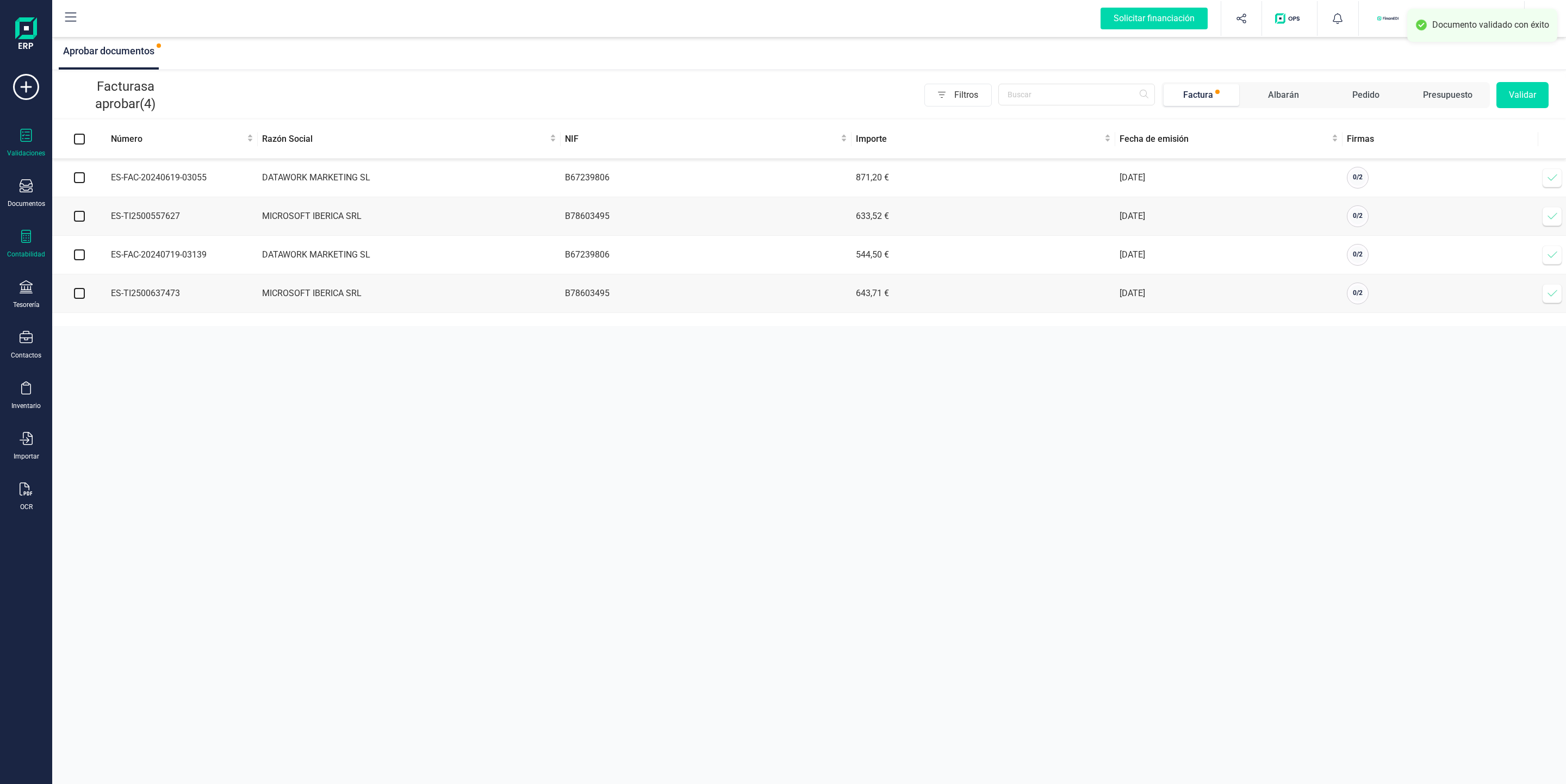
click at [20, 235] on icon at bounding box center [26, 236] width 13 height 13
click at [23, 182] on icon at bounding box center [26, 186] width 13 height 13
click at [121, 151] on span "Facturas" at bounding box center [114, 156] width 58 height 13
